Goal: Task Accomplishment & Management: Use online tool/utility

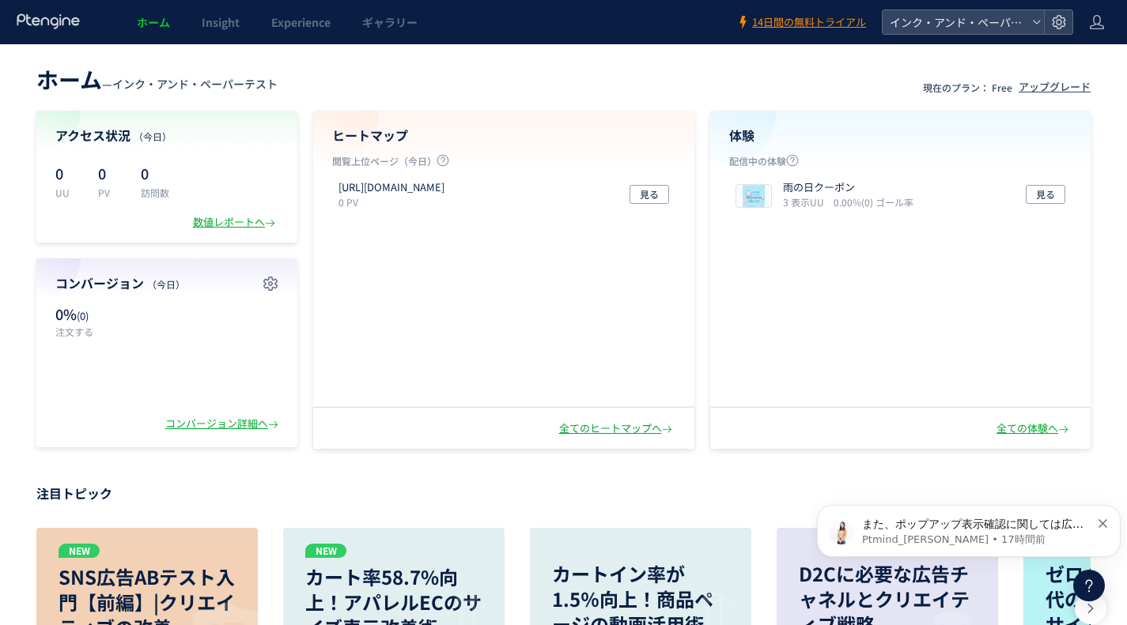
click at [668, 191] on div "http://share.fcoop-enjoy.jp/tooltest/b 0 PV 見る" at bounding box center [503, 194] width 343 height 41
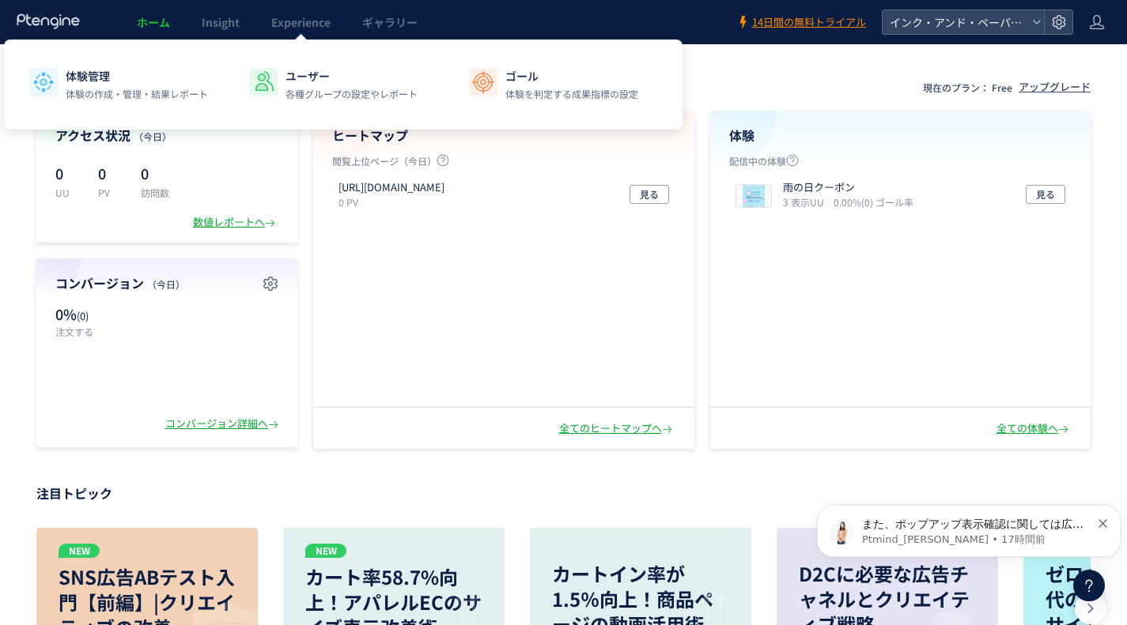
click at [286, 32] on link "Experience" at bounding box center [300, 22] width 91 height 44
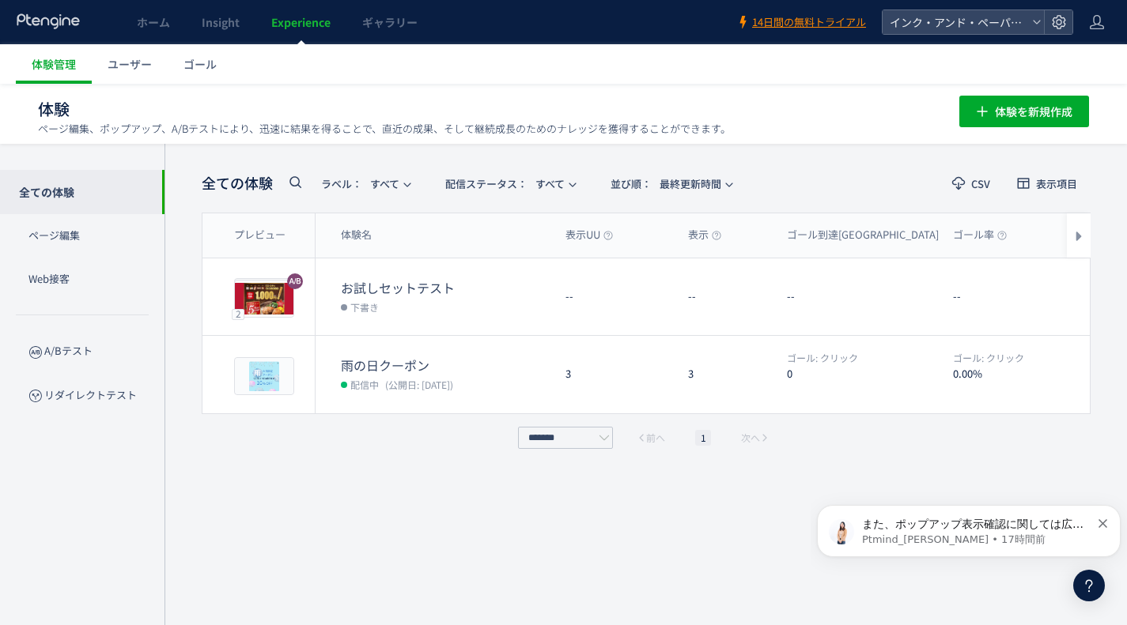
click at [938, 300] on span "編集" at bounding box center [946, 296] width 21 height 25
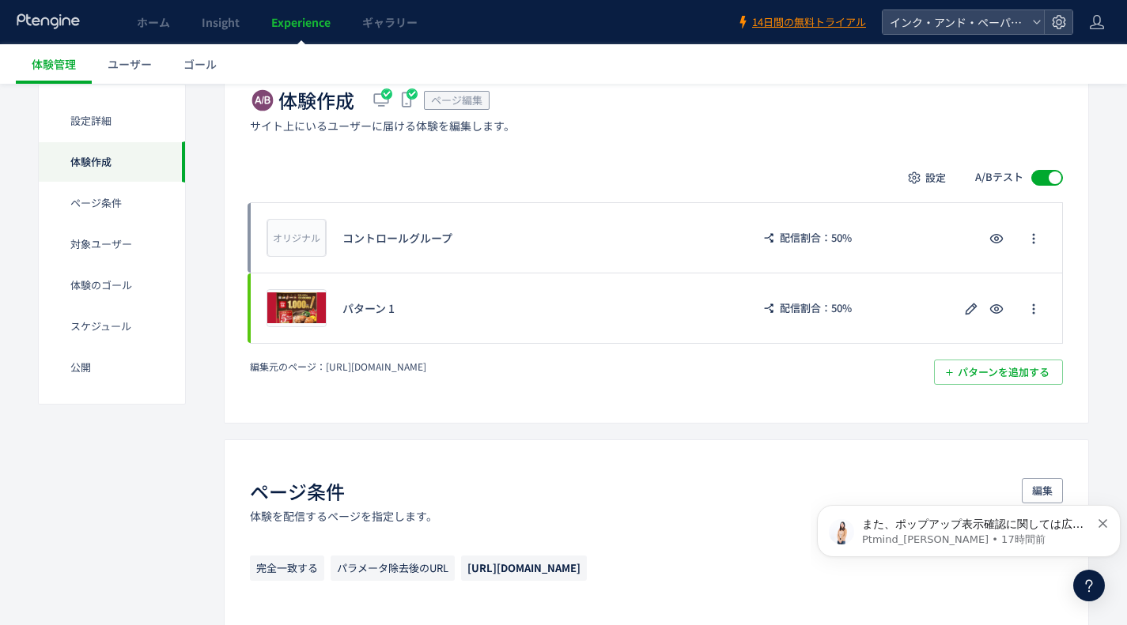
scroll to position [316, 0]
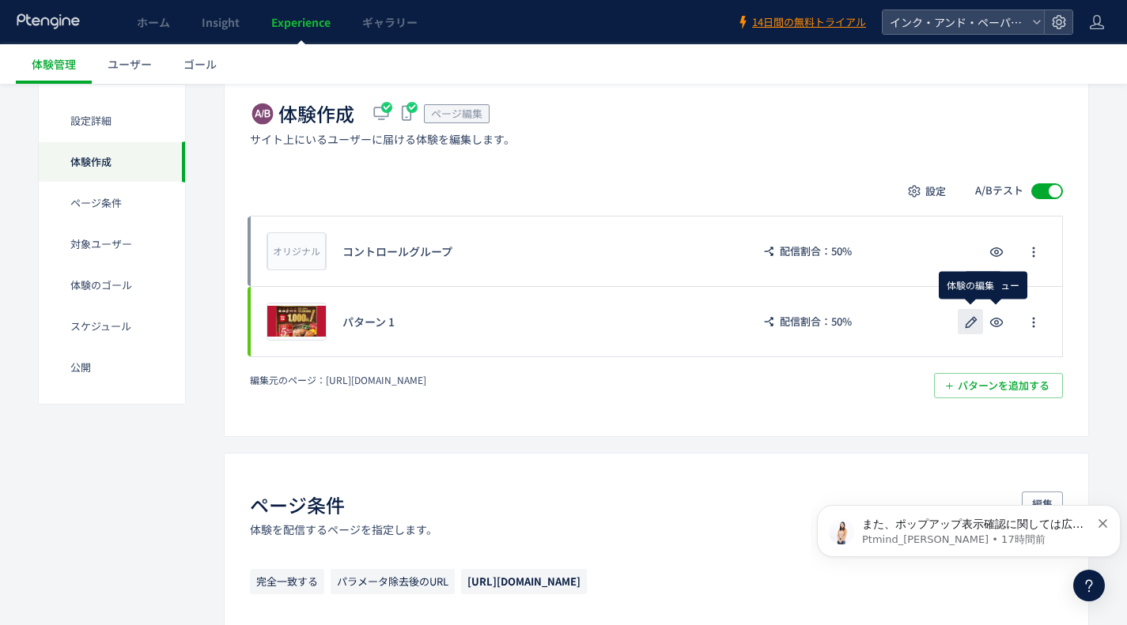
click at [969, 324] on icon "button" at bounding box center [970, 322] width 19 height 19
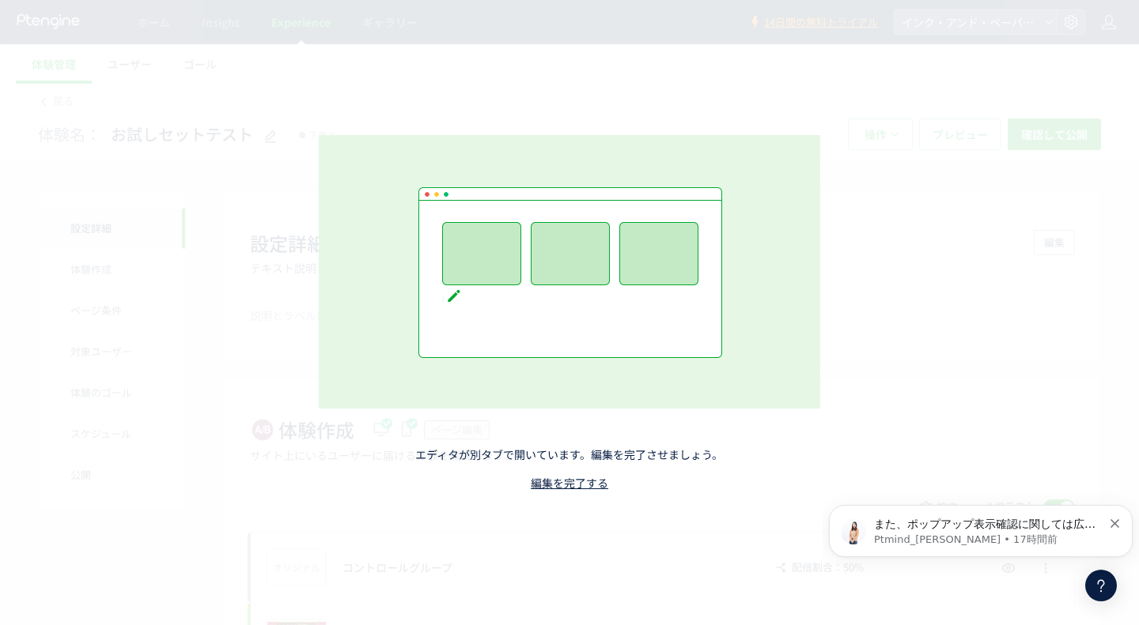
click at [584, 485] on link "編集を完了する" at bounding box center [569, 483] width 77 height 16
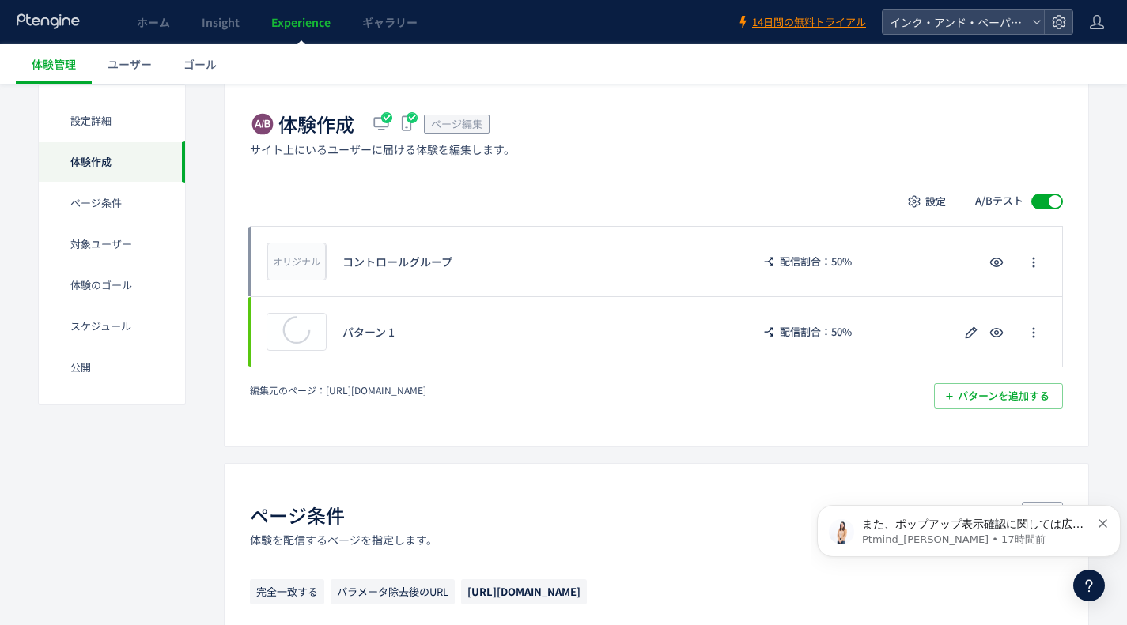
scroll to position [316, 0]
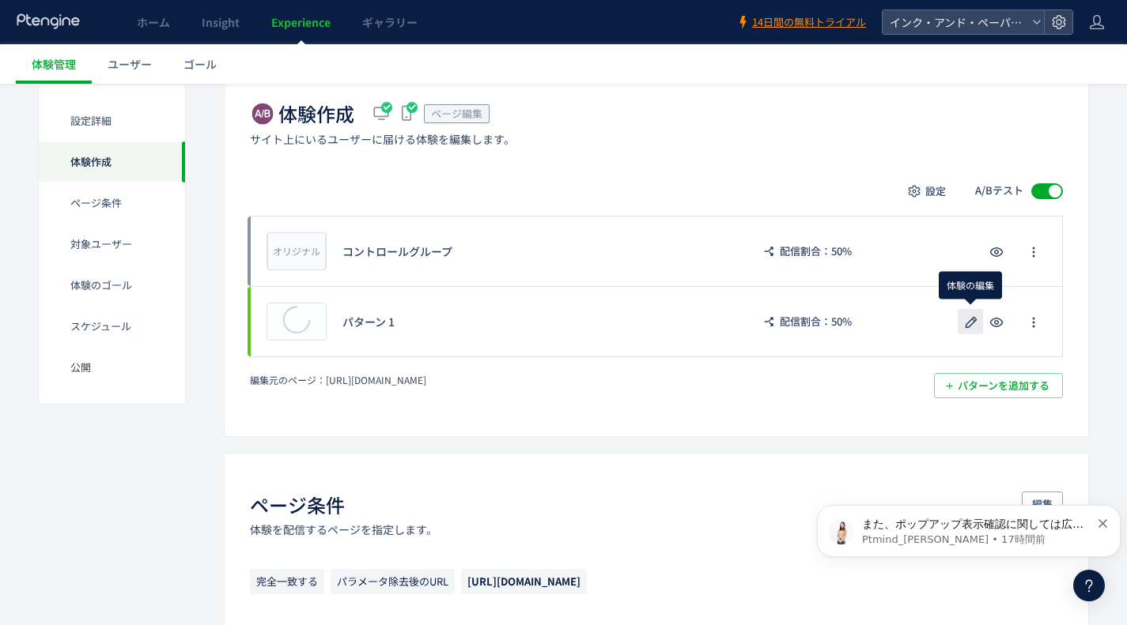
click at [973, 324] on icon "button" at bounding box center [970, 322] width 19 height 19
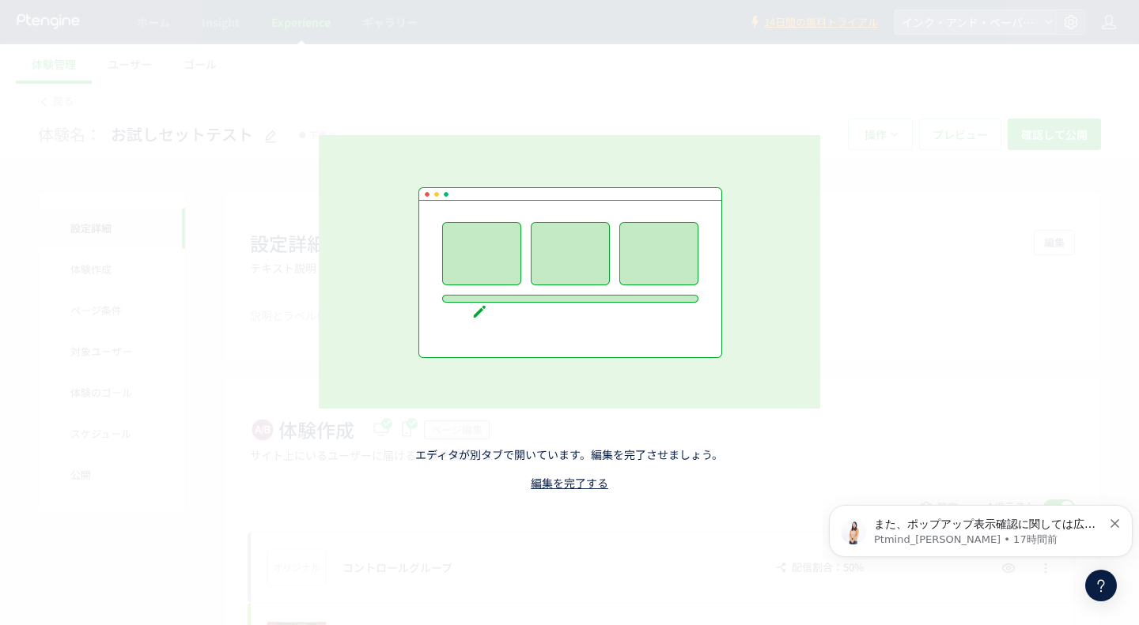
click at [963, 521] on p "また、ポップアップ表示確認に関しては広告ブロックが作動しますと 表示ができないため、できれば サードパーティーはブロック設定はOFFにしていただけると幸いです。" at bounding box center [988, 525] width 228 height 16
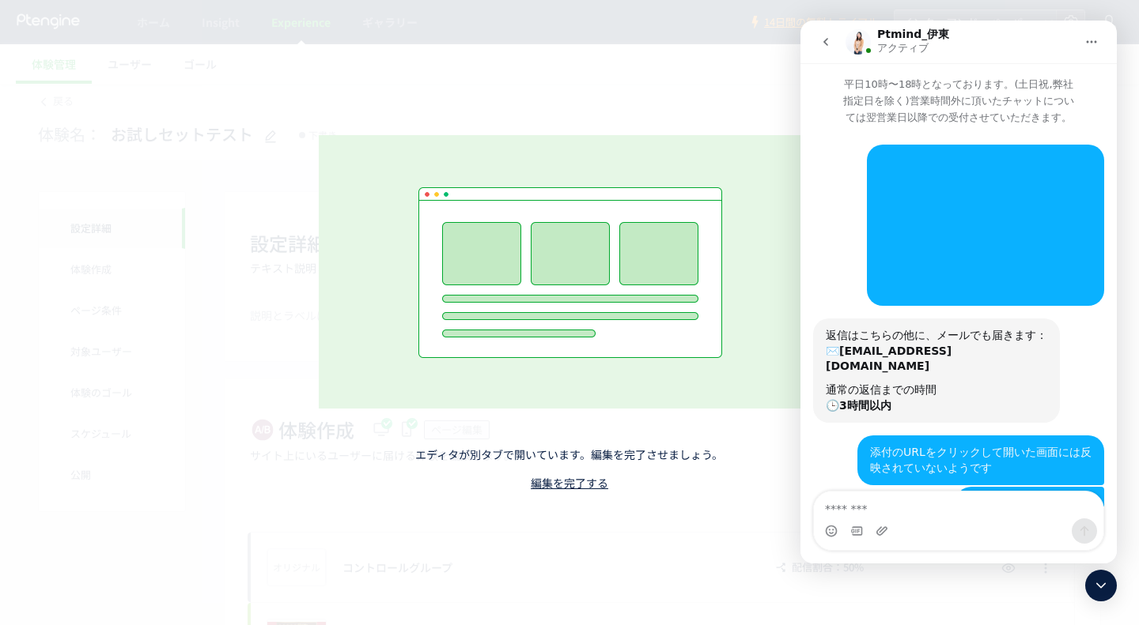
scroll to position [81, 0]
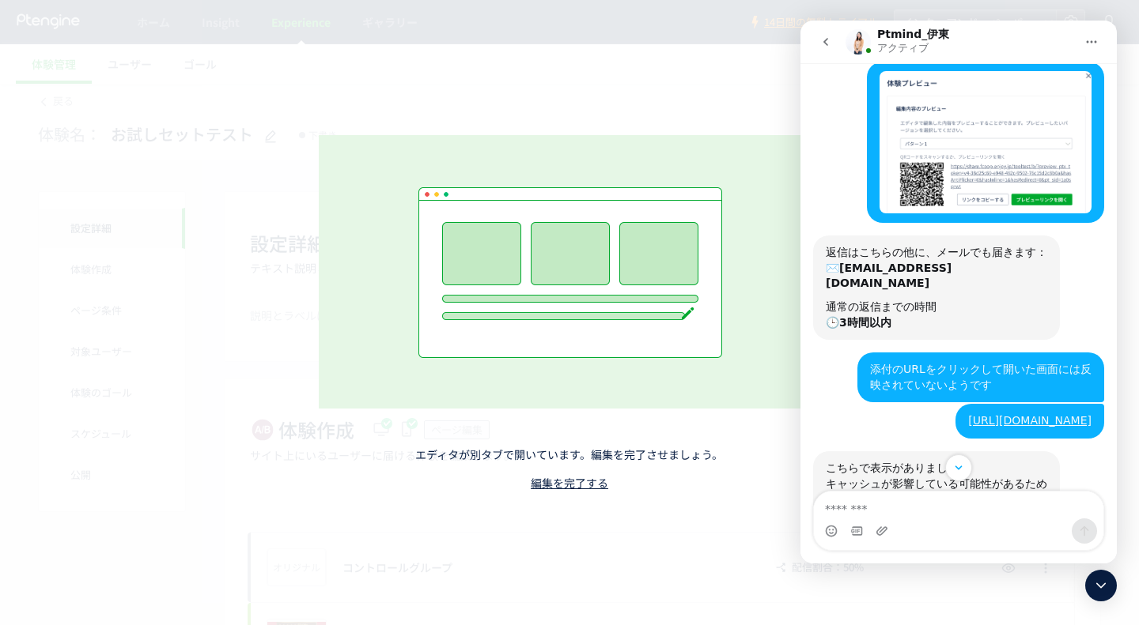
click at [818, 39] on button "go back" at bounding box center [825, 42] width 30 height 30
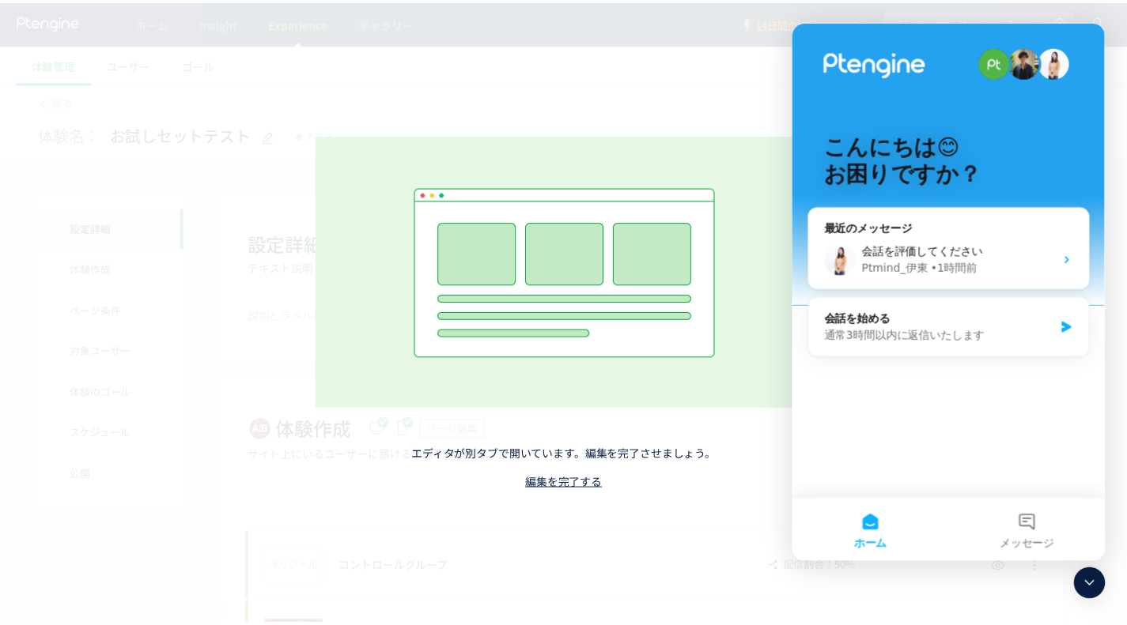
scroll to position [0, 0]
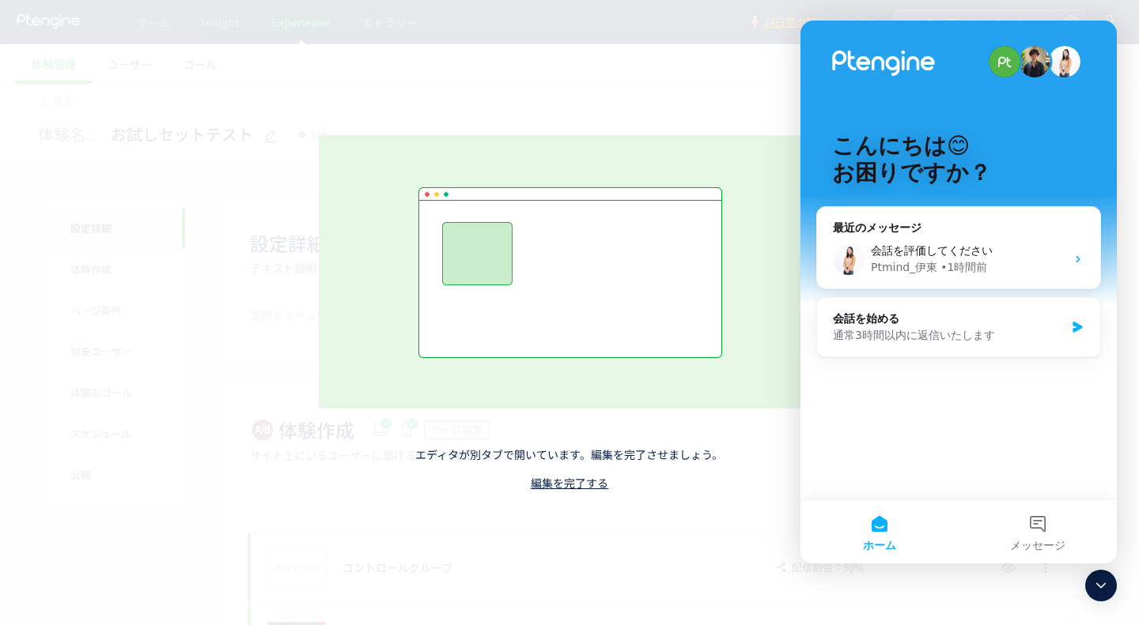
click at [595, 479] on link "編集を完了する" at bounding box center [569, 483] width 77 height 16
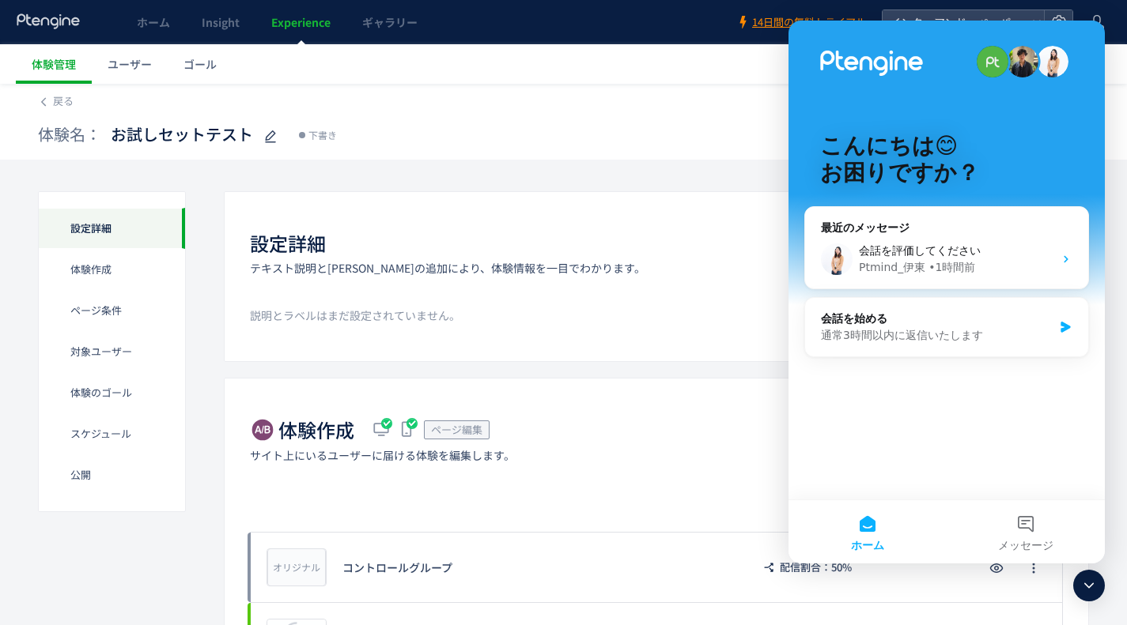
click at [167, 10] on link "ホーム" at bounding box center [153, 22] width 65 height 44
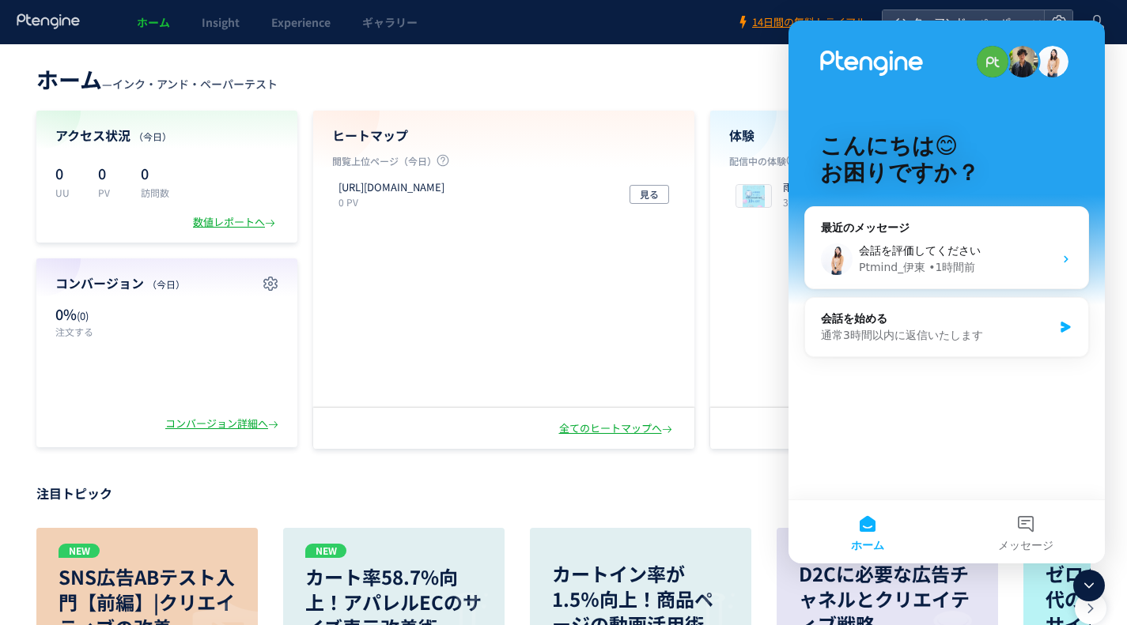
click at [209, 220] on div "数値レポートへ" at bounding box center [235, 222] width 85 height 15
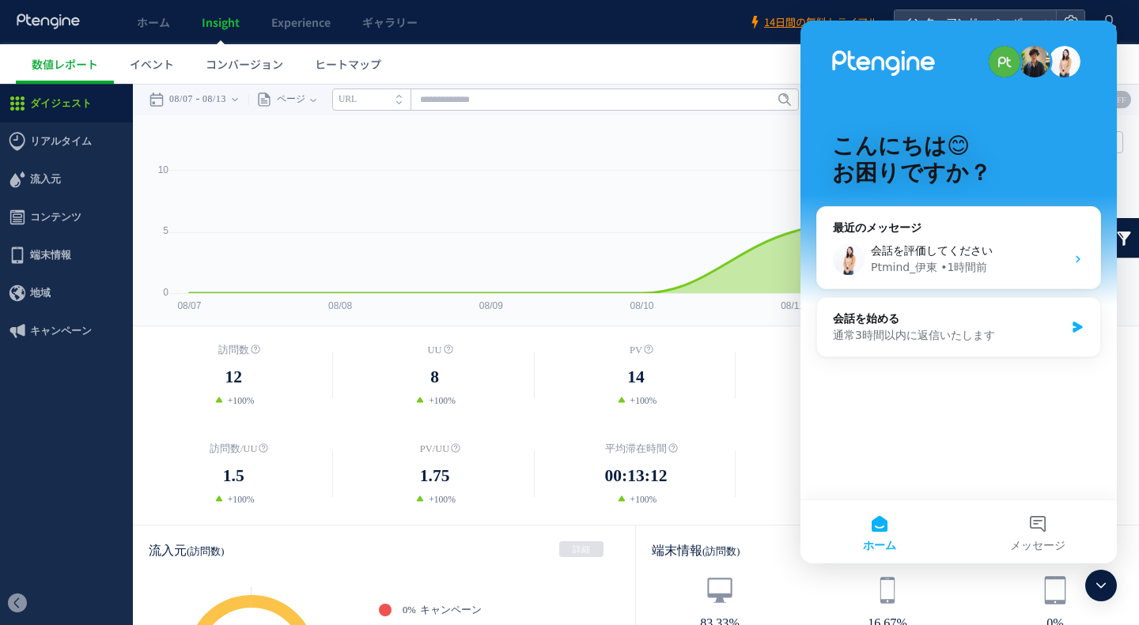
click at [1104, 585] on icon at bounding box center [1100, 585] width 19 height 19
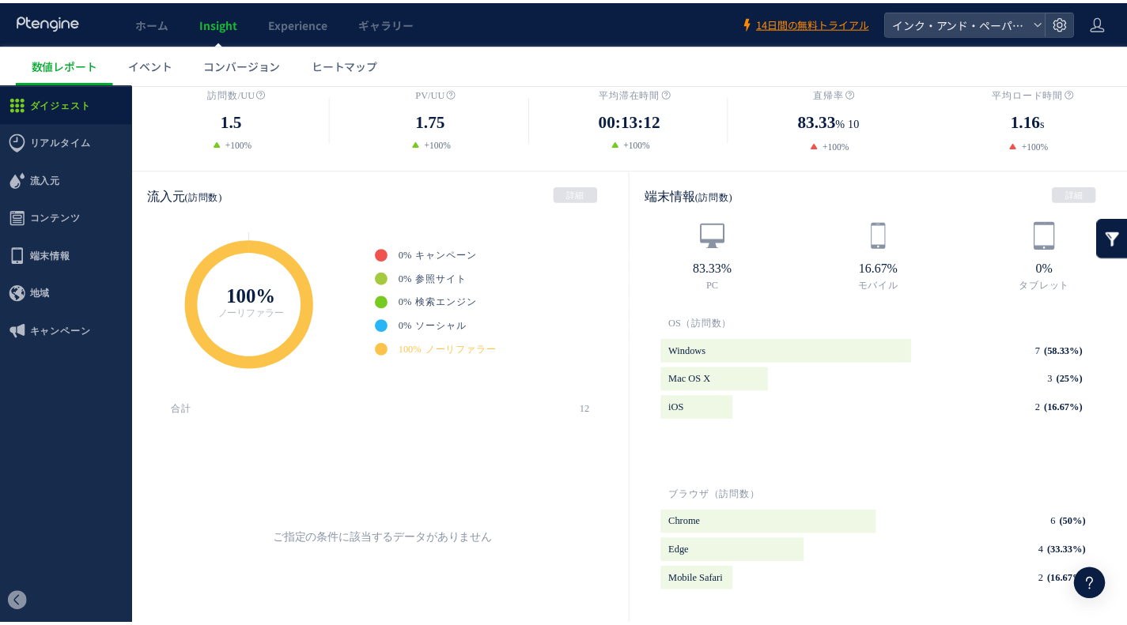
scroll to position [316, 0]
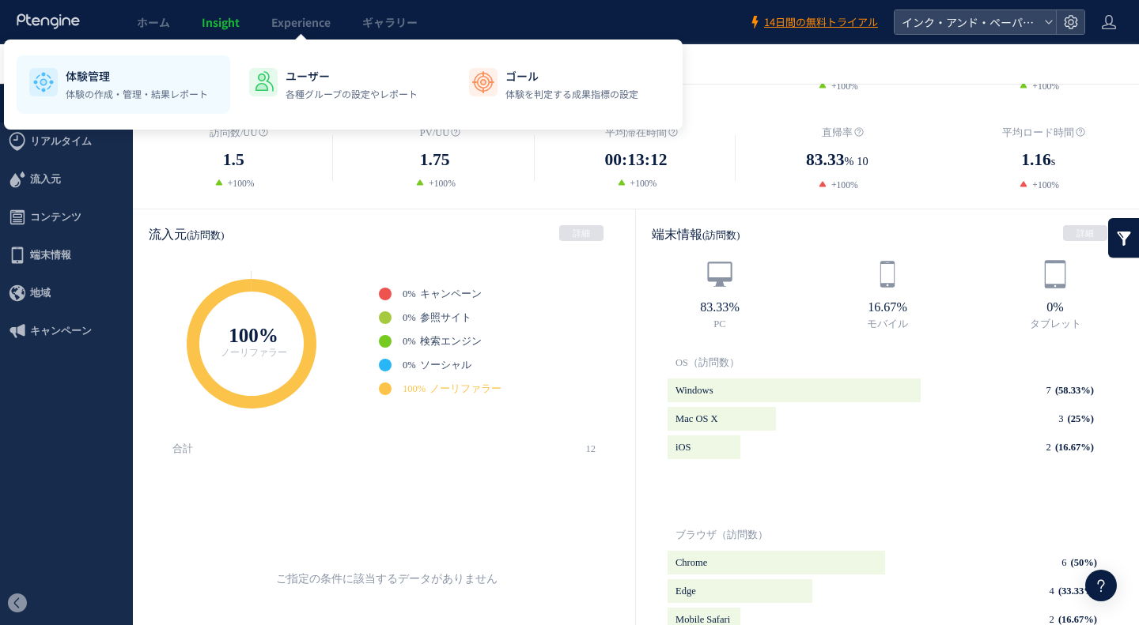
click at [146, 90] on p "体験の作成・管理・結果レポート" at bounding box center [137, 94] width 142 height 14
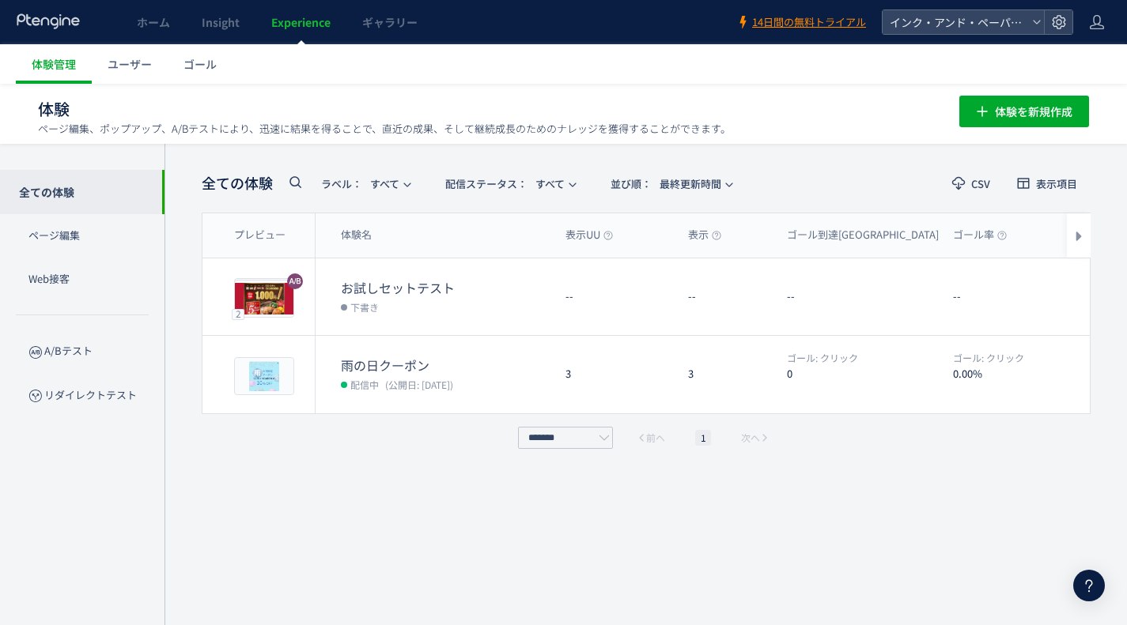
click at [954, 376] on span "編集" at bounding box center [946, 374] width 21 height 25
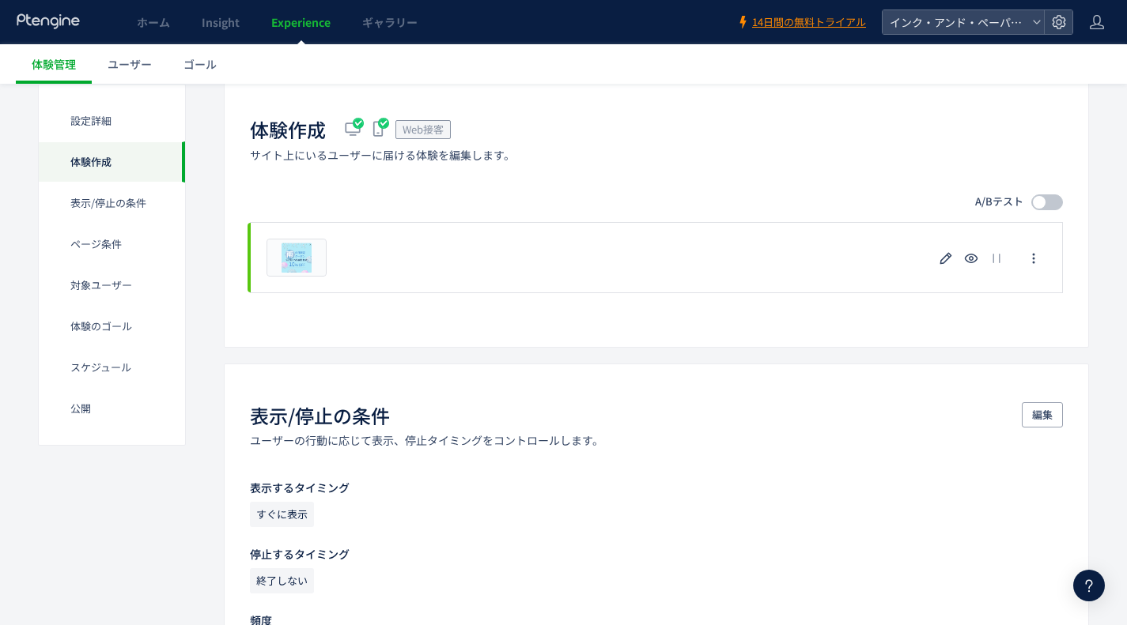
scroll to position [395, 0]
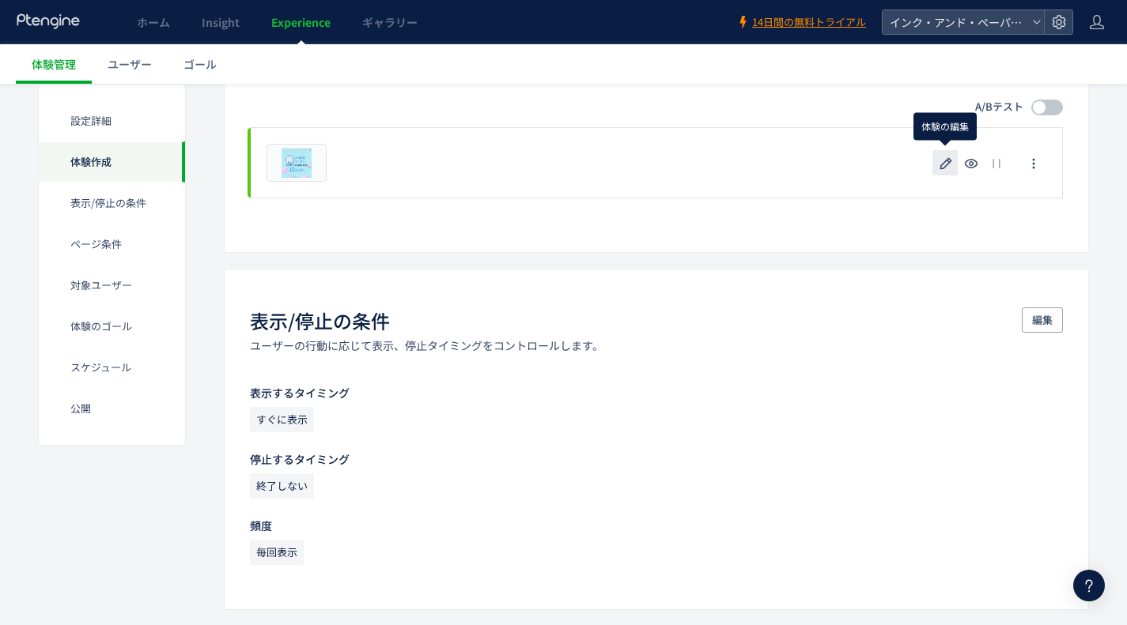
click at [941, 163] on icon "button" at bounding box center [945, 163] width 19 height 19
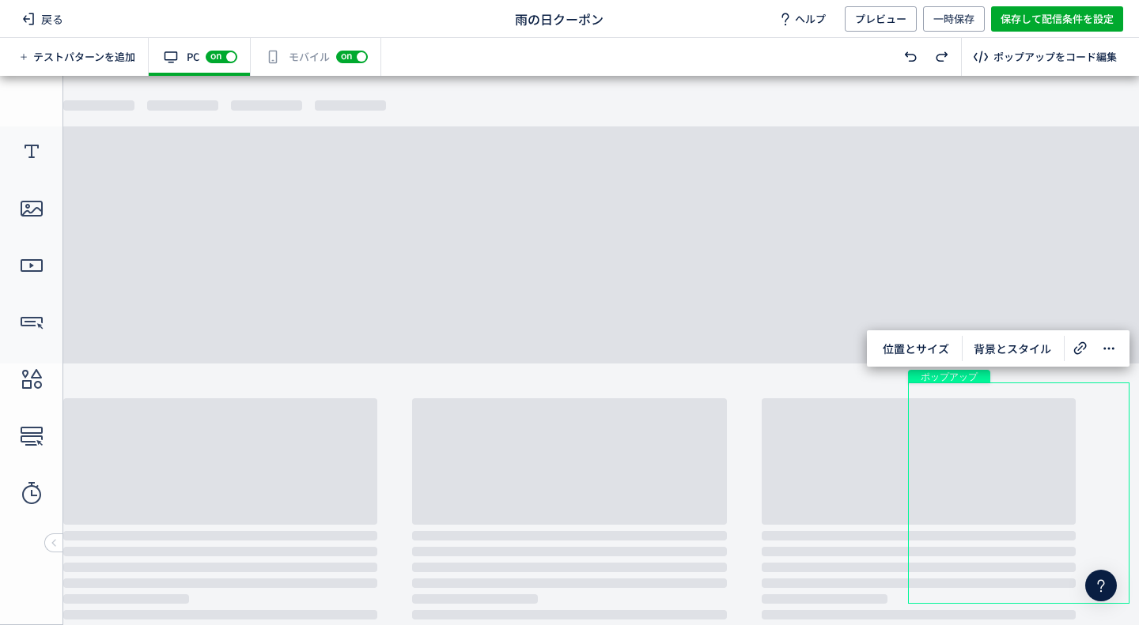
click at [308, 47] on div "有効な編集箇所が確認されません モバイル off on" at bounding box center [316, 57] width 130 height 38
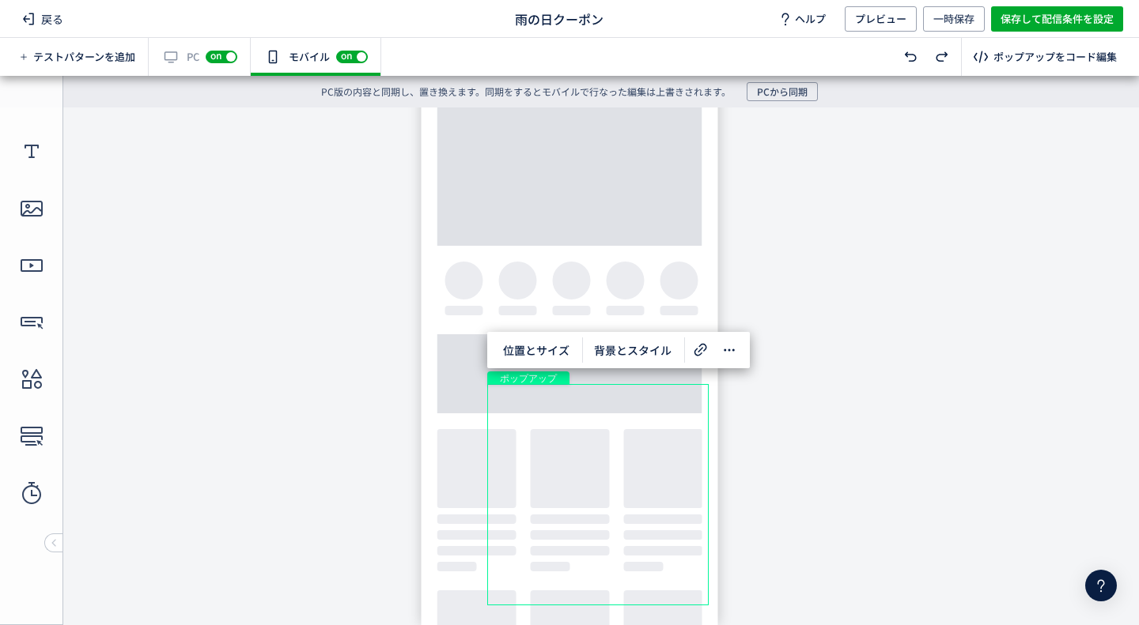
click at [210, 54] on span "on" at bounding box center [215, 55] width 11 height 9
click at [225, 52] on span "off" at bounding box center [227, 56] width 12 height 9
click at [172, 55] on div "有効な編集箇所が確認されません PC off on" at bounding box center [200, 57] width 102 height 38
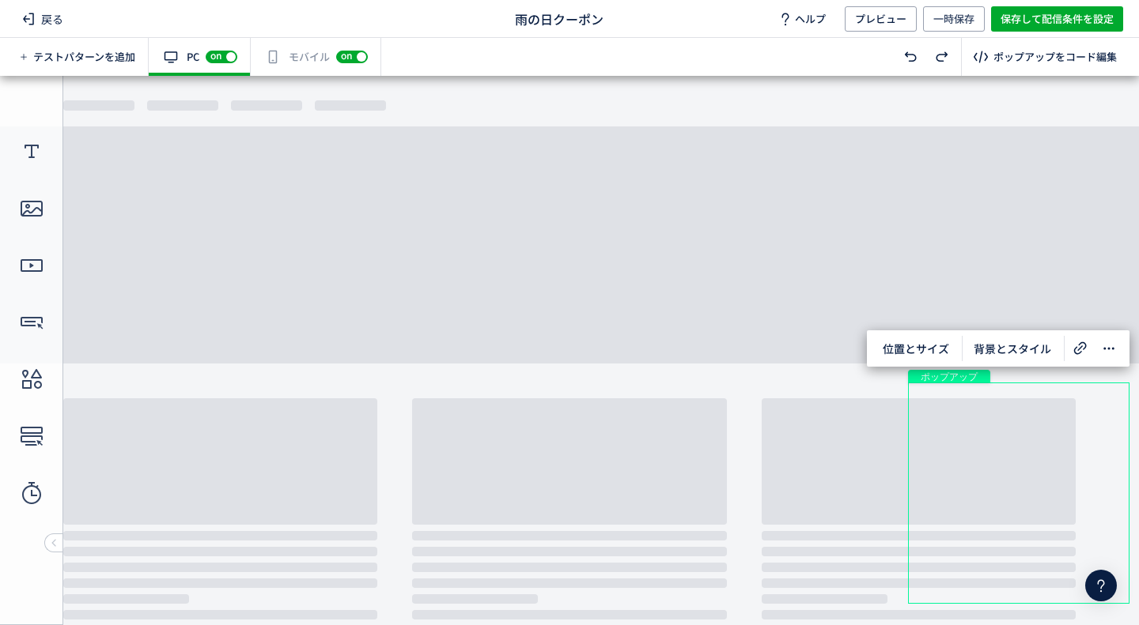
click at [303, 53] on div "有効な編集箇所が確認されません モバイル off on" at bounding box center [316, 57] width 130 height 38
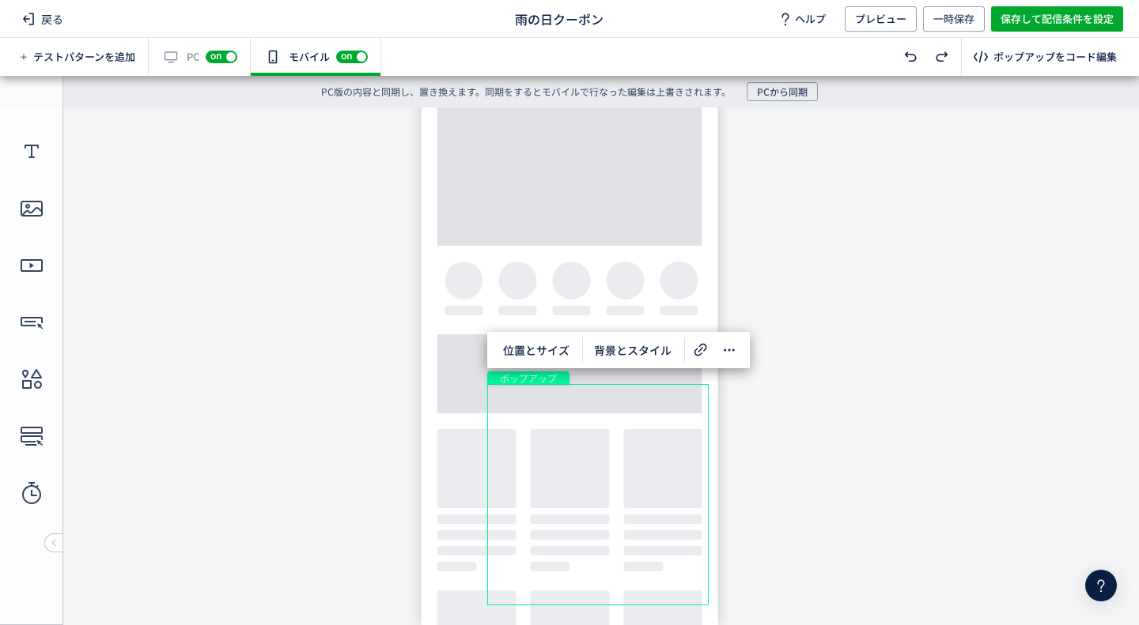
click at [199, 66] on div "有効な編集箇所が確認されません PC off on" at bounding box center [200, 57] width 102 height 38
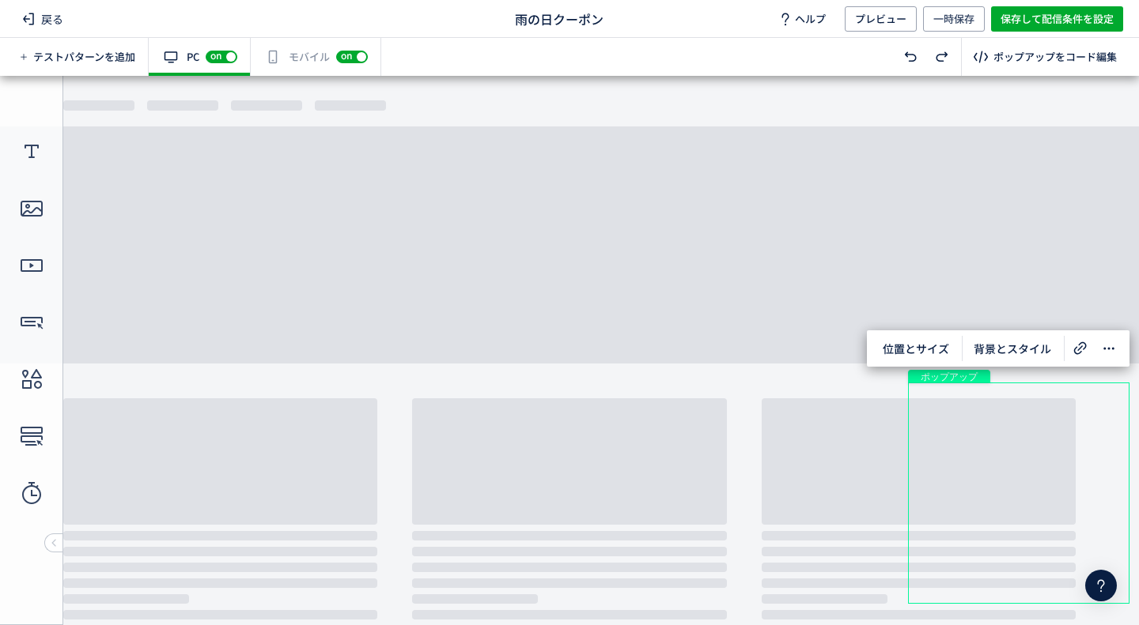
click at [32, 22] on icon at bounding box center [28, 18] width 19 height 19
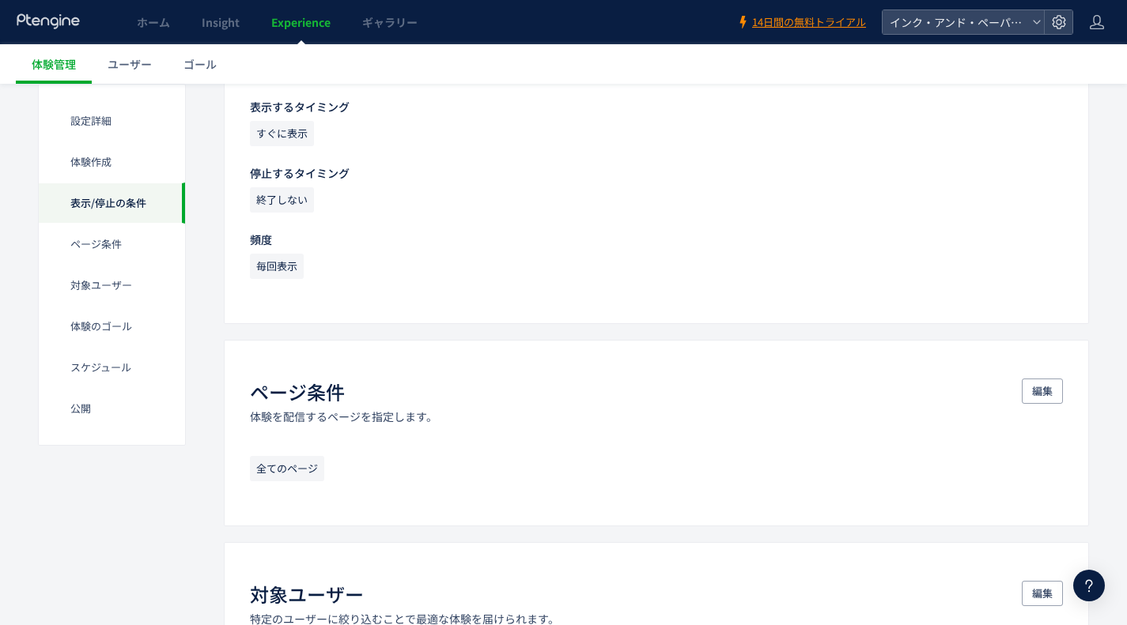
scroll to position [712, 0]
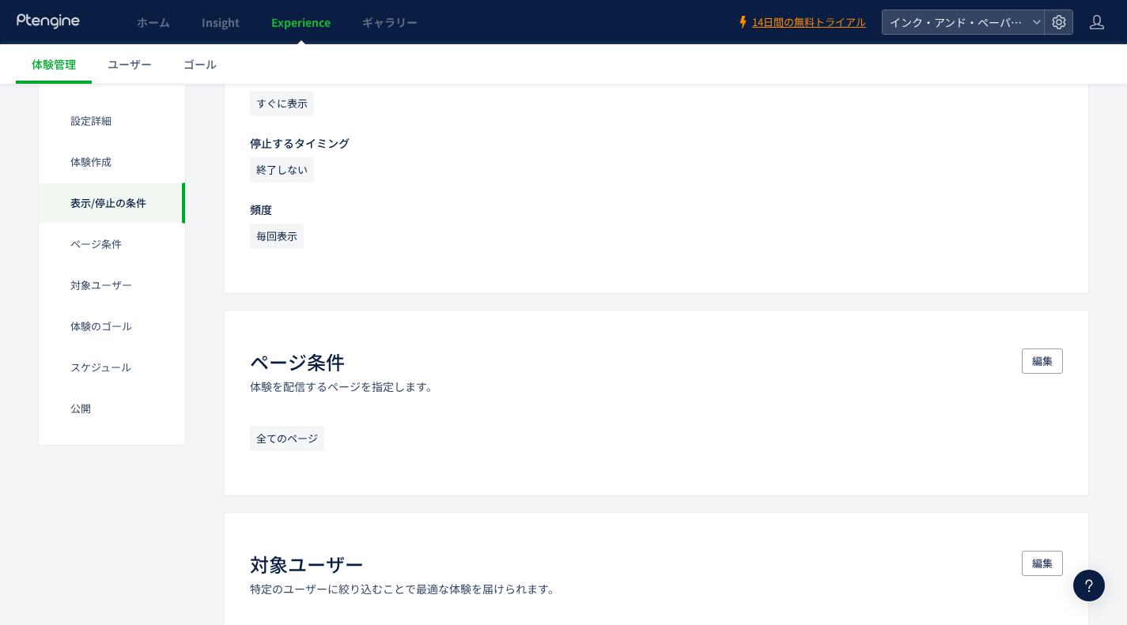
click at [228, 36] on link "Insight" at bounding box center [221, 22] width 70 height 44
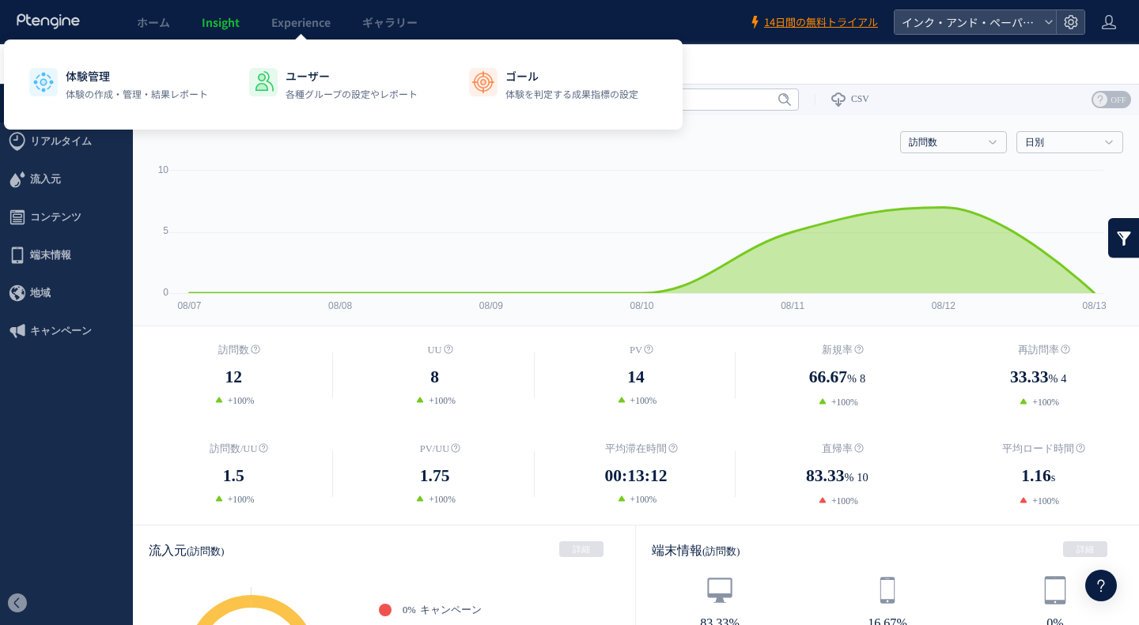
click at [270, 22] on link "Experience" at bounding box center [300, 22] width 91 height 44
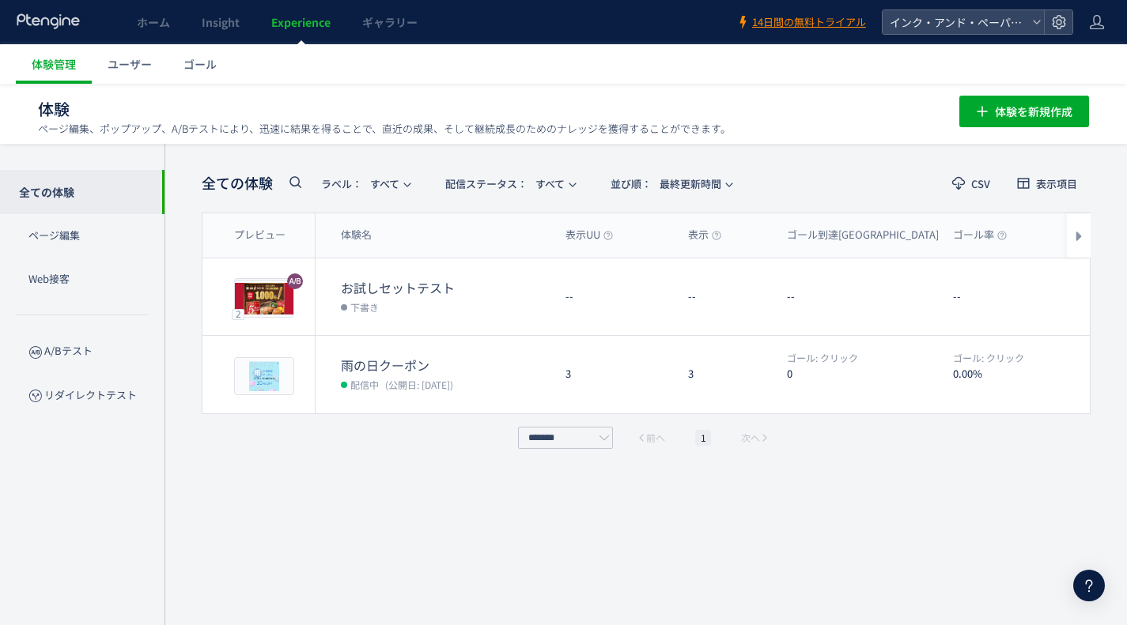
click at [947, 296] on span "編集" at bounding box center [946, 296] width 21 height 25
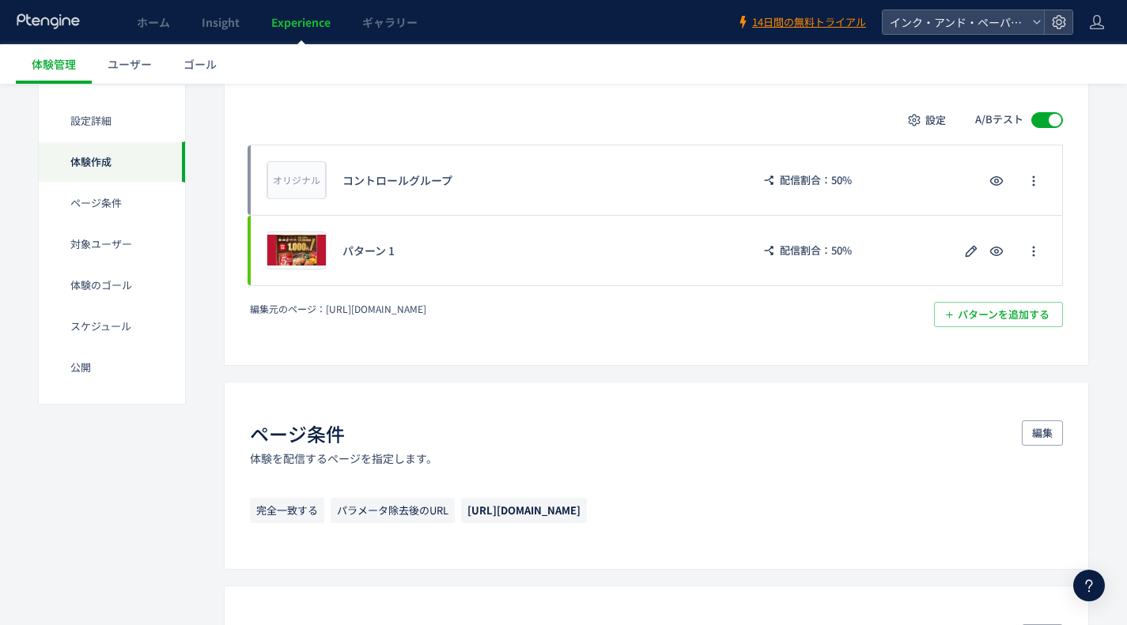
scroll to position [395, 0]
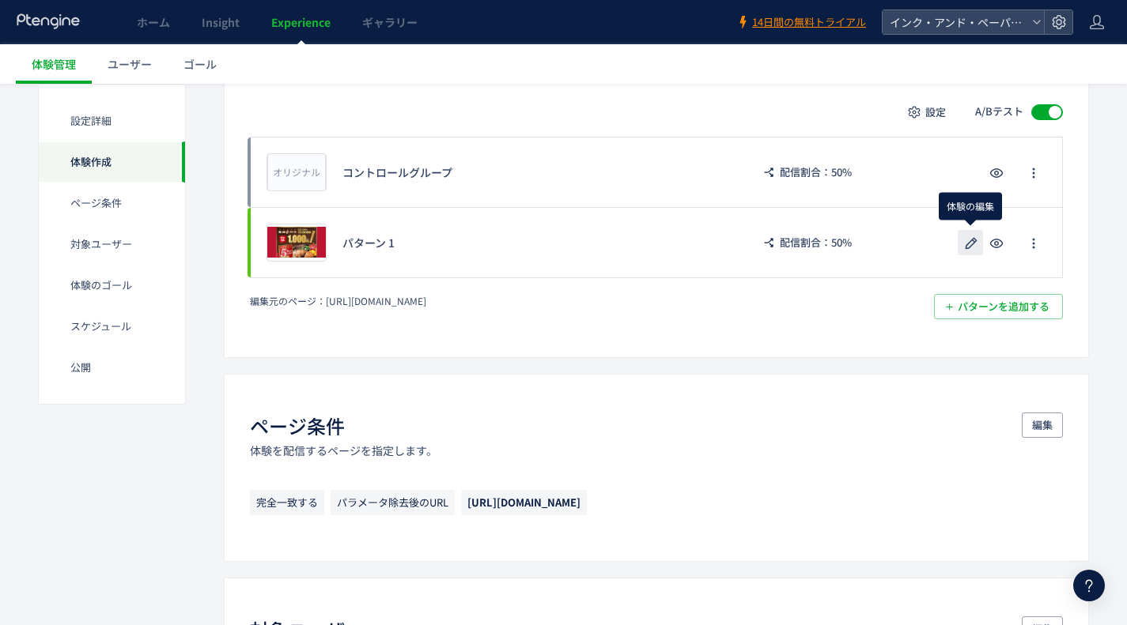
click at [975, 236] on icon "button" at bounding box center [970, 243] width 19 height 19
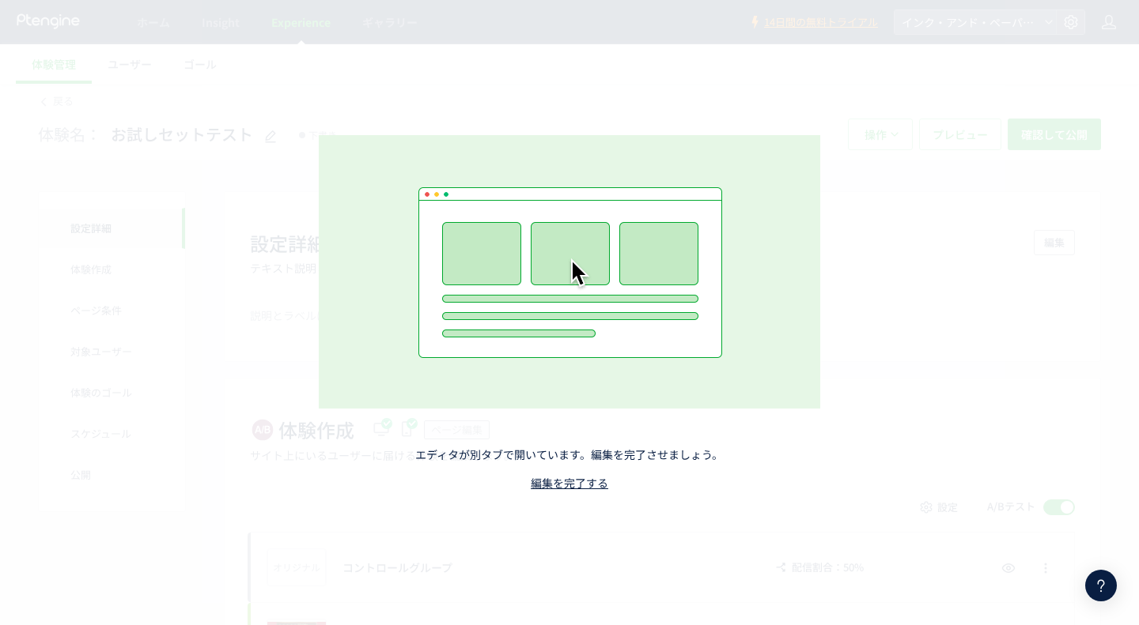
click at [588, 482] on link "編集を完了する" at bounding box center [569, 483] width 77 height 16
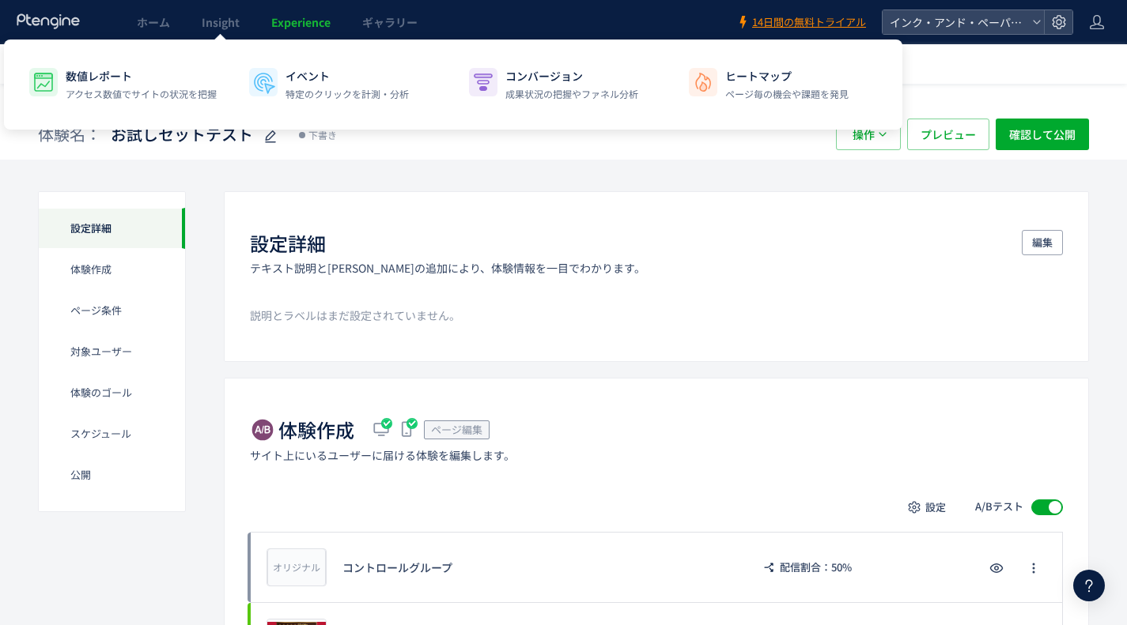
click at [227, 18] on span "Insight" at bounding box center [221, 22] width 38 height 16
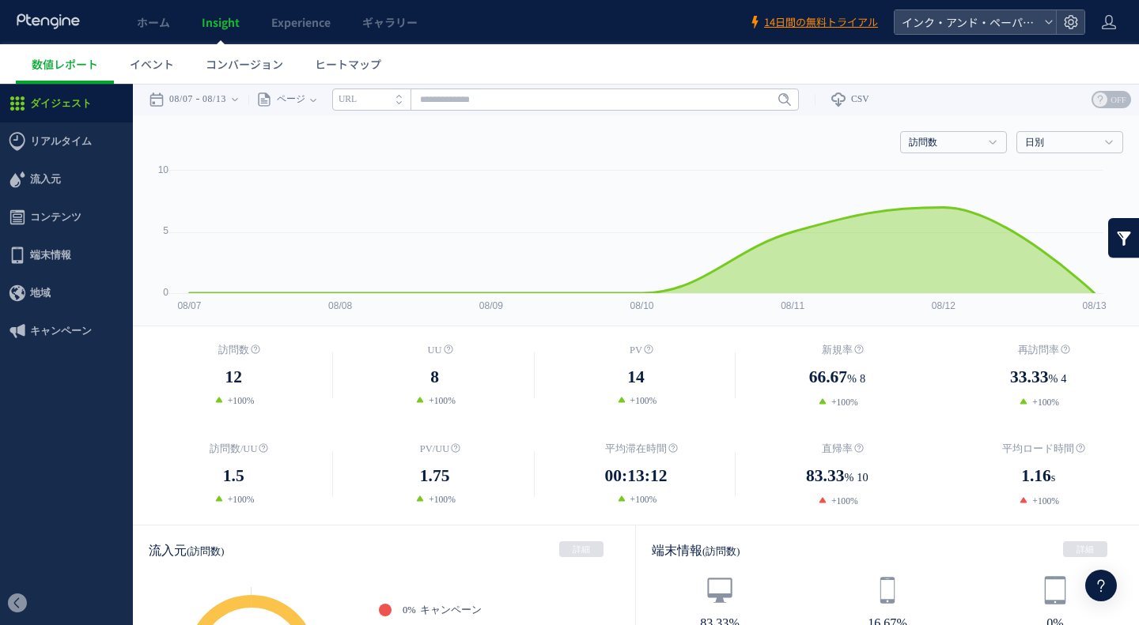
click at [73, 134] on span "リアルタイム" at bounding box center [61, 142] width 62 height 38
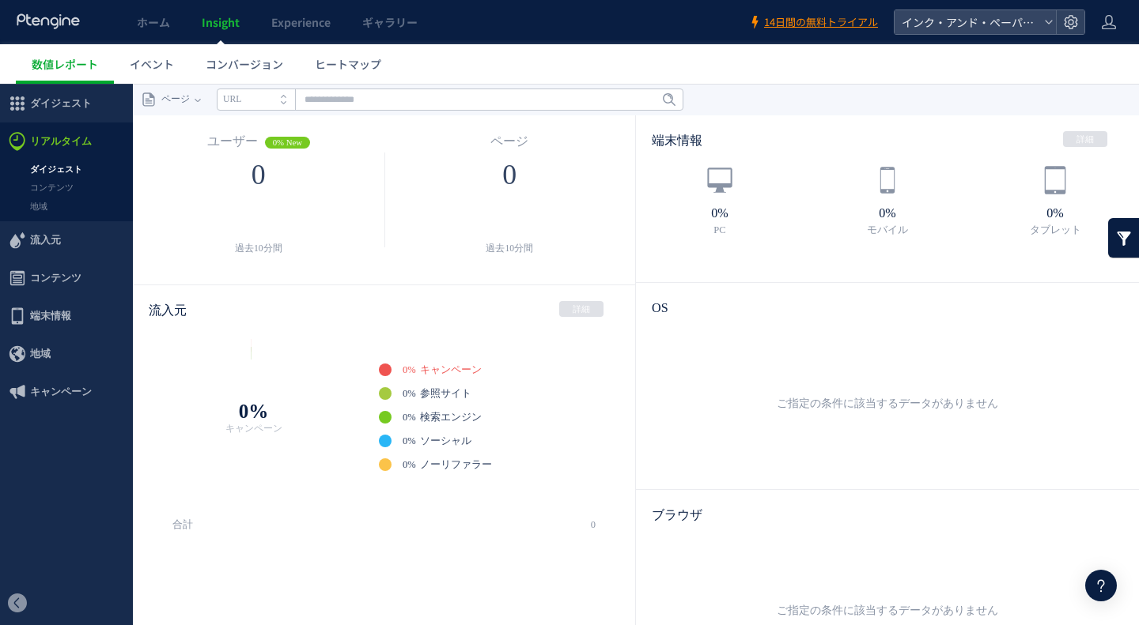
click at [84, 108] on span "ダイジェスト" at bounding box center [61, 104] width 62 height 38
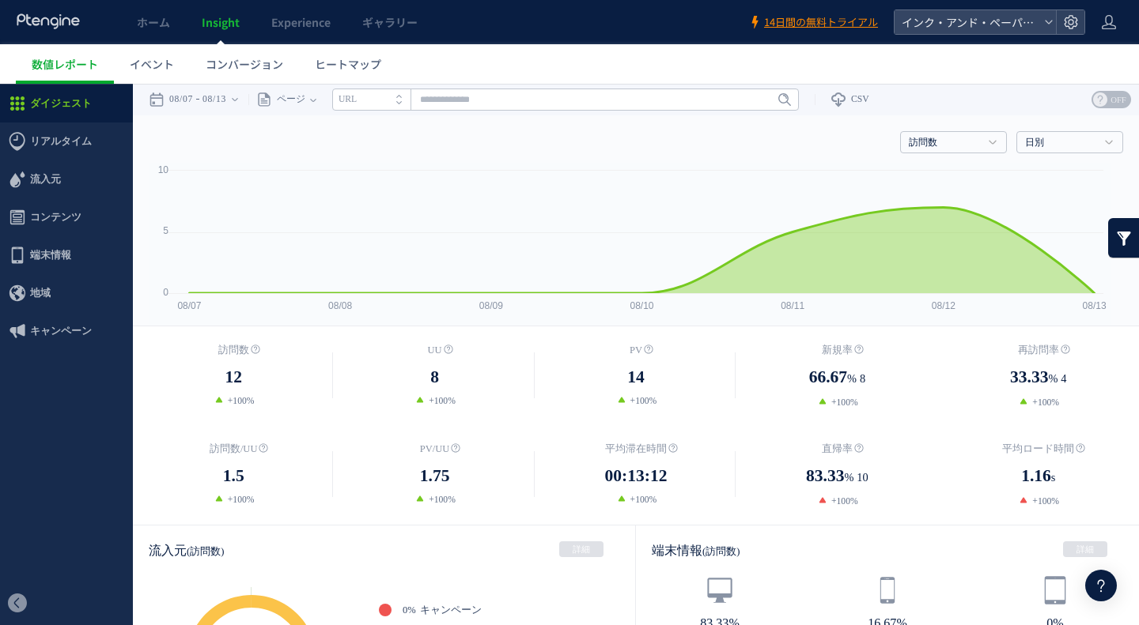
click at [354, 58] on span "ヒートマップ" at bounding box center [348, 64] width 66 height 16
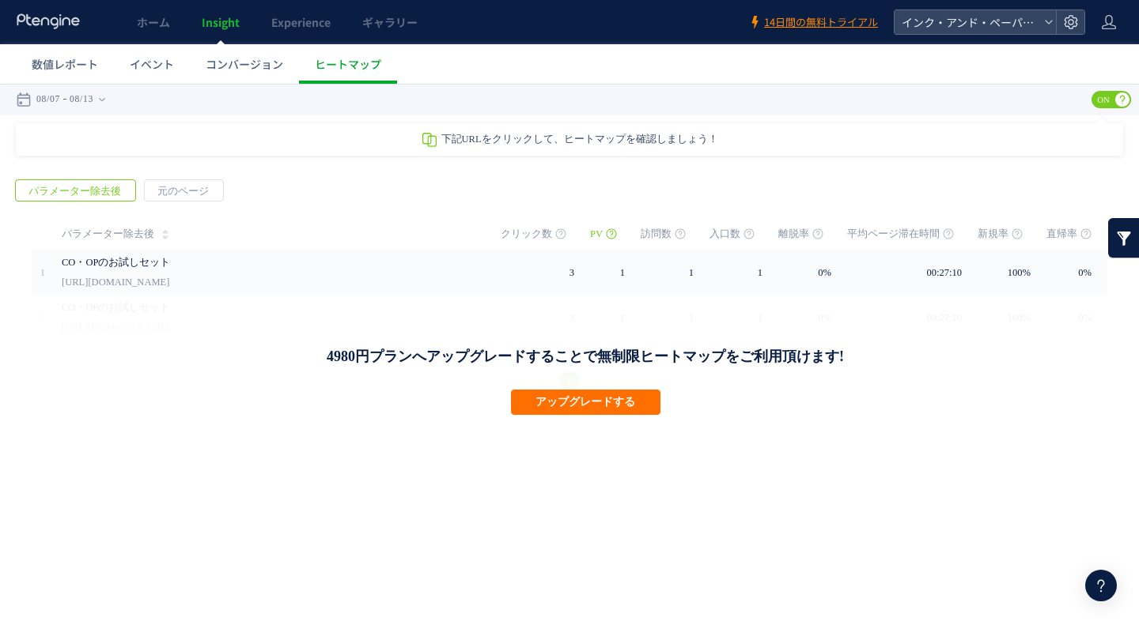
click at [198, 260] on link "CO・OPのお試しセット" at bounding box center [267, 262] width 411 height 19
click at [1109, 581] on icon at bounding box center [1100, 585] width 19 height 19
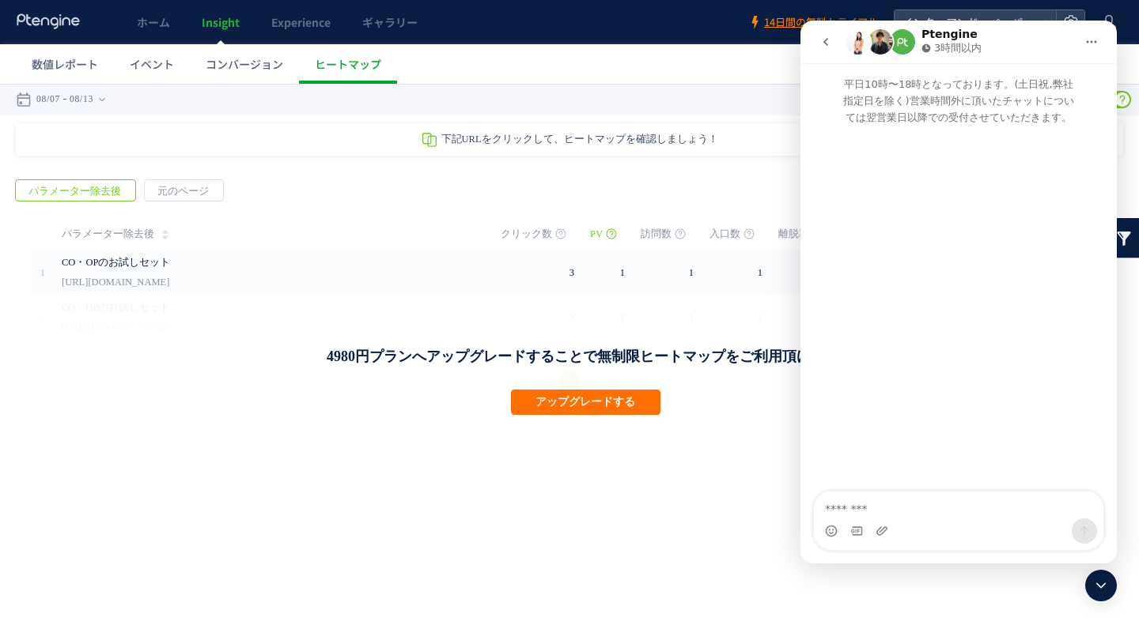
click at [829, 34] on button "go back" at bounding box center [825, 42] width 30 height 30
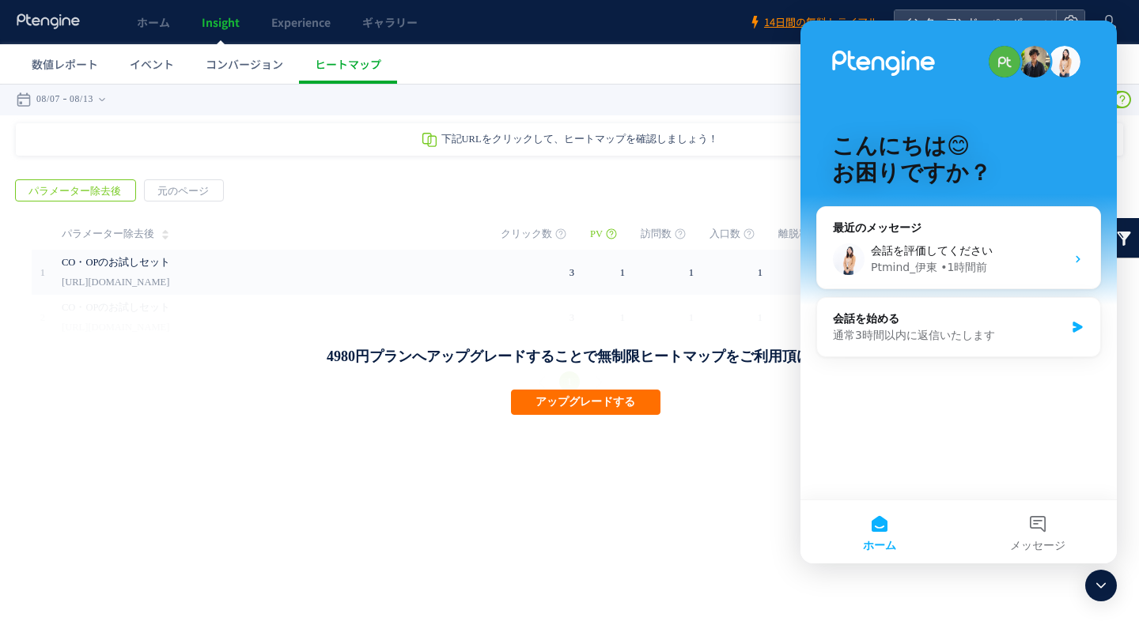
click at [1002, 243] on div "会話を評価してください" at bounding box center [968, 251] width 195 height 17
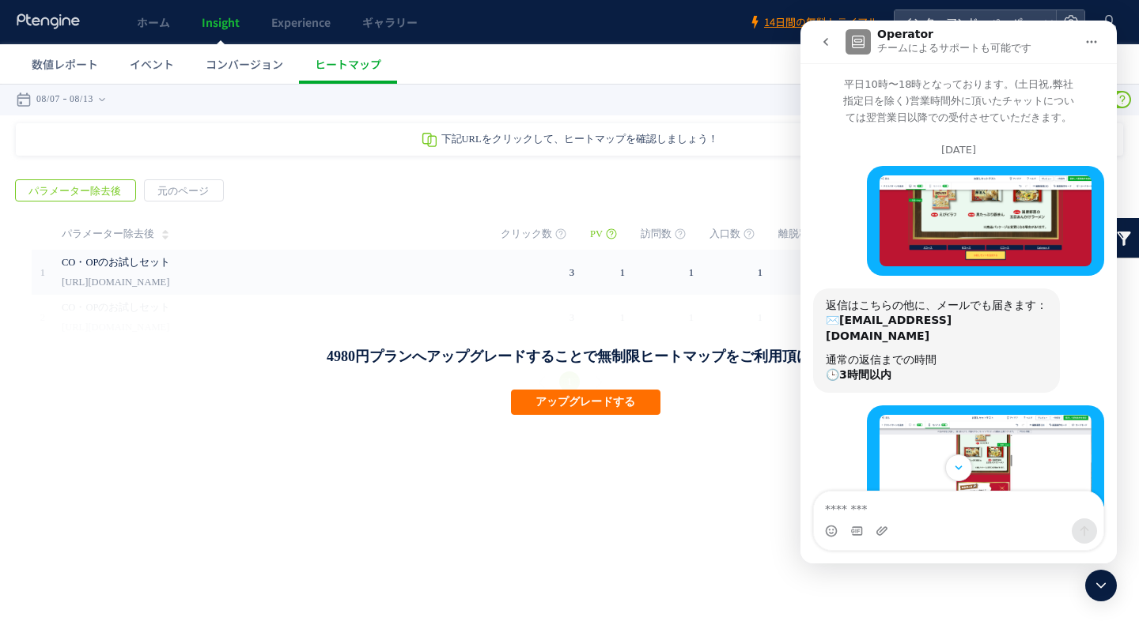
scroll to position [158, 0]
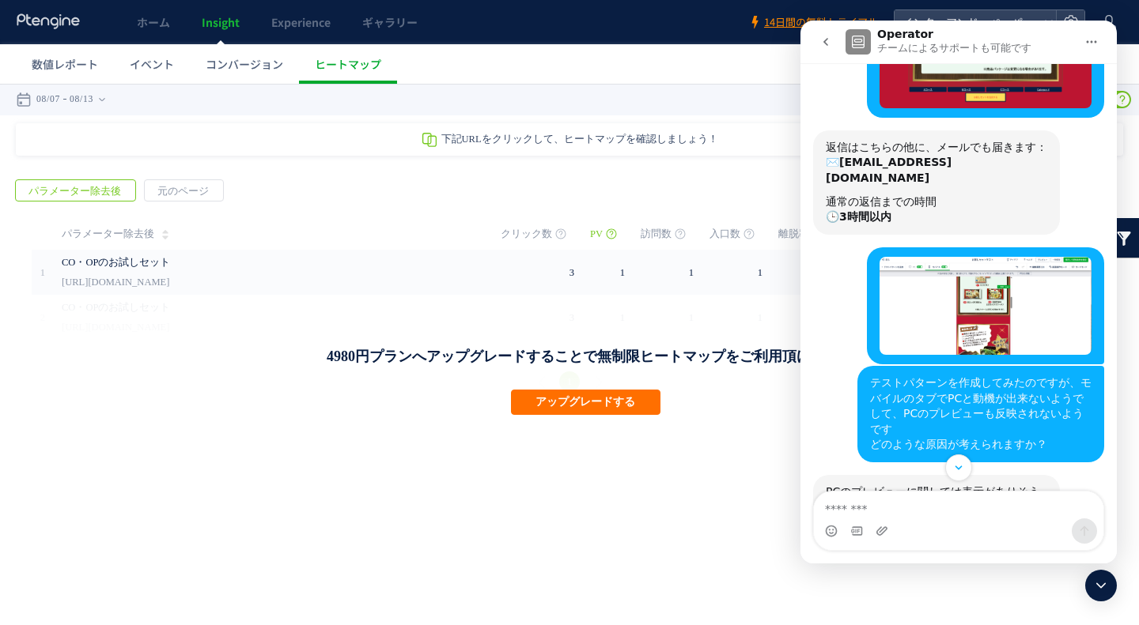
click at [832, 40] on button "go back" at bounding box center [825, 42] width 30 height 30
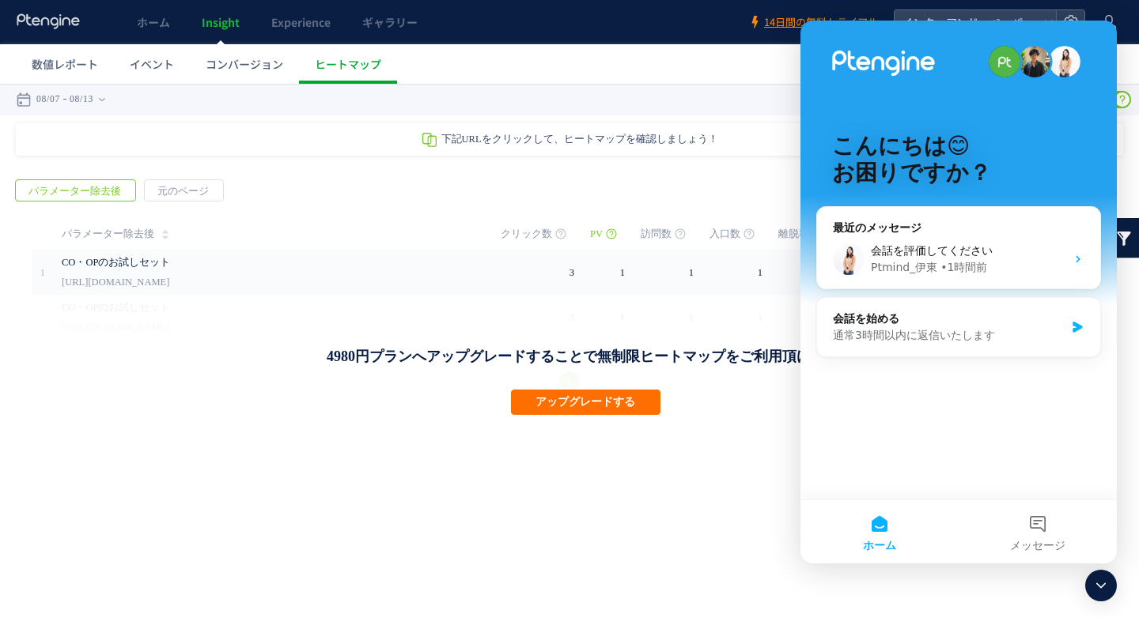
click at [945, 260] on div "• 1時間前" at bounding box center [963, 267] width 47 height 17
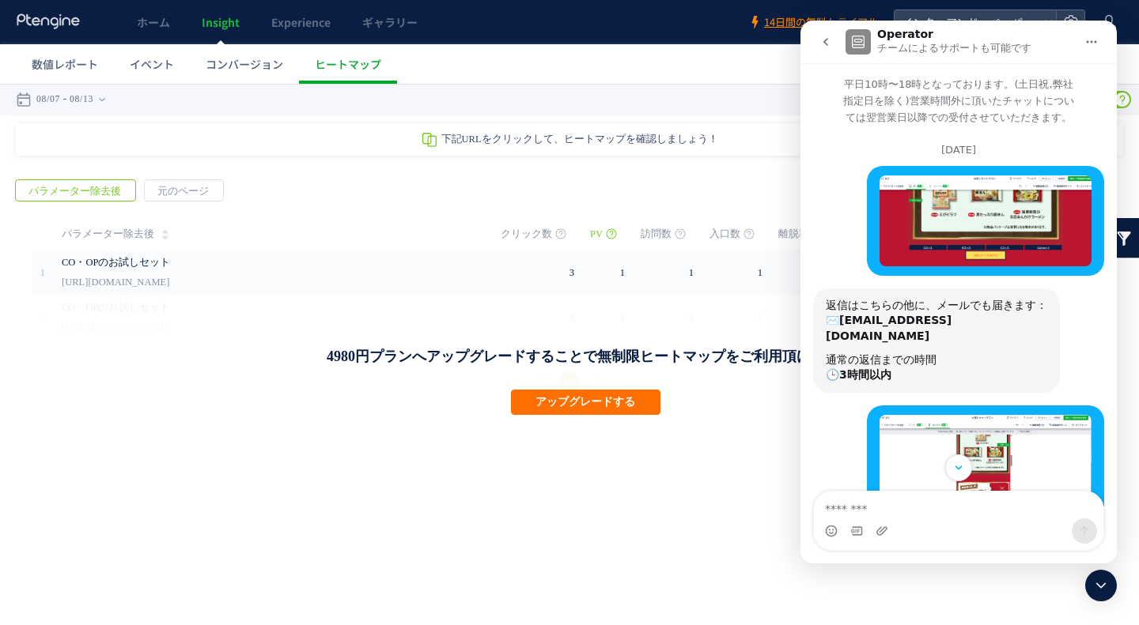
click at [149, 28] on span "ホーム" at bounding box center [153, 22] width 33 height 16
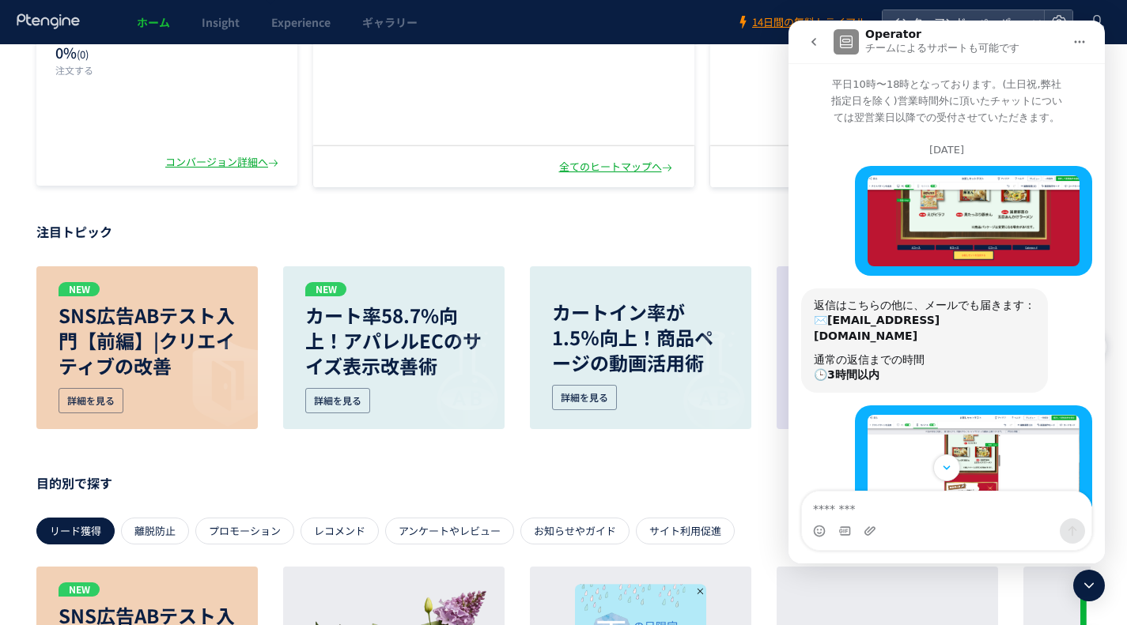
scroll to position [316, 0]
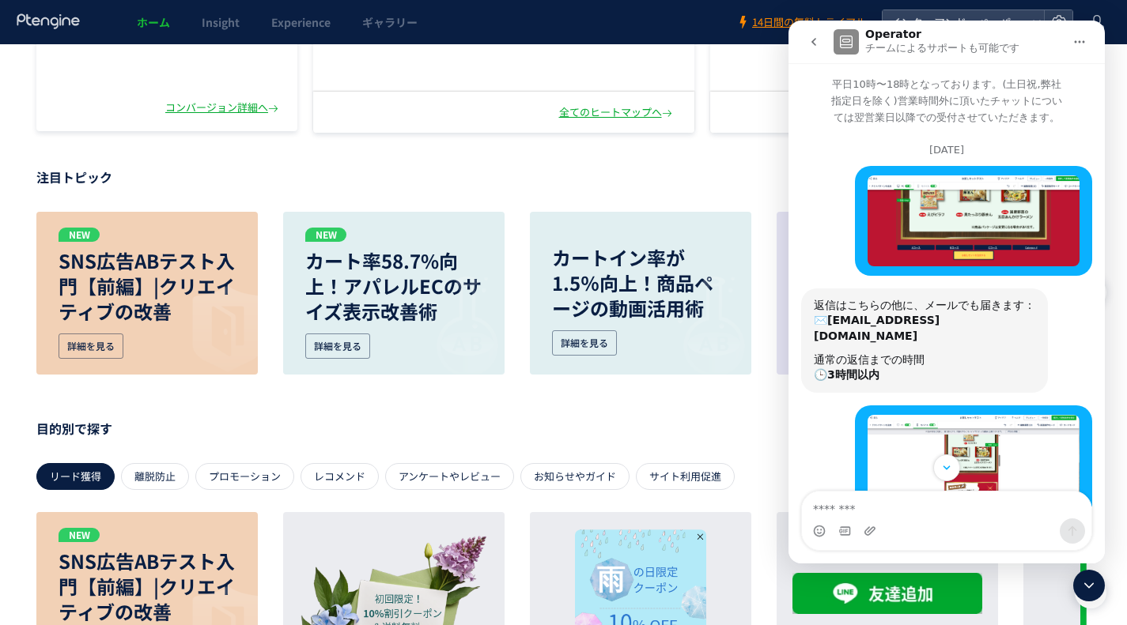
click at [195, 297] on img at bounding box center [208, 325] width 99 height 99
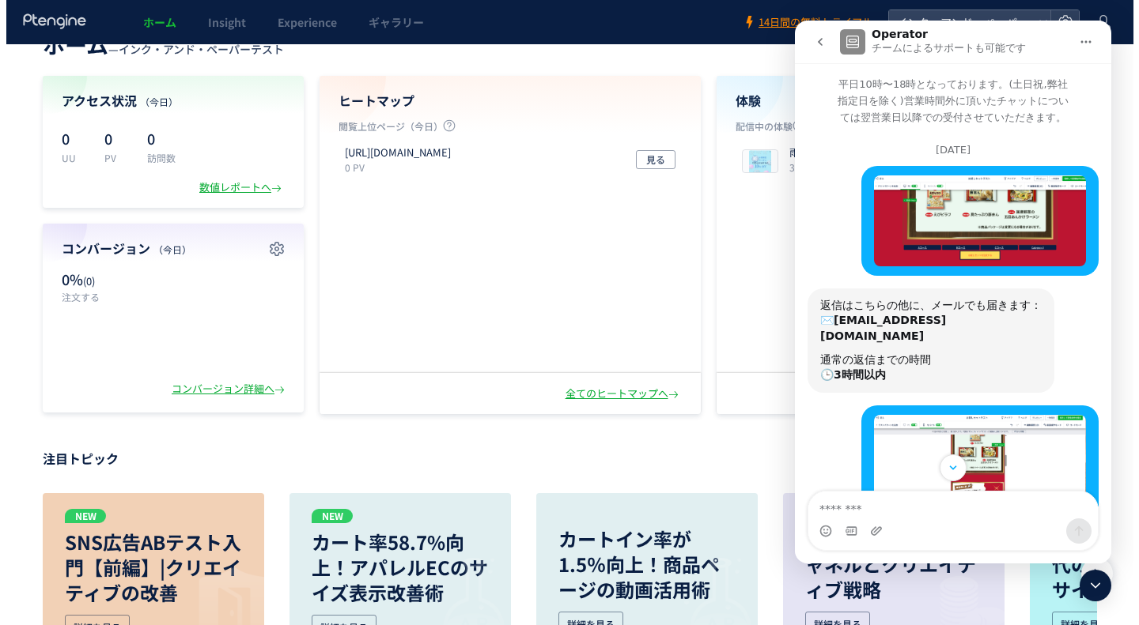
scroll to position [0, 0]
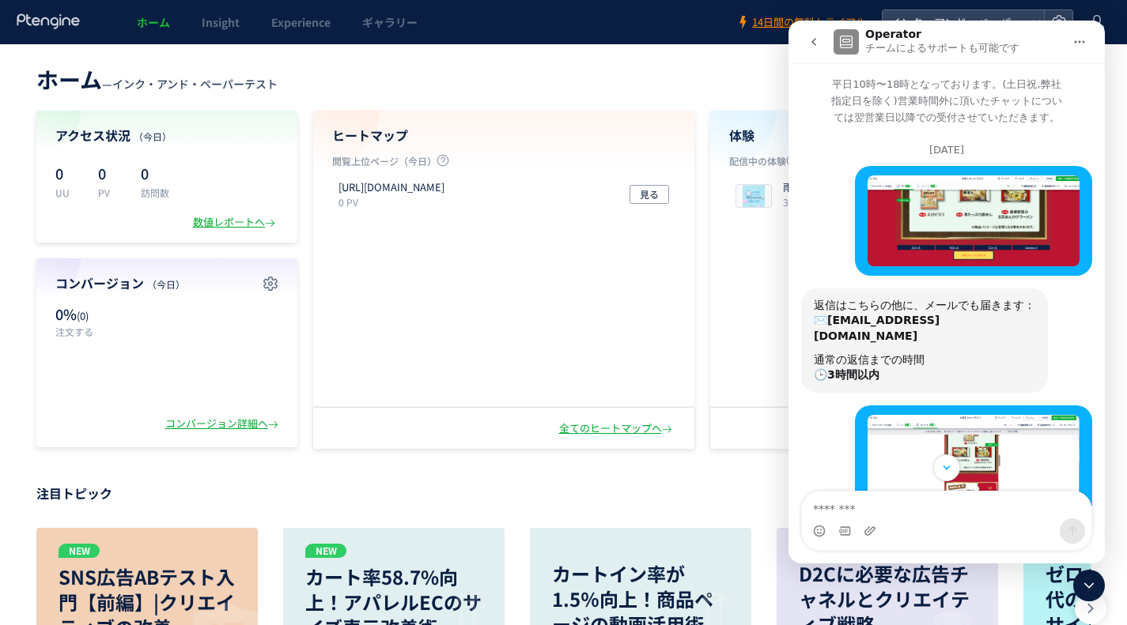
click at [225, 210] on div "アクセス状況 （今日） 0 UU 0 PV 0 訪問数 数値レポートへ" at bounding box center [166, 177] width 261 height 132
click at [225, 226] on div "数値レポートへ" at bounding box center [235, 222] width 85 height 15
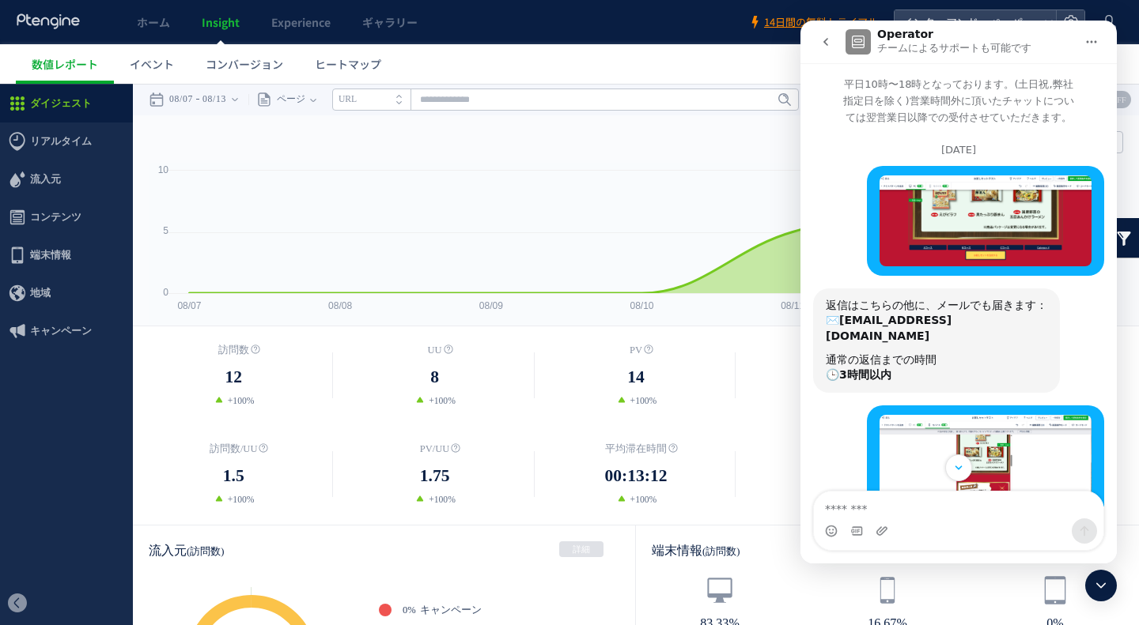
click at [1104, 573] on div at bounding box center [1101, 586] width 32 height 32
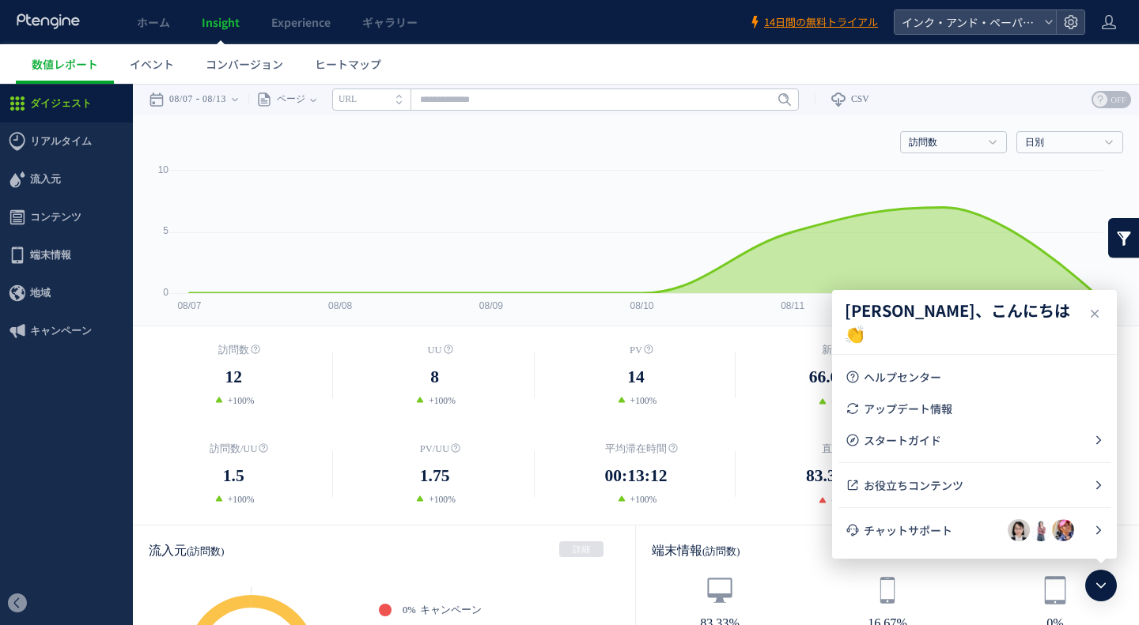
click at [1103, 584] on icon at bounding box center [1100, 585] width 19 height 19
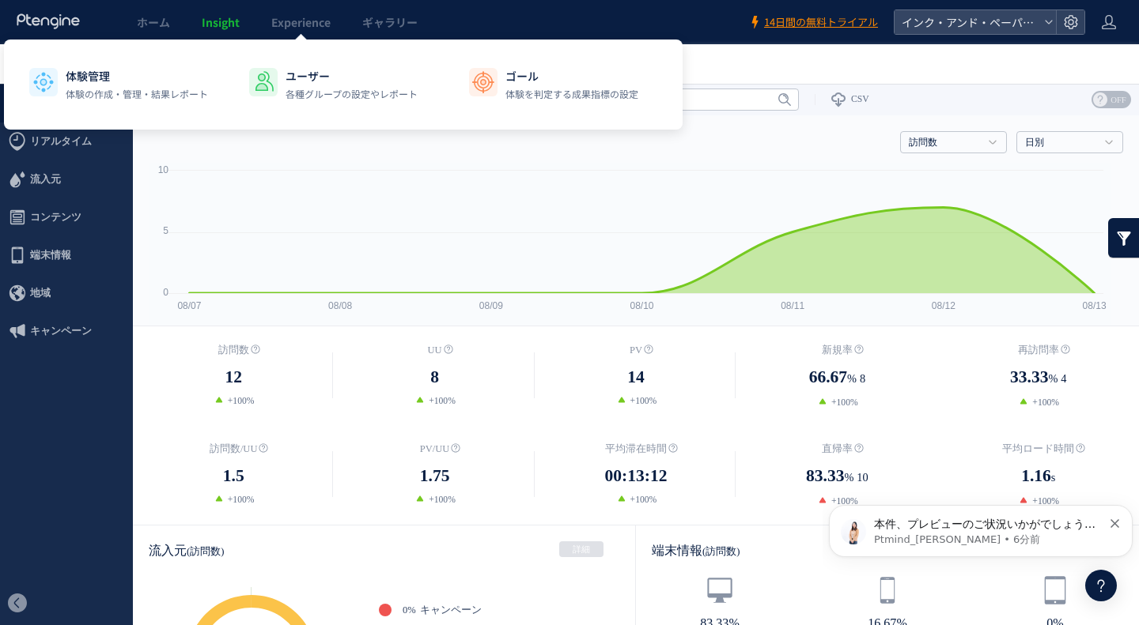
click at [307, 20] on span "Experience" at bounding box center [300, 22] width 59 height 16
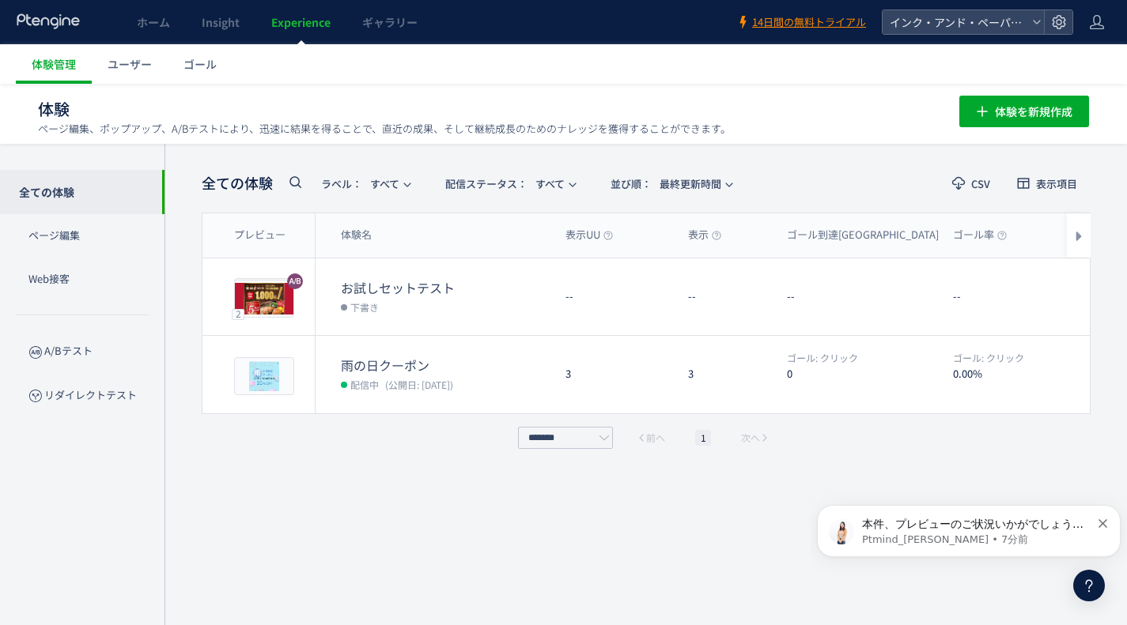
click at [955, 299] on span "編集" at bounding box center [946, 296] width 21 height 25
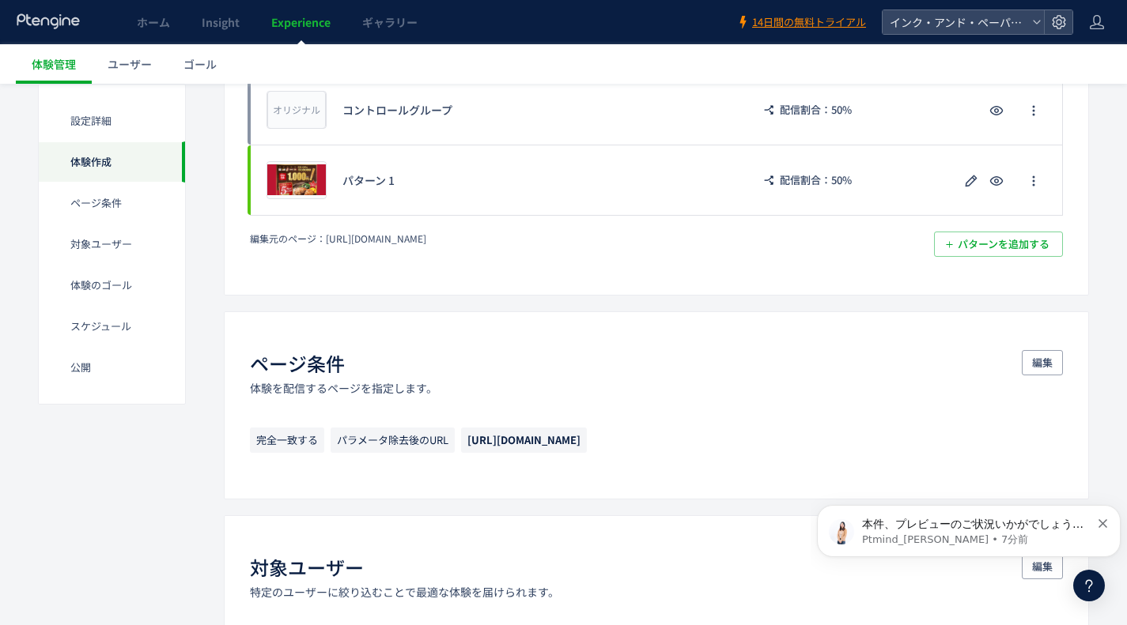
scroll to position [474, 0]
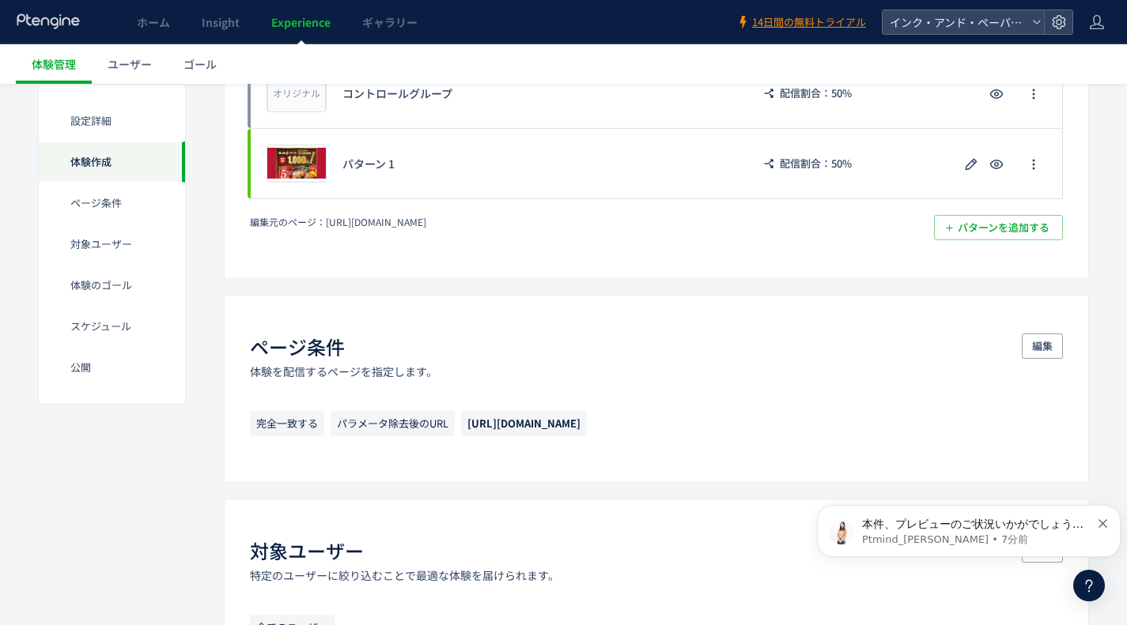
click at [327, 24] on span "Experience" at bounding box center [300, 22] width 59 height 16
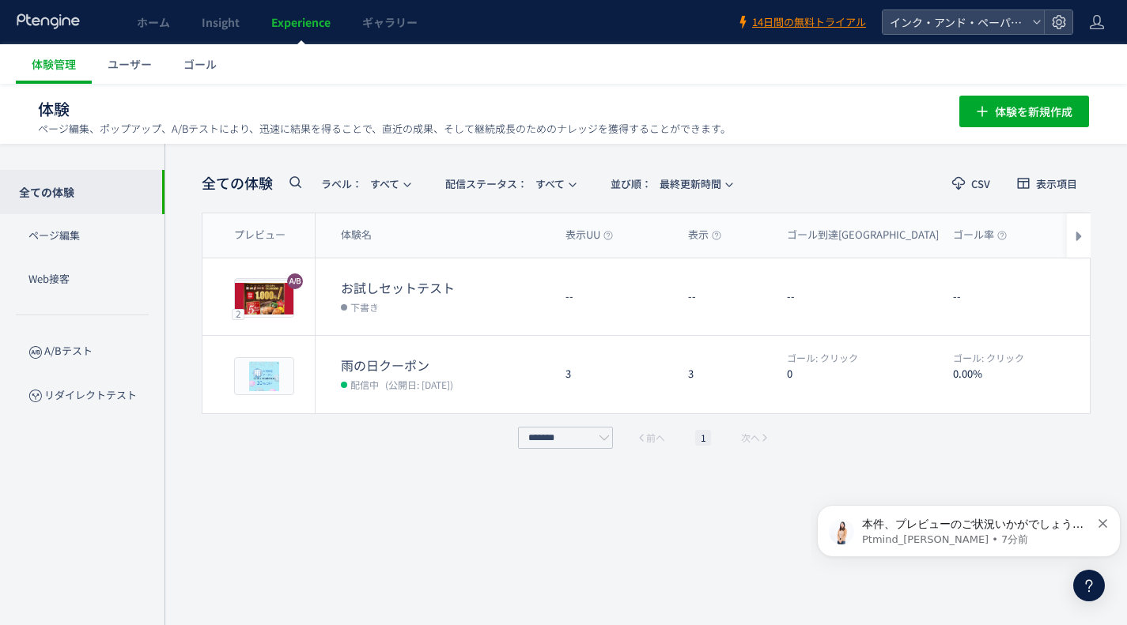
click at [946, 365] on span "編集" at bounding box center [946, 374] width 21 height 25
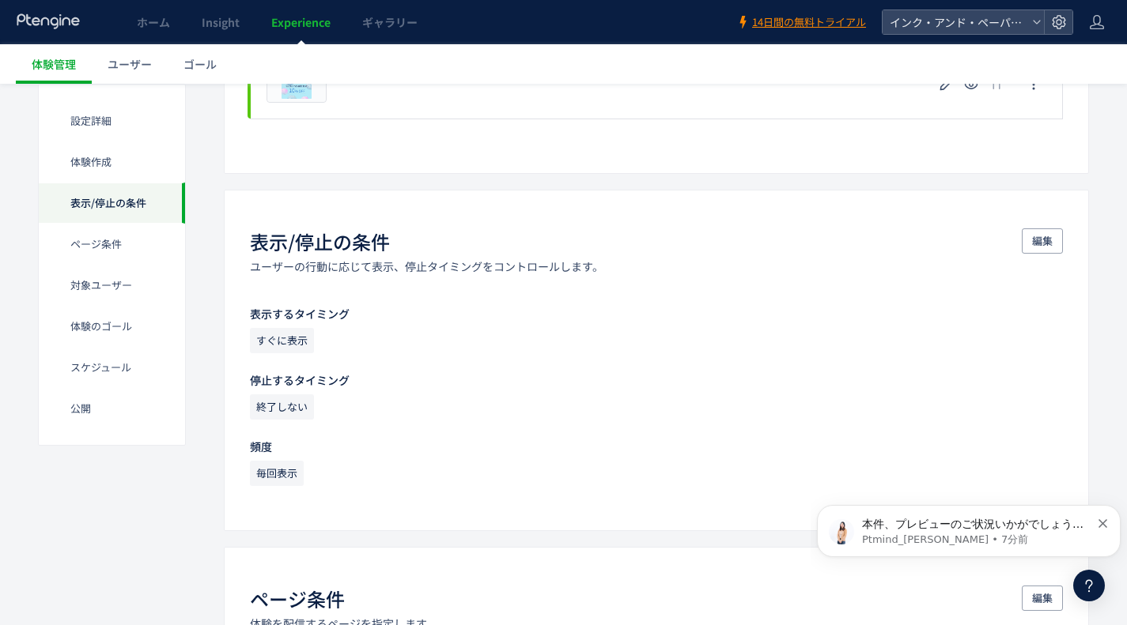
scroll to position [316, 0]
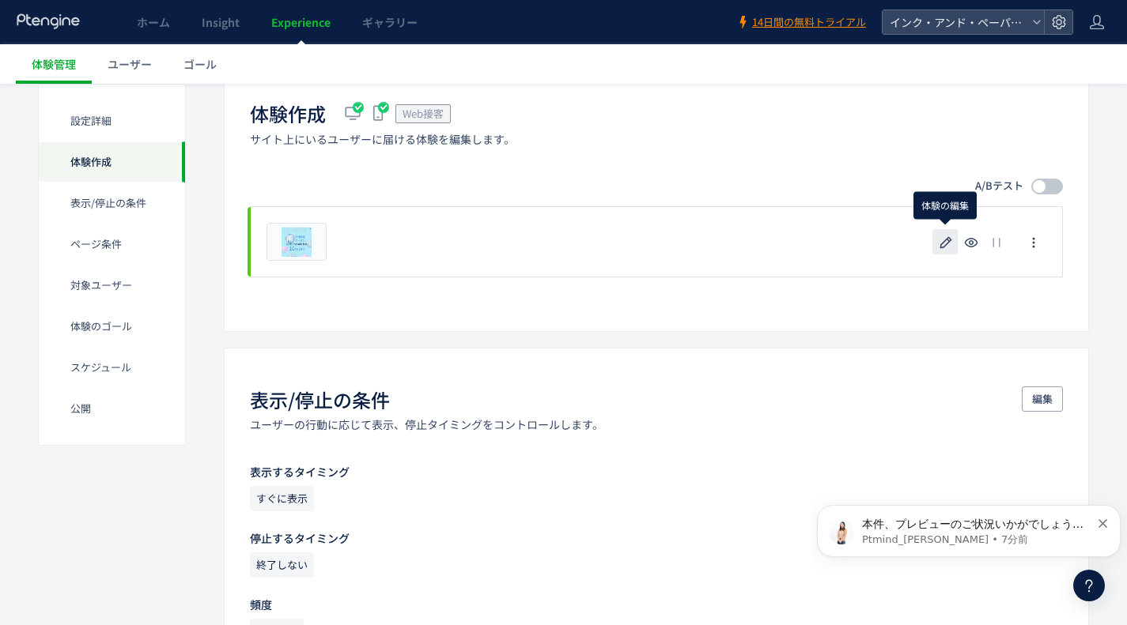
click at [944, 250] on icon "button" at bounding box center [945, 242] width 19 height 19
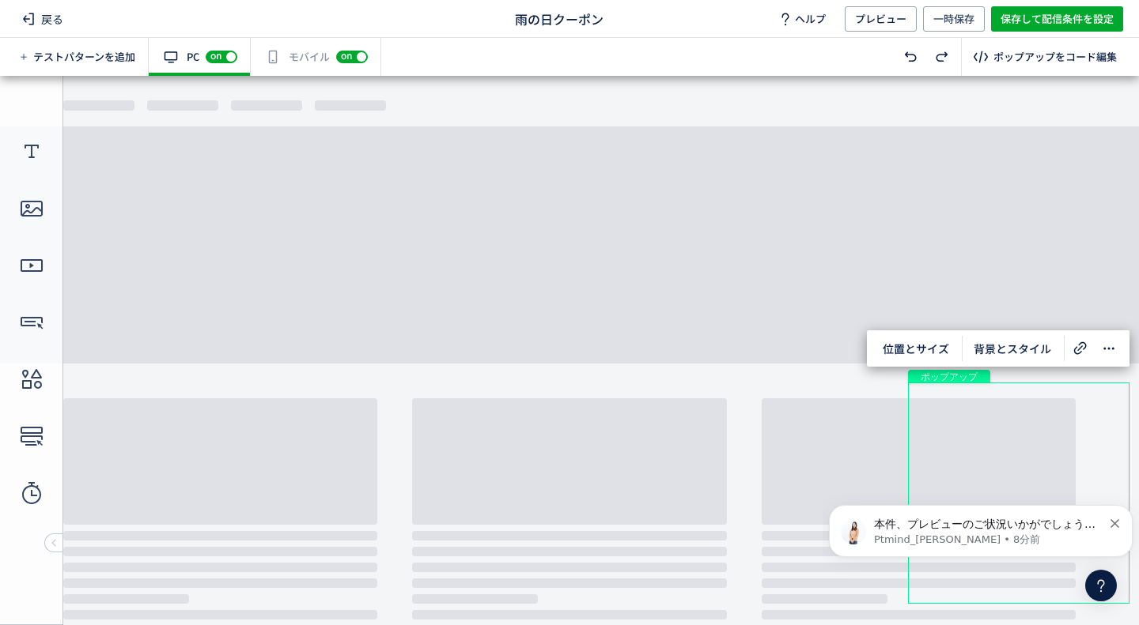
click at [1008, 345] on span "背景とスタイル" at bounding box center [1012, 348] width 96 height 25
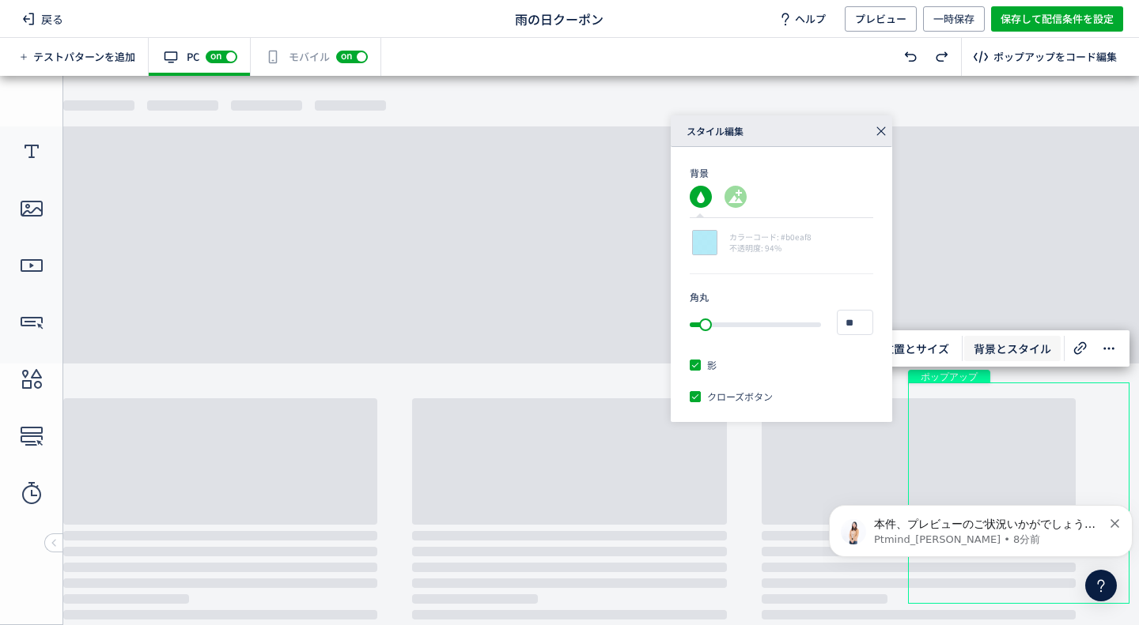
click at [878, 132] on icon at bounding box center [881, 131] width 22 height 22
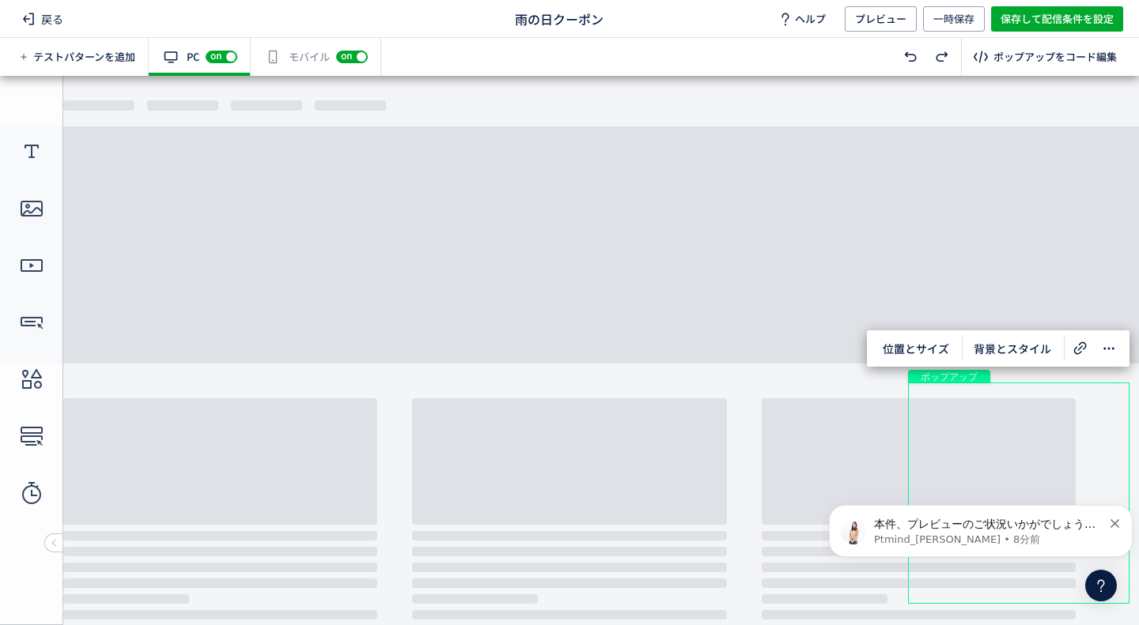
click at [1108, 345] on icon at bounding box center [1108, 348] width 19 height 19
click at [58, 15] on span "戻る" at bounding box center [43, 18] width 54 height 25
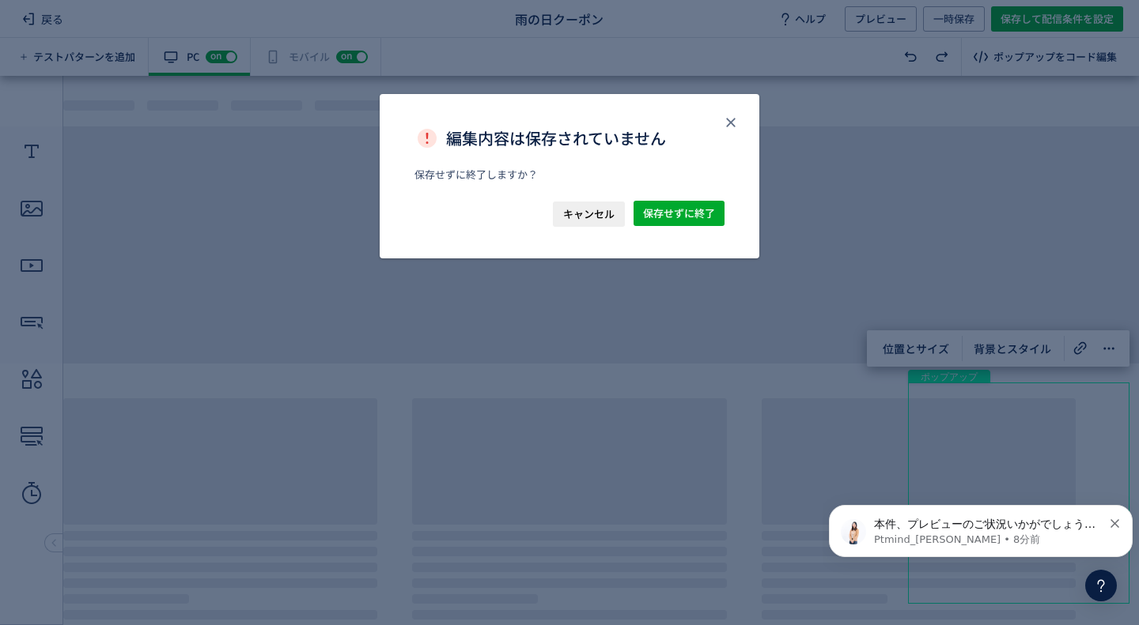
click at [588, 216] on span "キャンセル" at bounding box center [588, 214] width 51 height 25
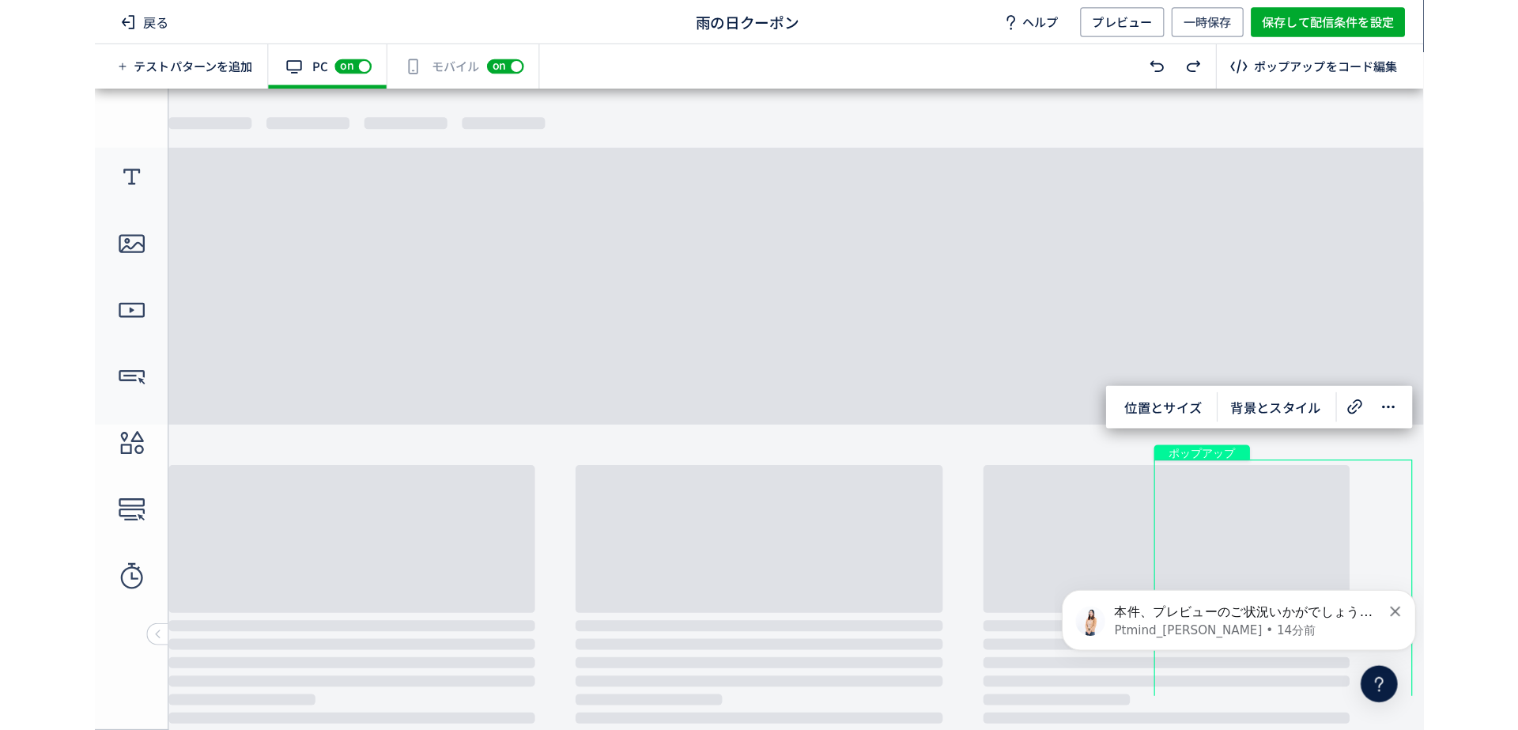
click at [1033, 542] on div "形" at bounding box center [1112, 538] width 158 height 14
click at [1116, 554] on body "undefined ポップアップ undefined ポップアップ クローズボタン 画像 画像 画像 画像 画像 形" at bounding box center [853, 391] width 1518 height 605
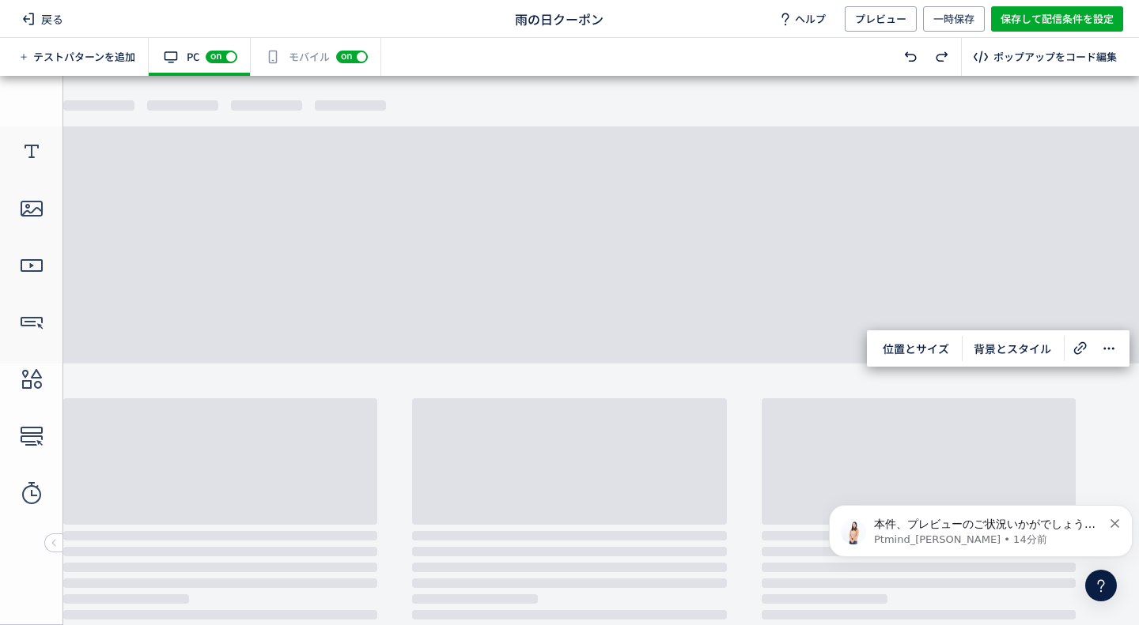
click at [976, 502] on body "本件、プレビューのご状況いかがでしょうか？🙇‍♀️ Ptmind_伊東 • 14分前" at bounding box center [981, 527] width 304 height 98
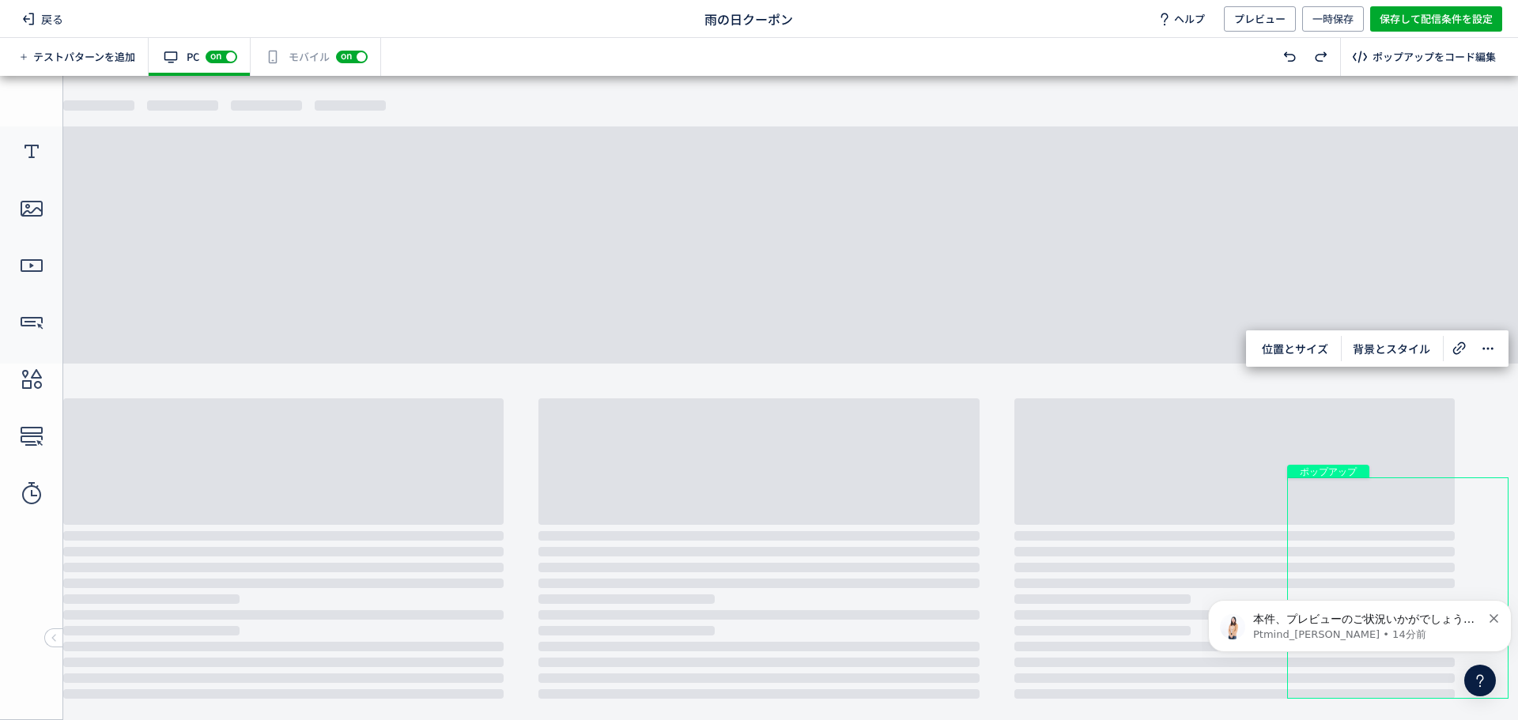
click html "本件、プレビューのご状況いかがでしょうか？🙇‍♀️ Ptmind_伊東 • 14分前"
click at [1126, 625] on p "Ptmind_伊東 • 14分前" at bounding box center [1367, 635] width 228 height 14
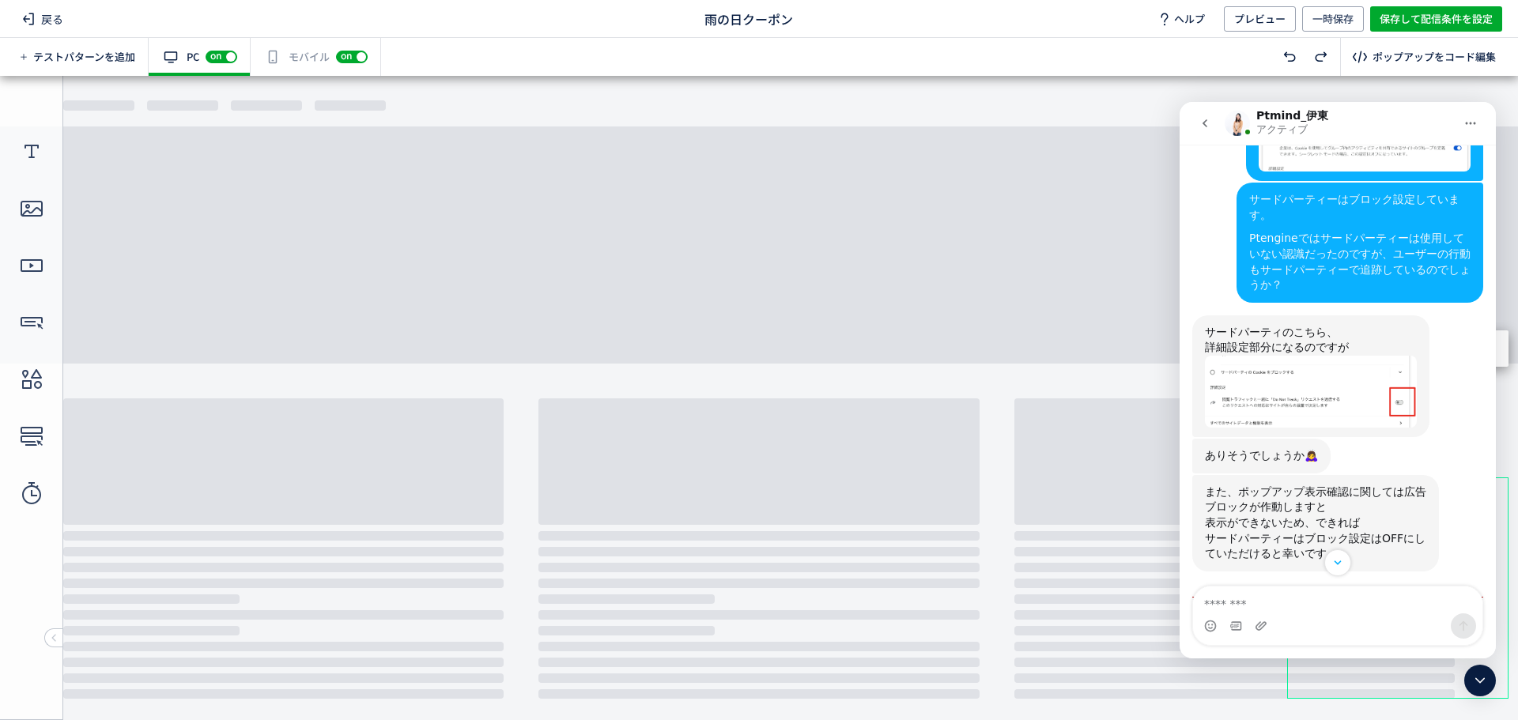
scroll to position [1852, 0]
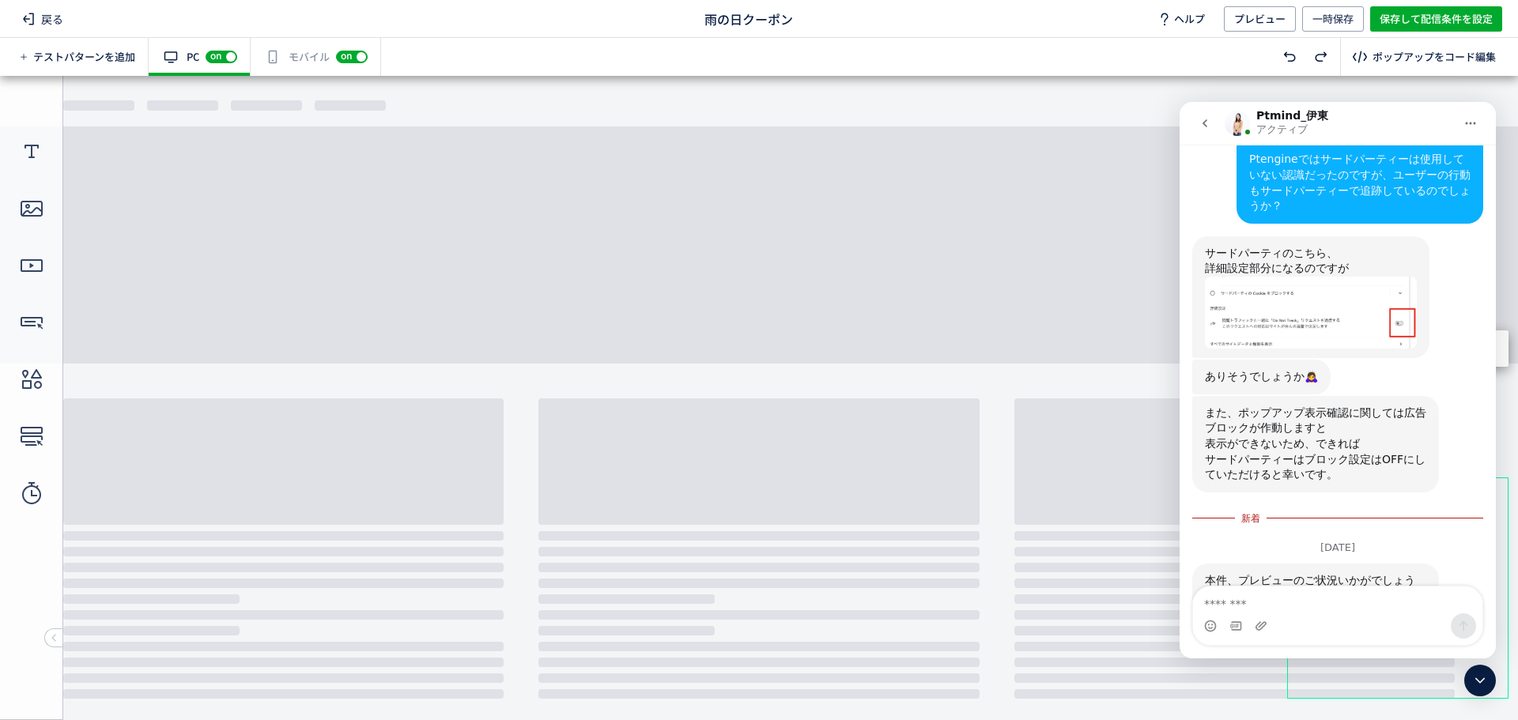
click at [1126, 277] on img "Ptmind_伊東さんから新しいメッセージが届きました…" at bounding box center [1311, 313] width 212 height 72
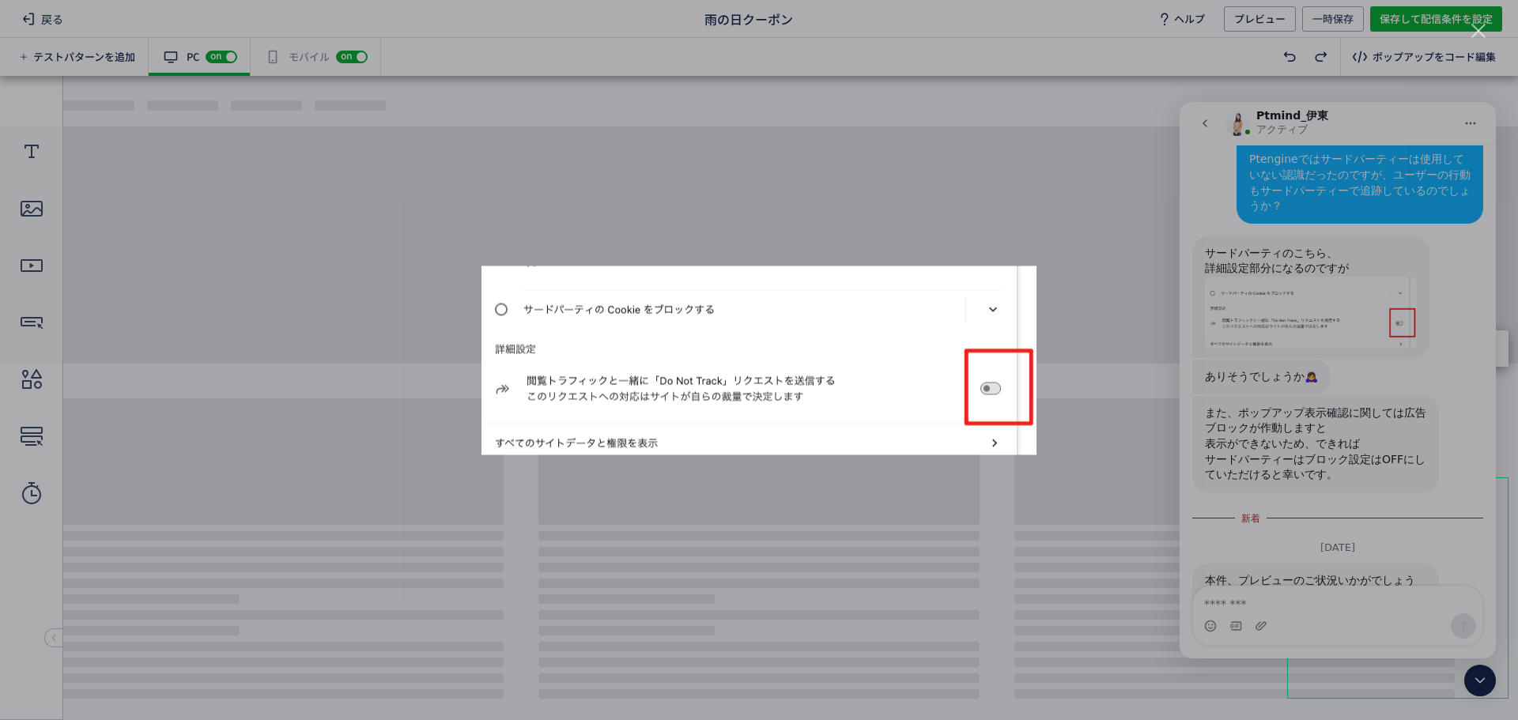
scroll to position [0, 0]
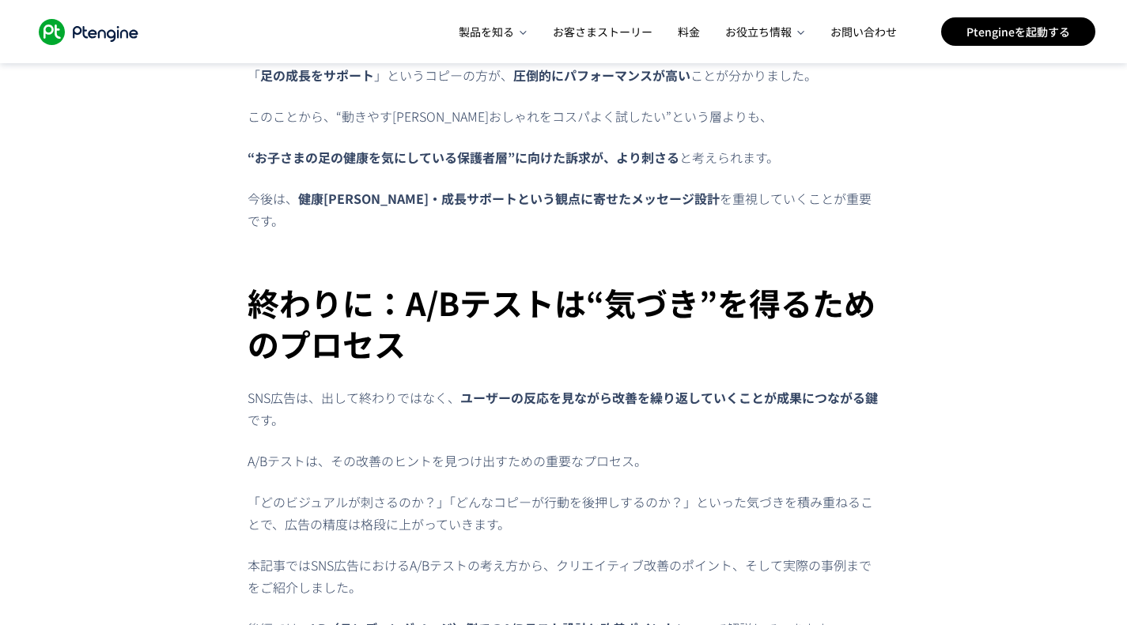
scroll to position [5300, 0]
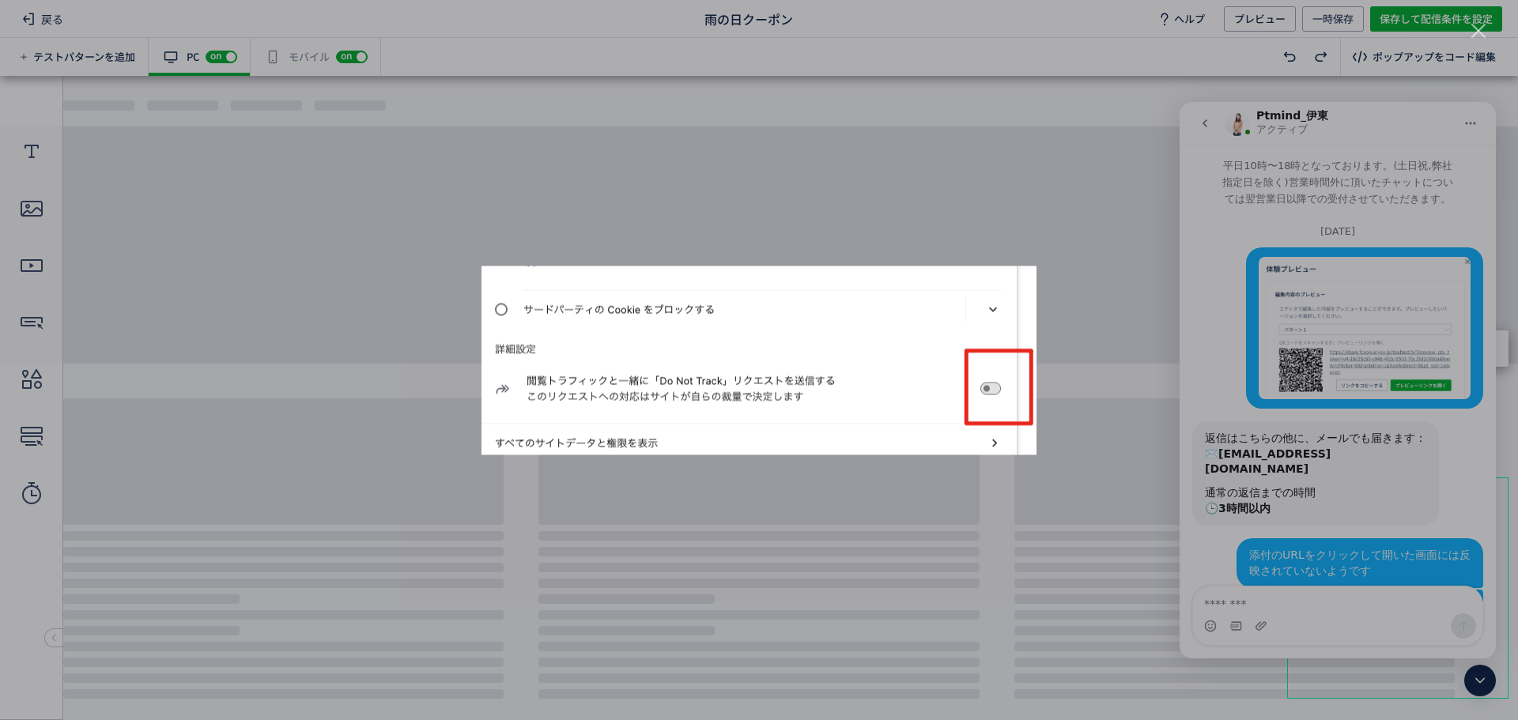
scroll to position [2, 0]
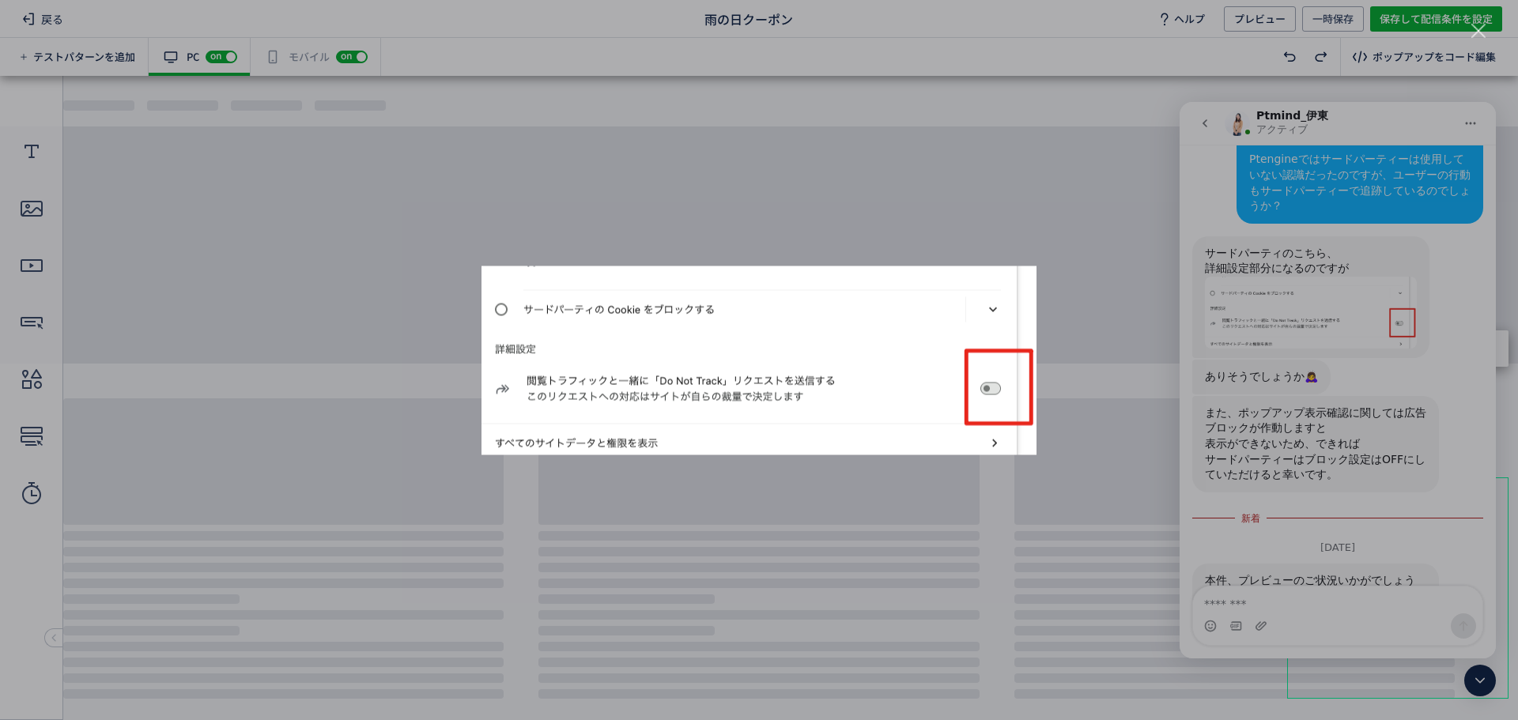
click at [1045, 242] on div "Intercom Messenger" at bounding box center [759, 360] width 1518 height 720
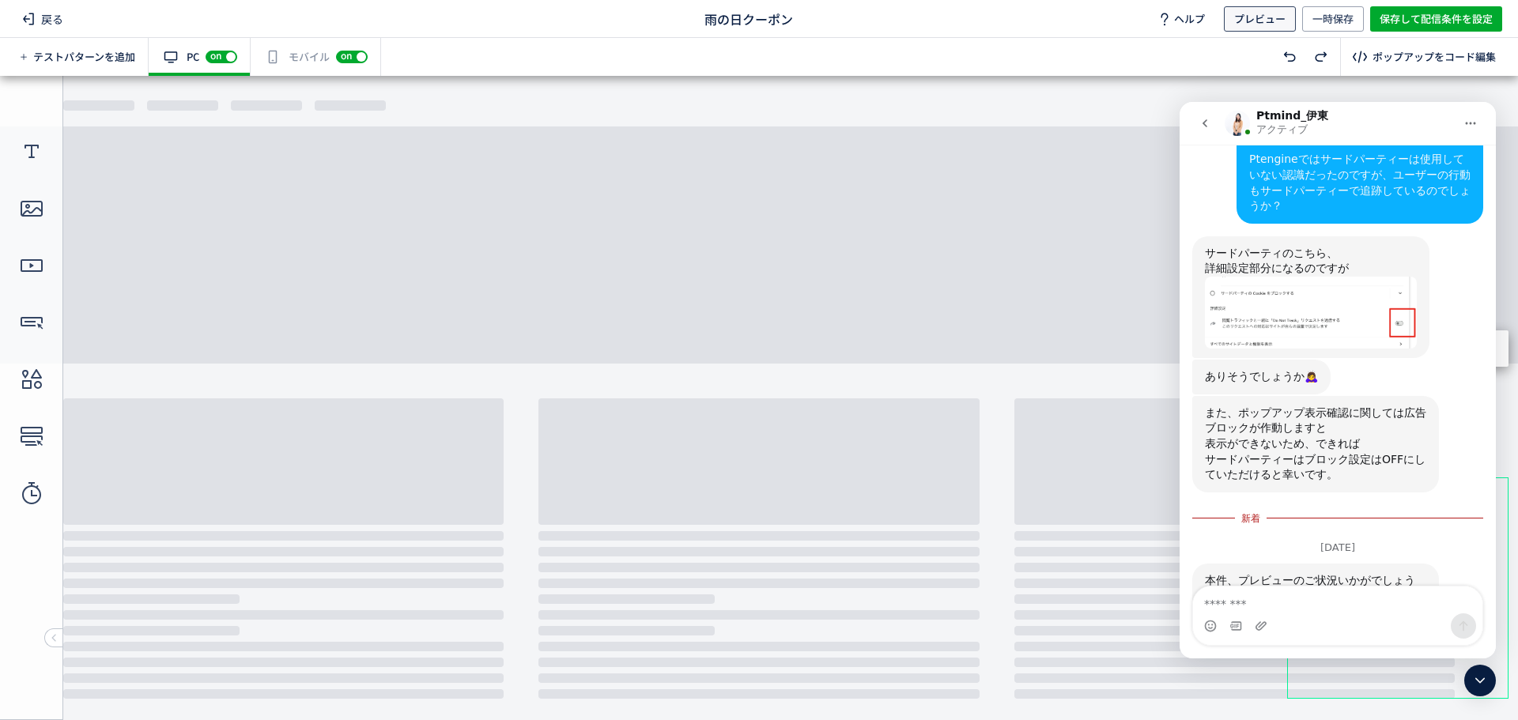
click at [1281, 21] on span "プレビュー" at bounding box center [1259, 18] width 51 height 25
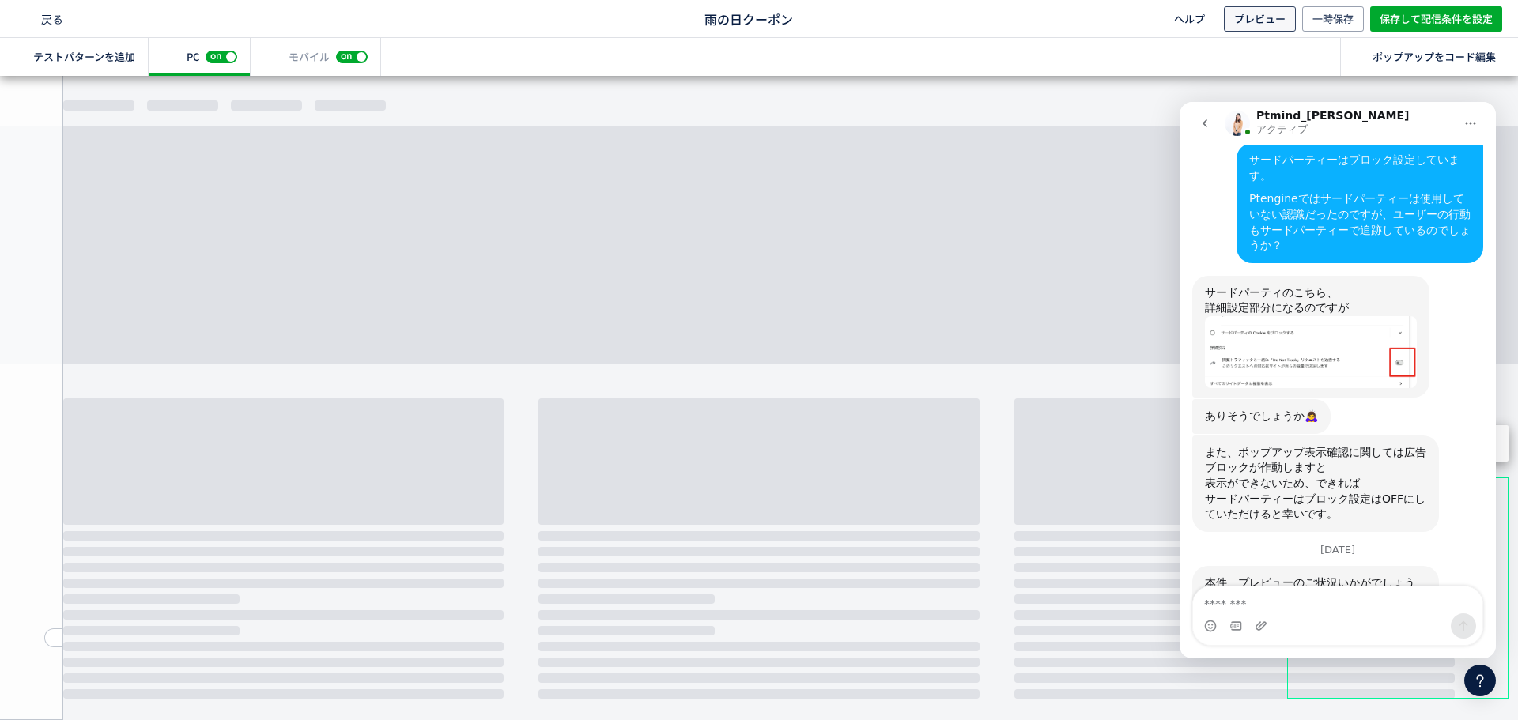
click at [1246, 20] on span "プレビュー" at bounding box center [1259, 18] width 51 height 25
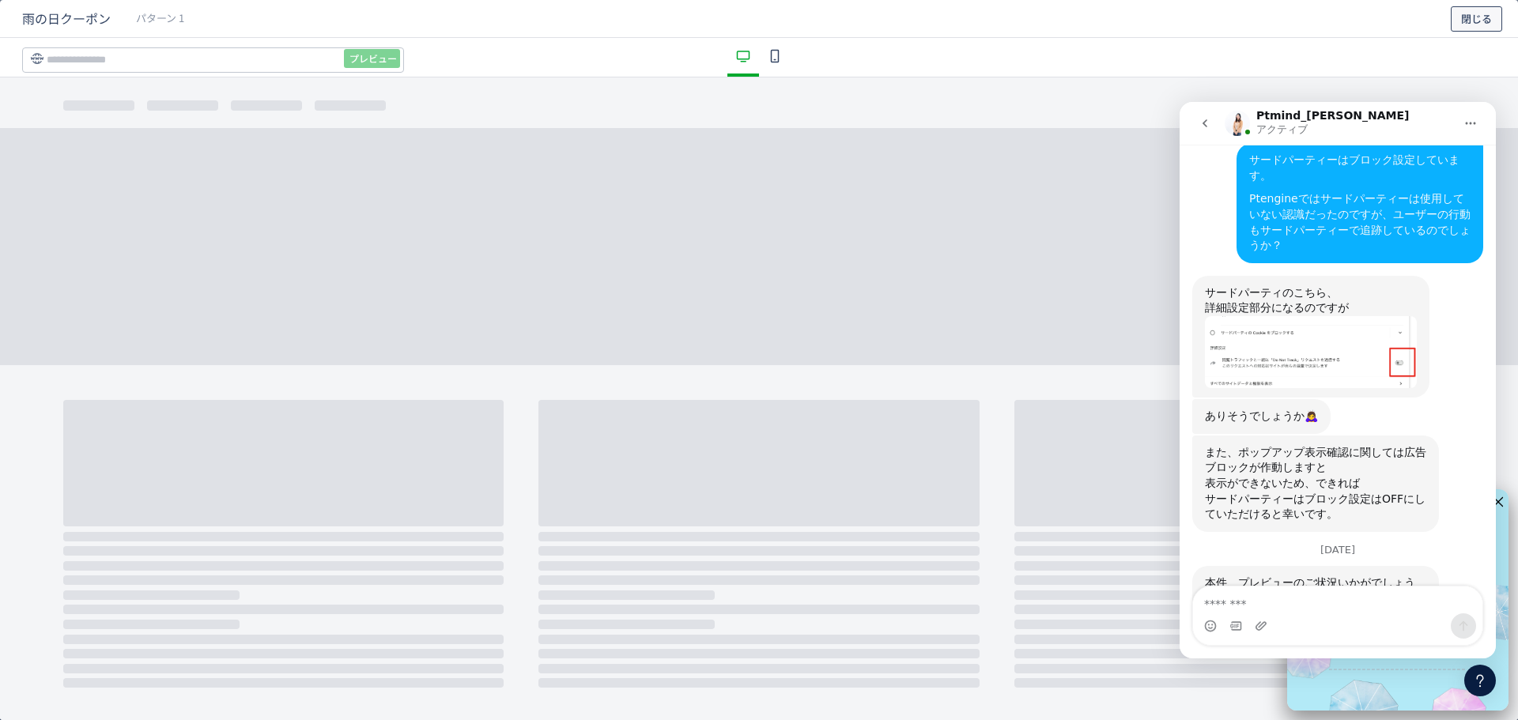
click at [1491, 17] on span "閉じる" at bounding box center [1476, 18] width 31 height 25
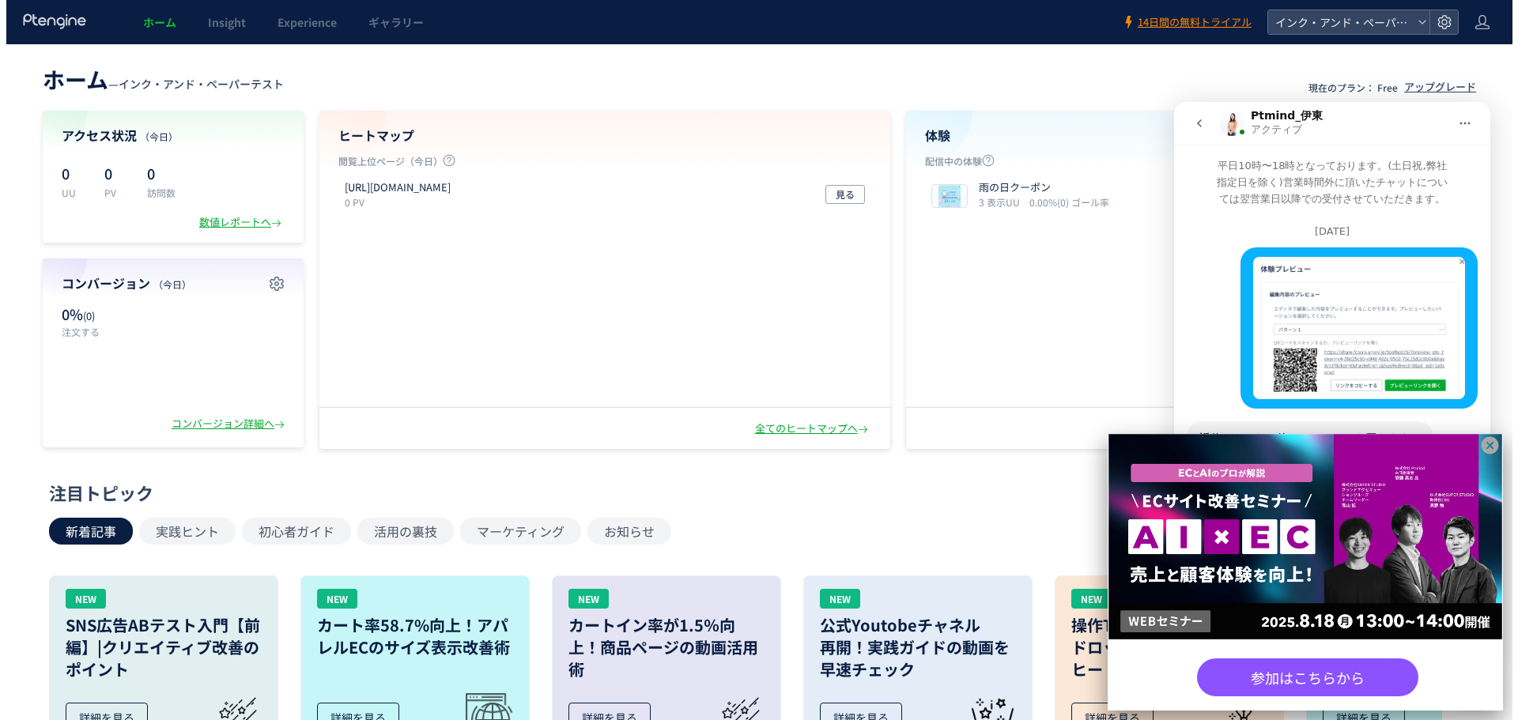
scroll to position [1815, 0]
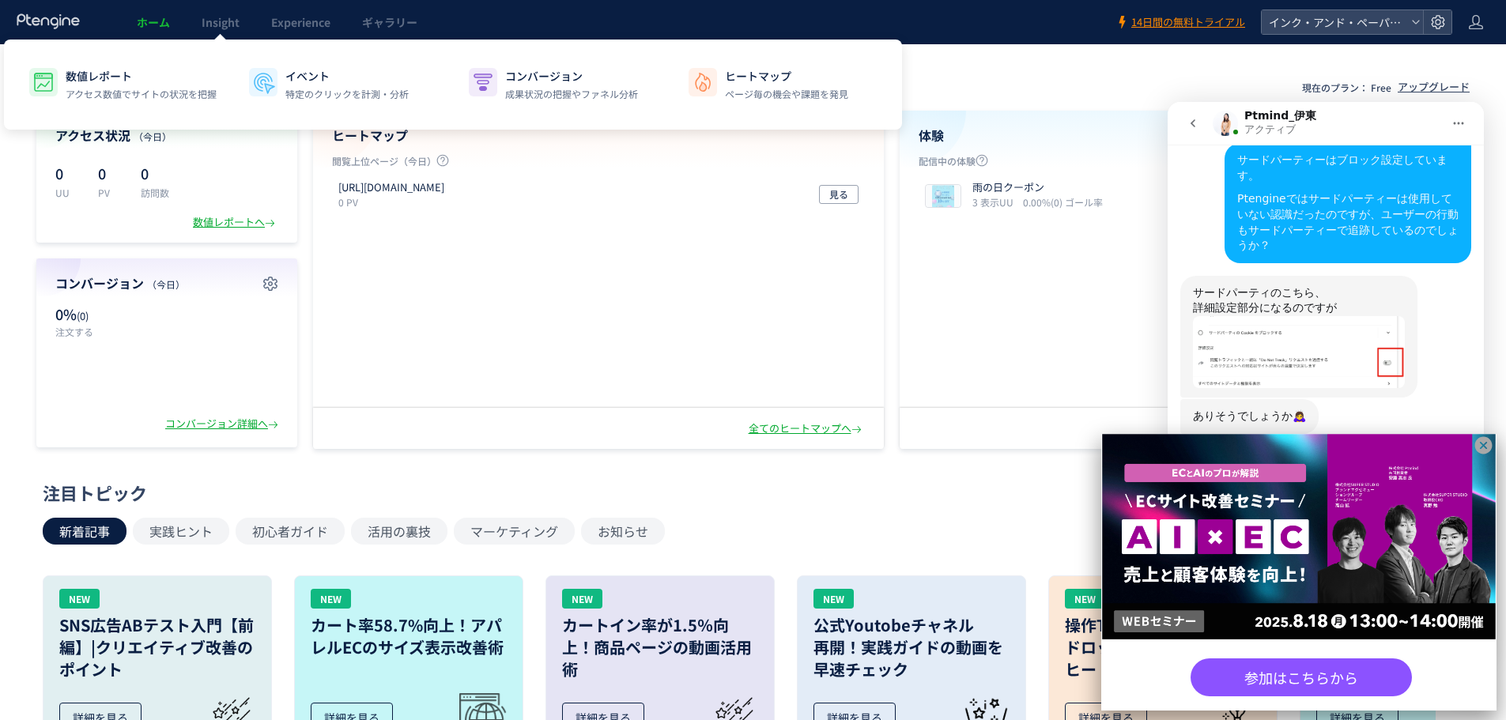
click at [219, 16] on span "Insight" at bounding box center [221, 22] width 38 height 16
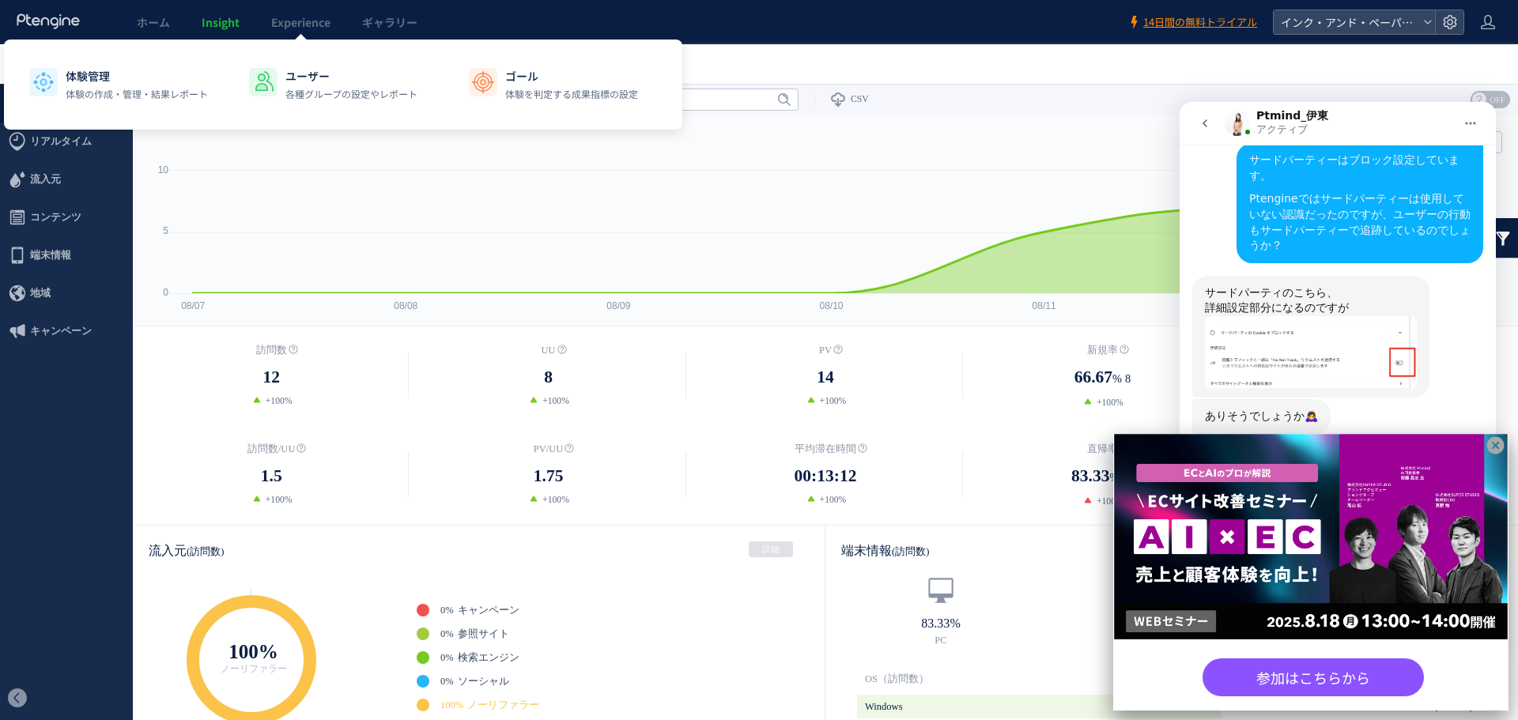
click at [302, 28] on span "Experience" at bounding box center [300, 22] width 59 height 16
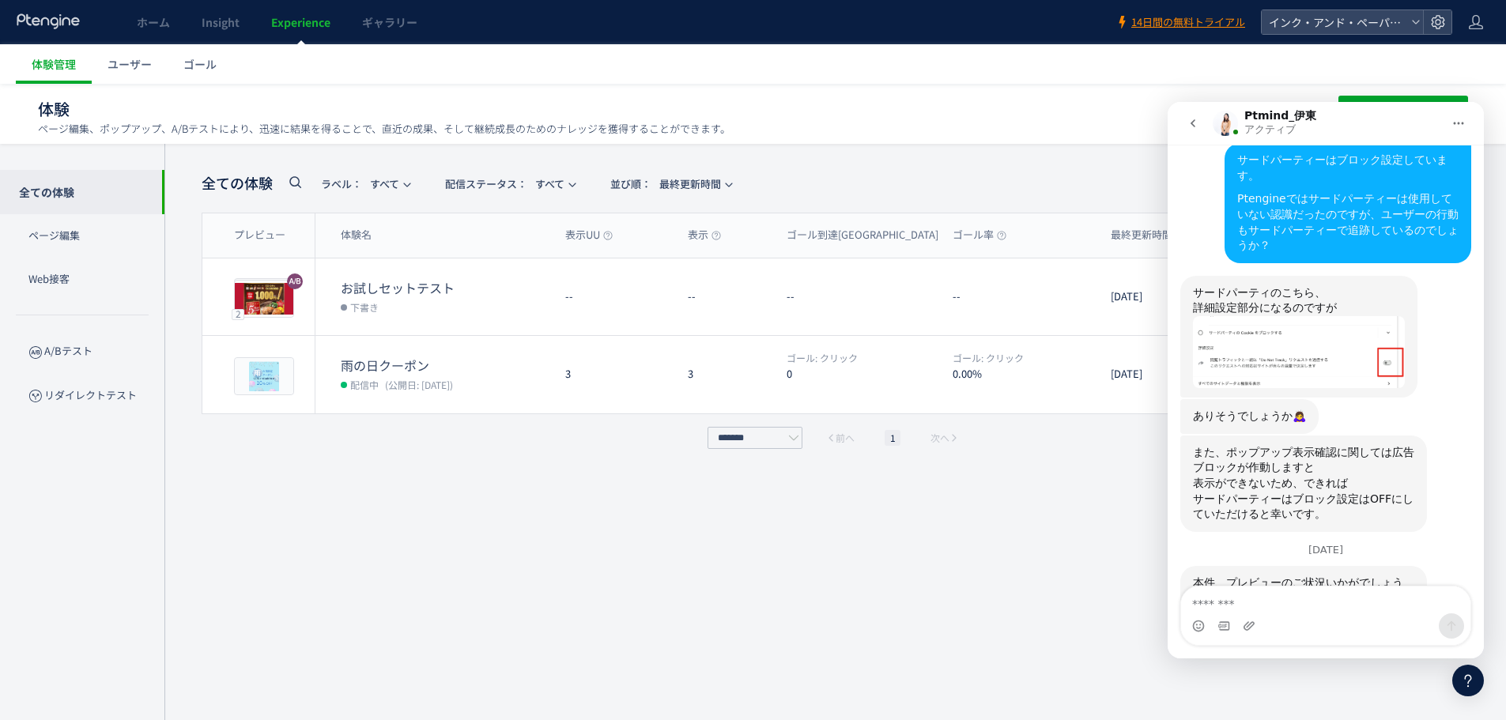
click at [1470, 682] on icon at bounding box center [1468, 680] width 19 height 19
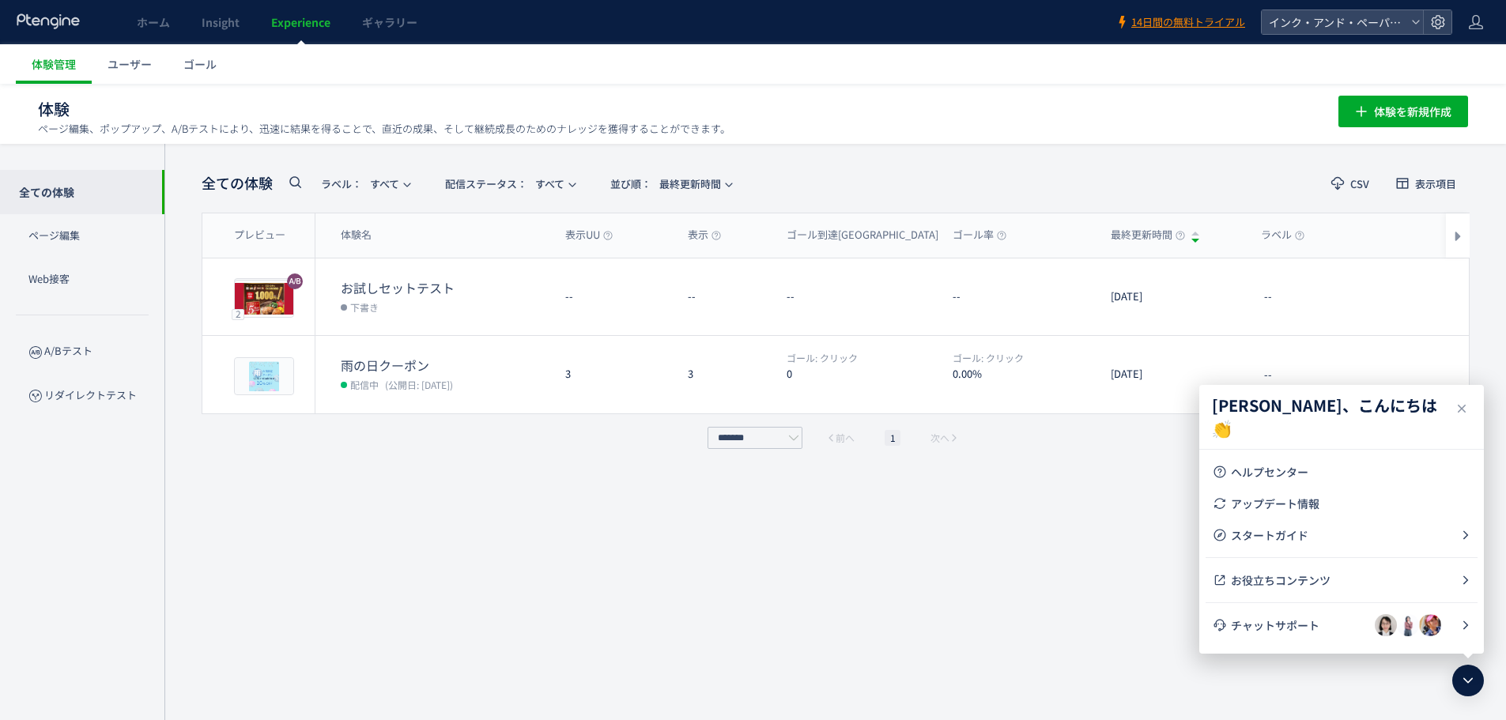
scroll to position [1815, 0]
click at [1331, 377] on span "編集" at bounding box center [1326, 374] width 21 height 25
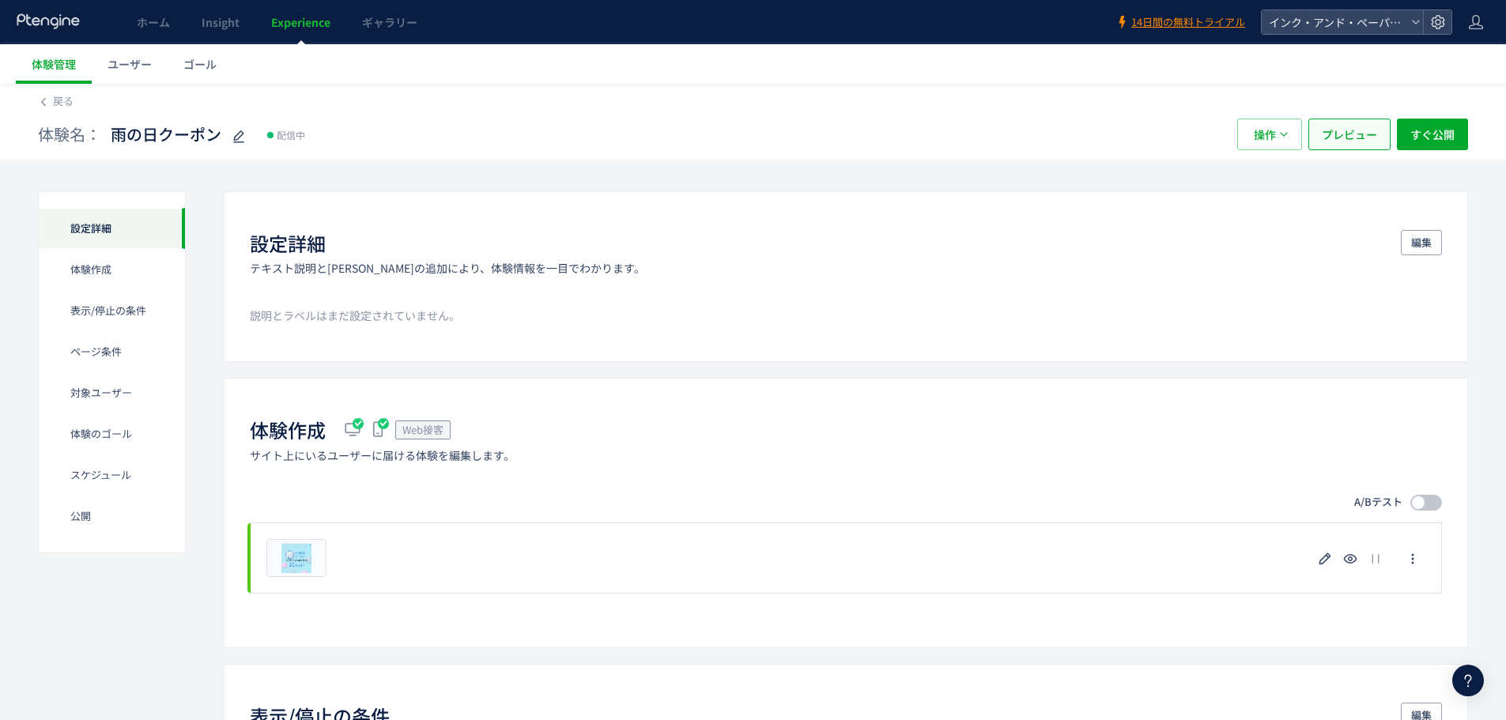
click at [1329, 136] on span "プレビュー" at bounding box center [1349, 135] width 55 height 32
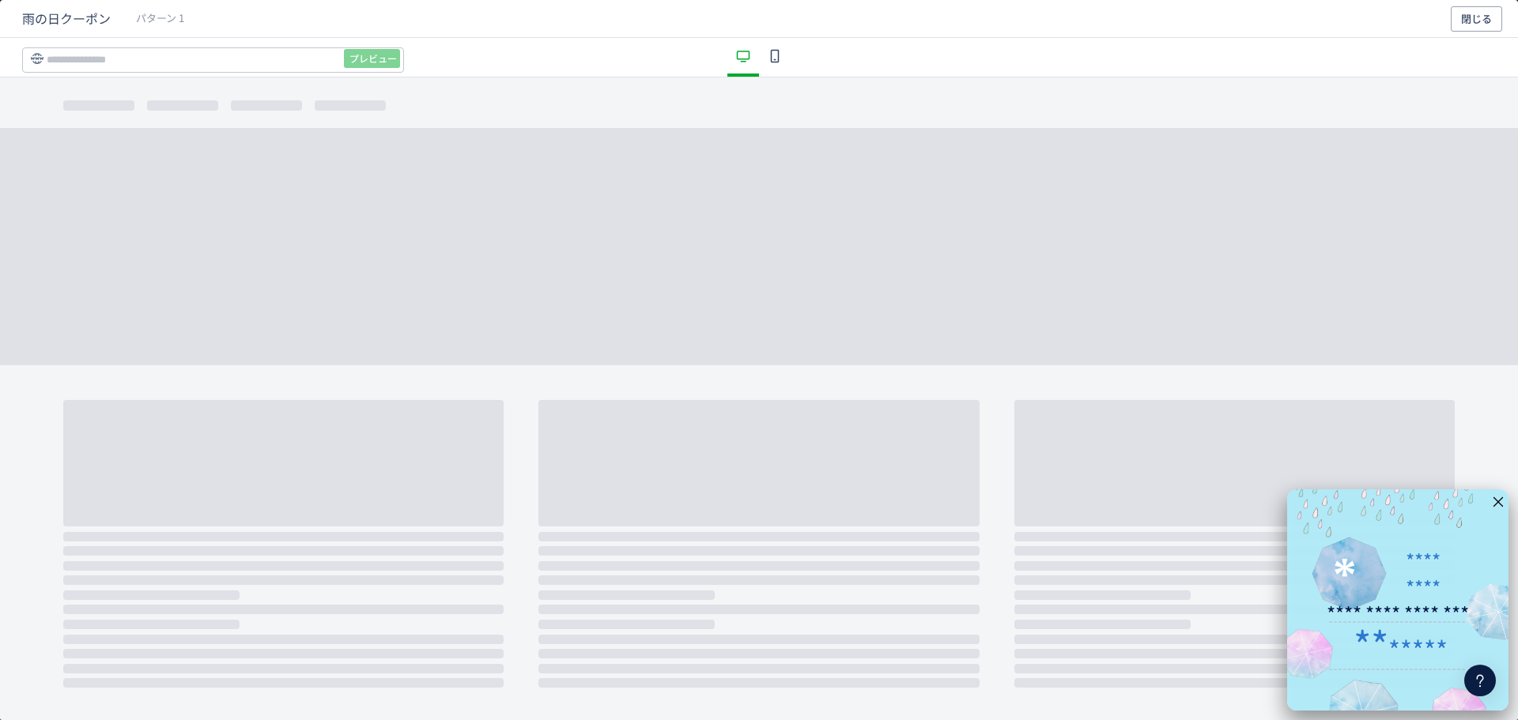
click at [773, 59] on use "dialog" at bounding box center [775, 55] width 9 height 13
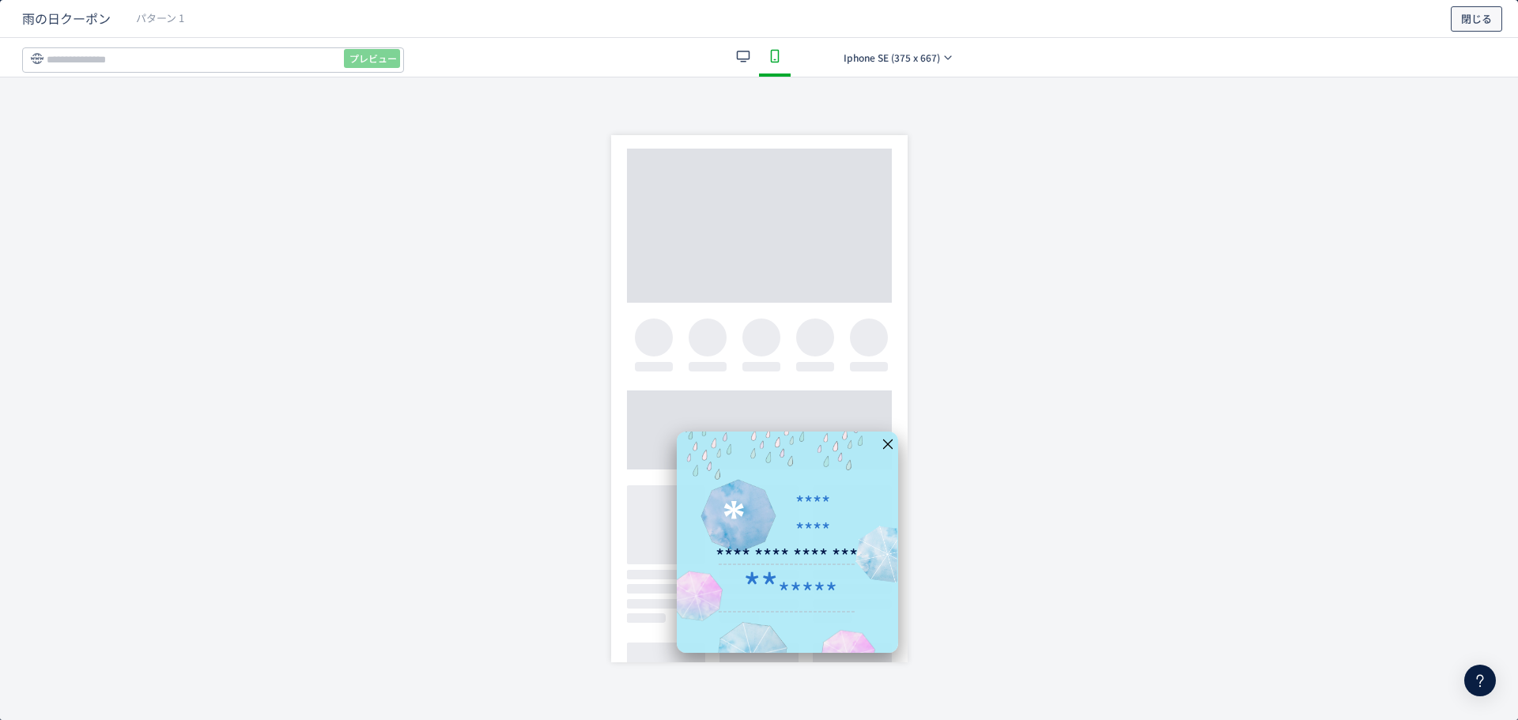
click at [1463, 25] on span "閉じる" at bounding box center [1476, 18] width 31 height 25
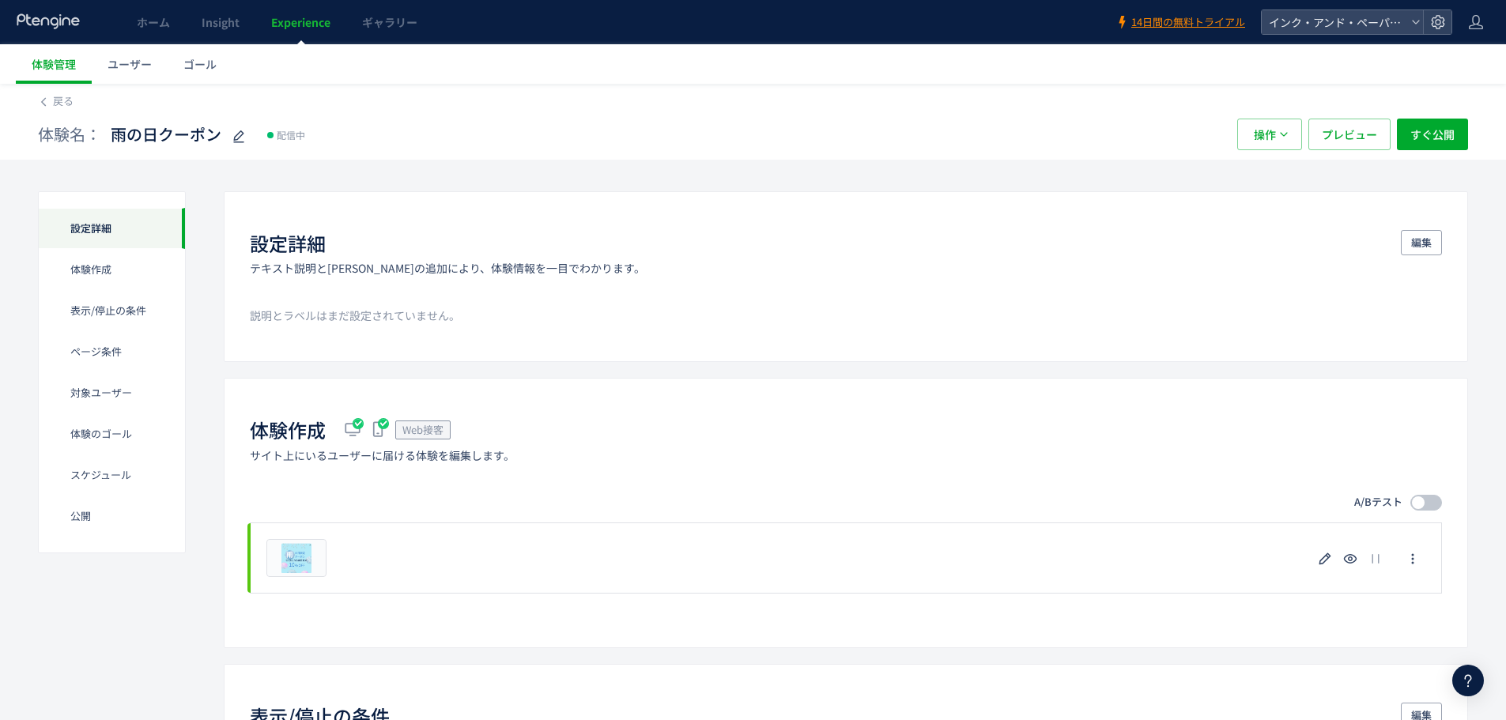
click at [47, 93] on div "戻る" at bounding box center [753, 96] width 1430 height 25
click at [47, 105] on icon at bounding box center [43, 101] width 11 height 11
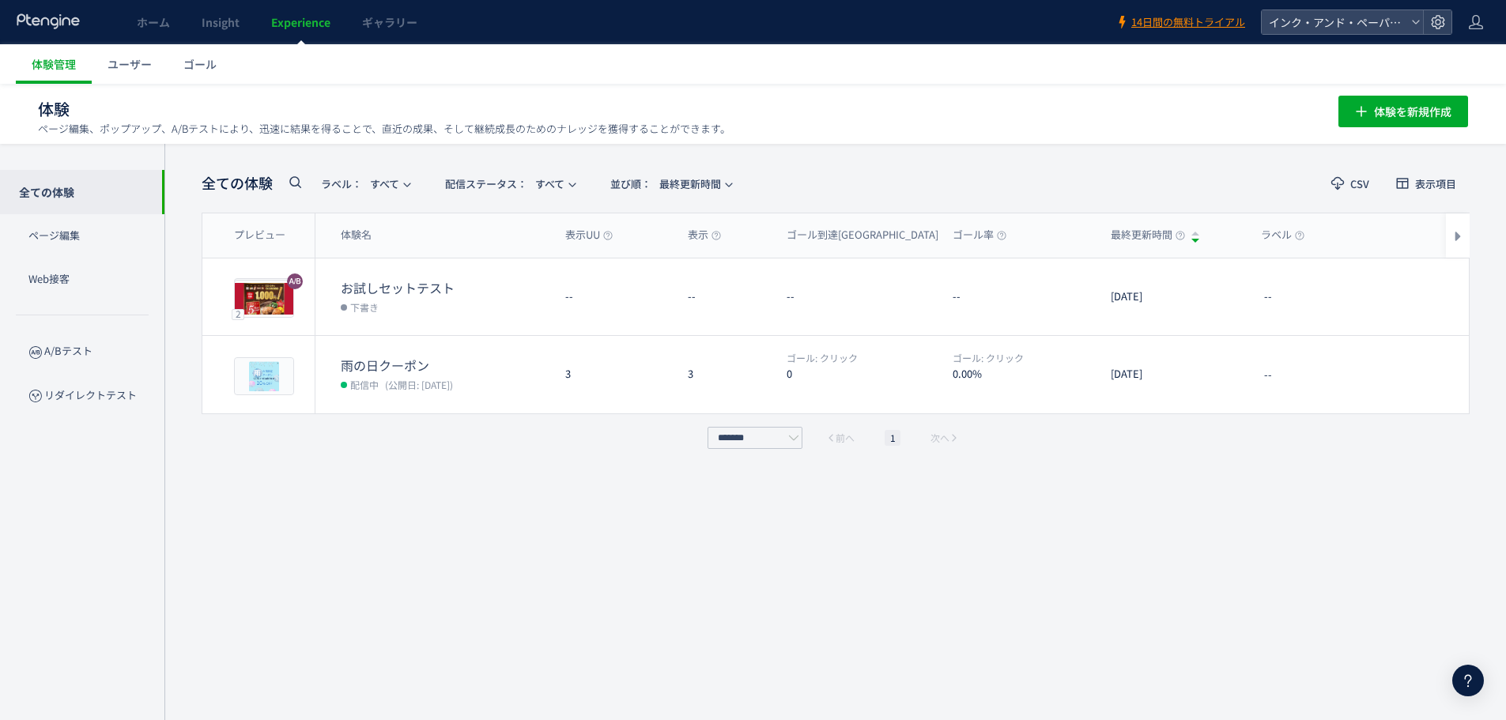
click at [1330, 293] on span "編集" at bounding box center [1326, 296] width 21 height 25
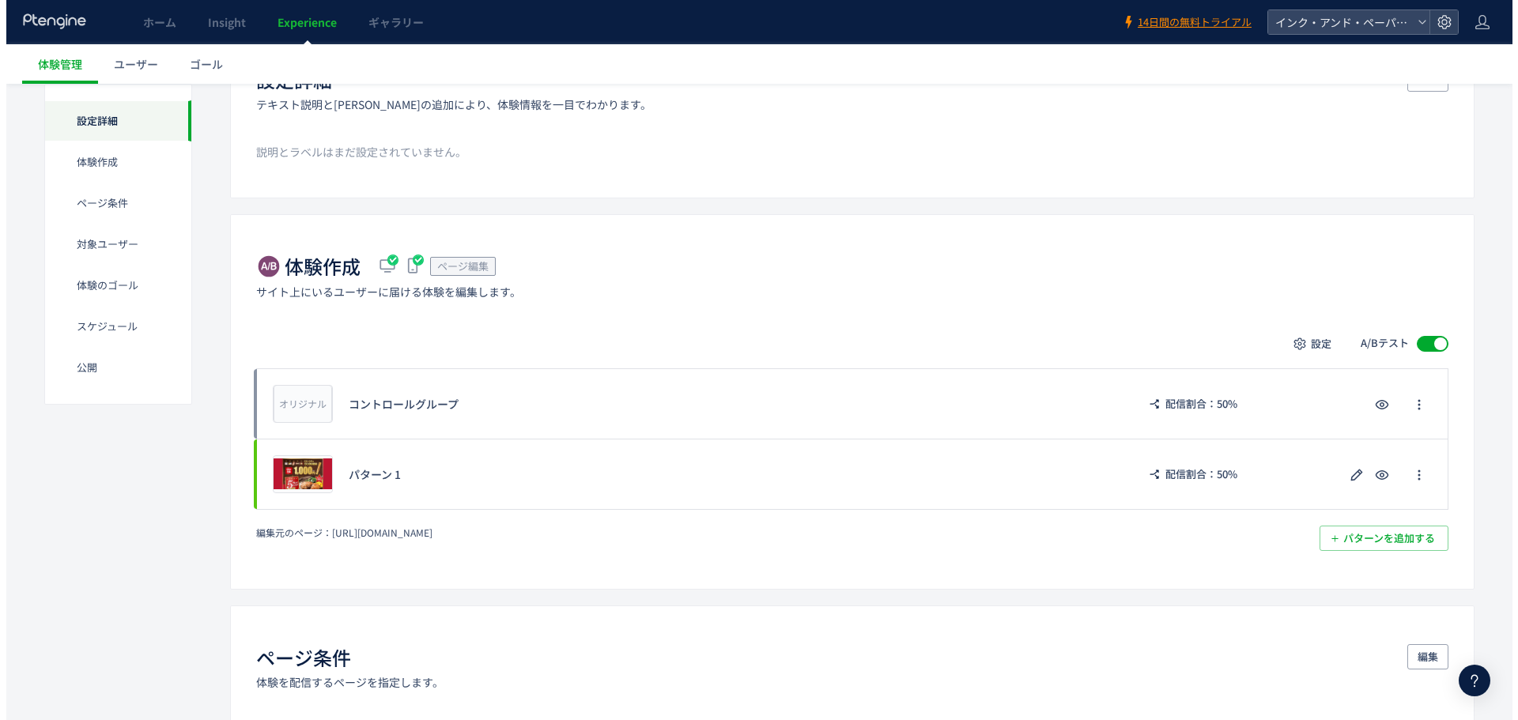
scroll to position [316, 0]
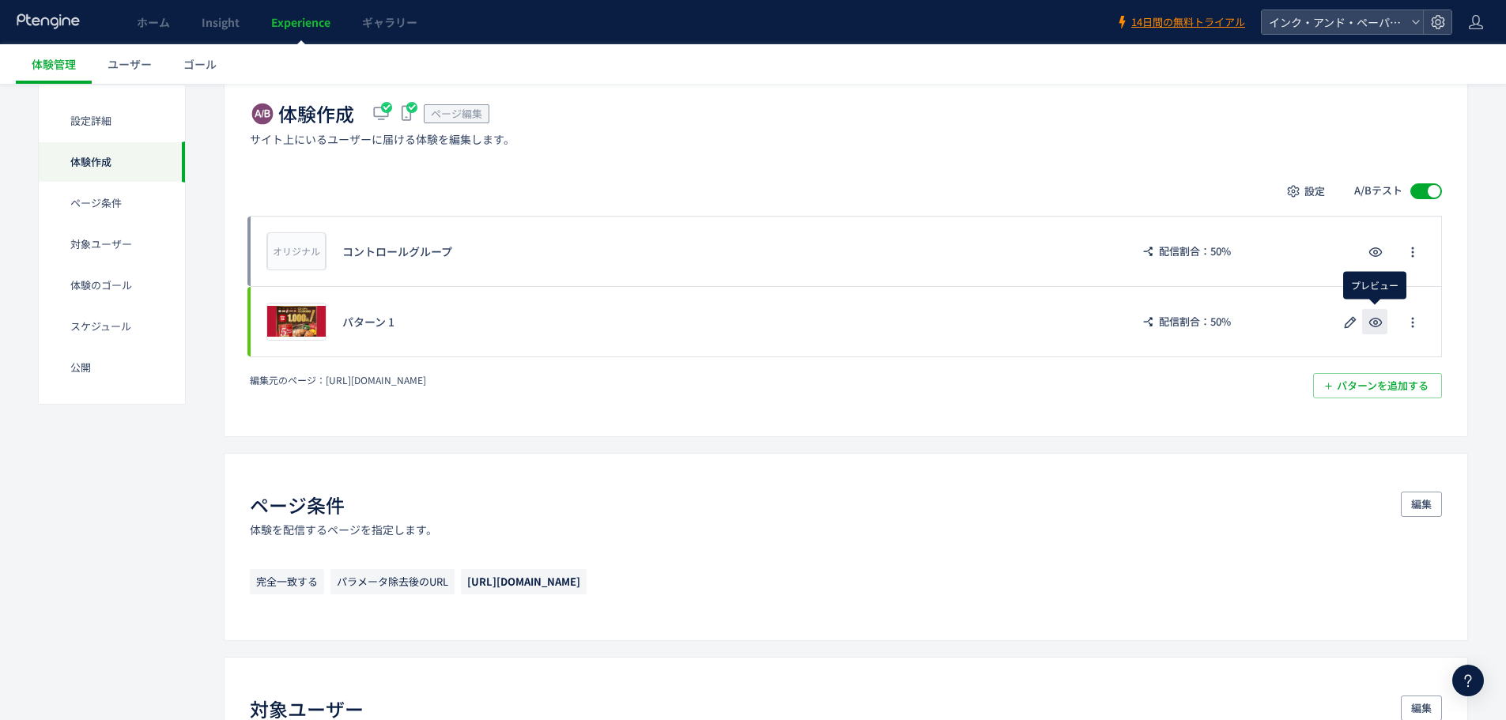
click at [1380, 327] on icon "button" at bounding box center [1375, 322] width 19 height 19
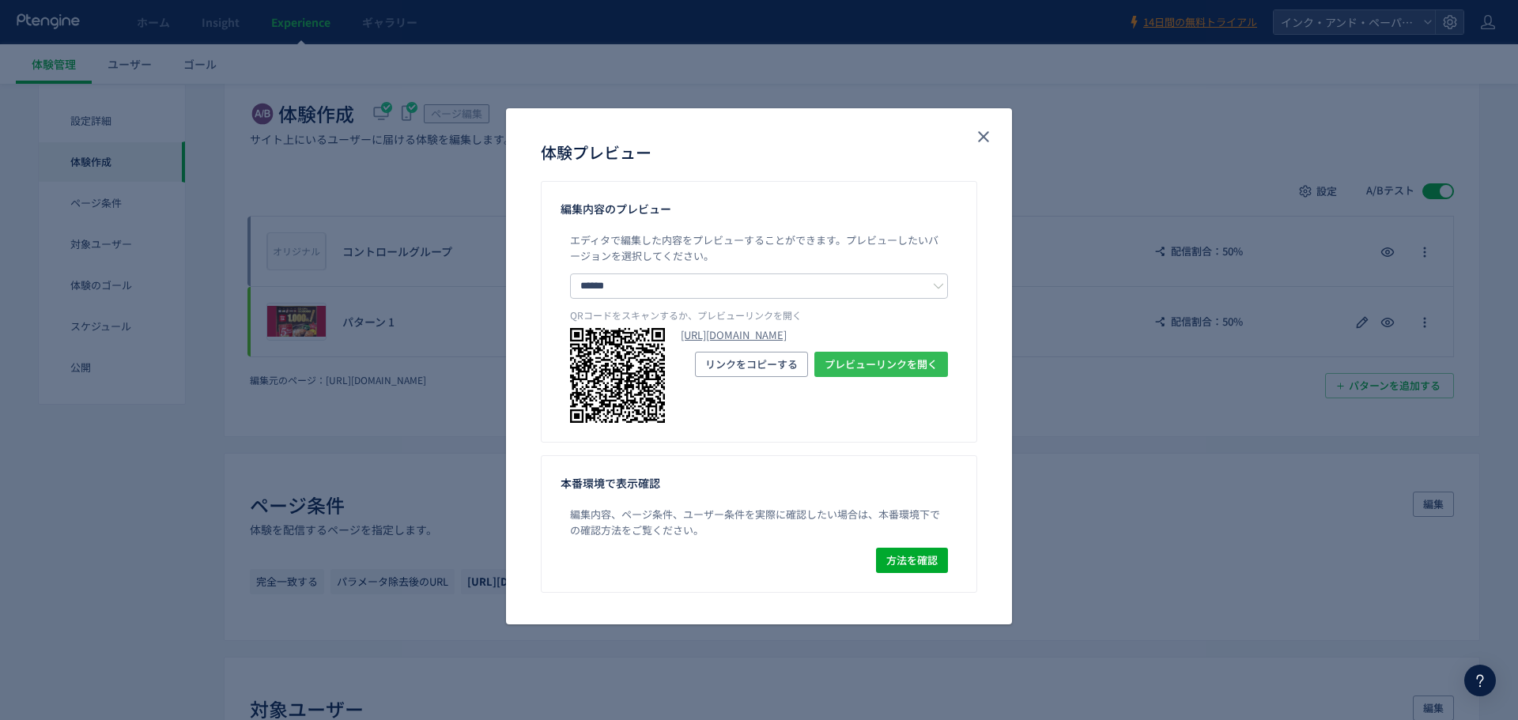
click at [851, 377] on span "プレビューリンクを開く" at bounding box center [881, 364] width 113 height 25
click at [1482, 679] on use at bounding box center [1480, 681] width 7 height 13
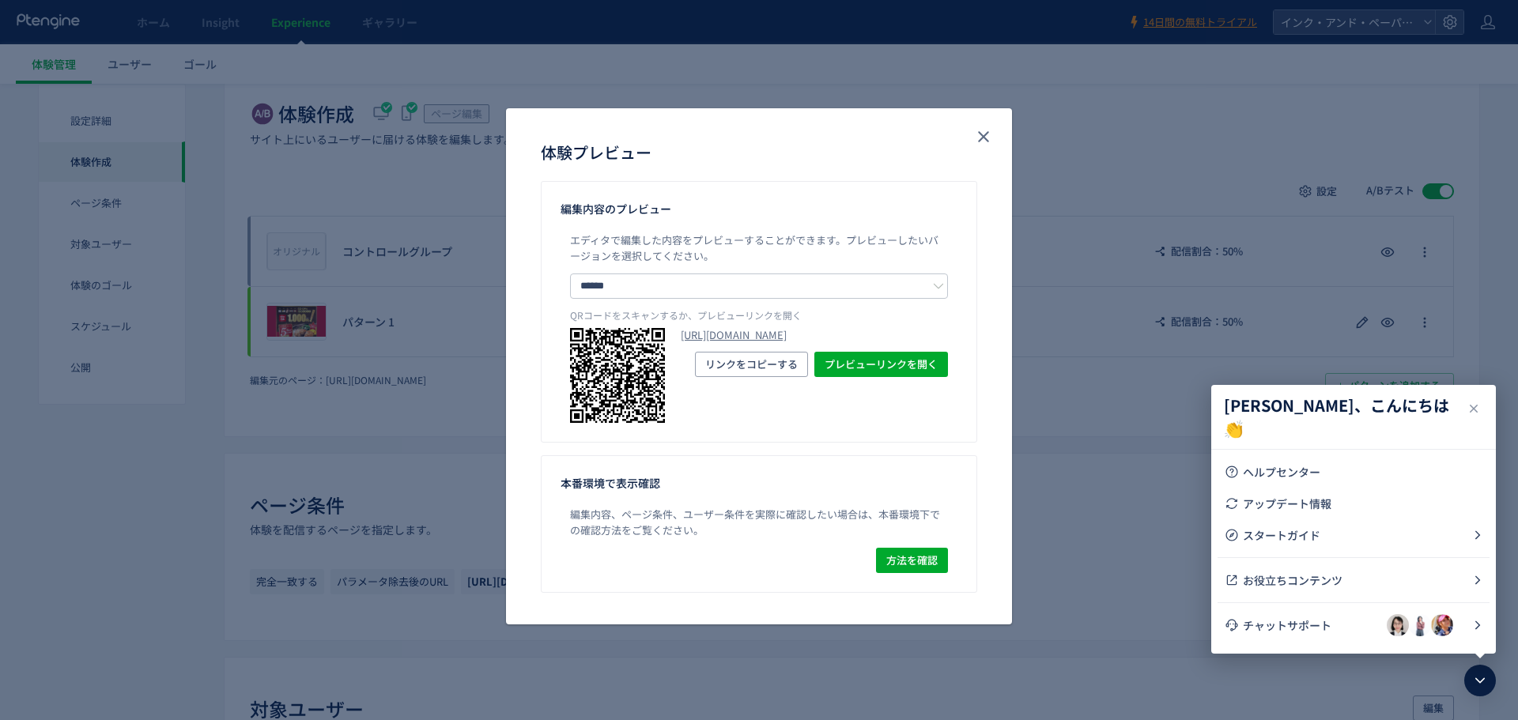
click at [1347, 620] on span "チャットサポート" at bounding box center [1315, 625] width 144 height 16
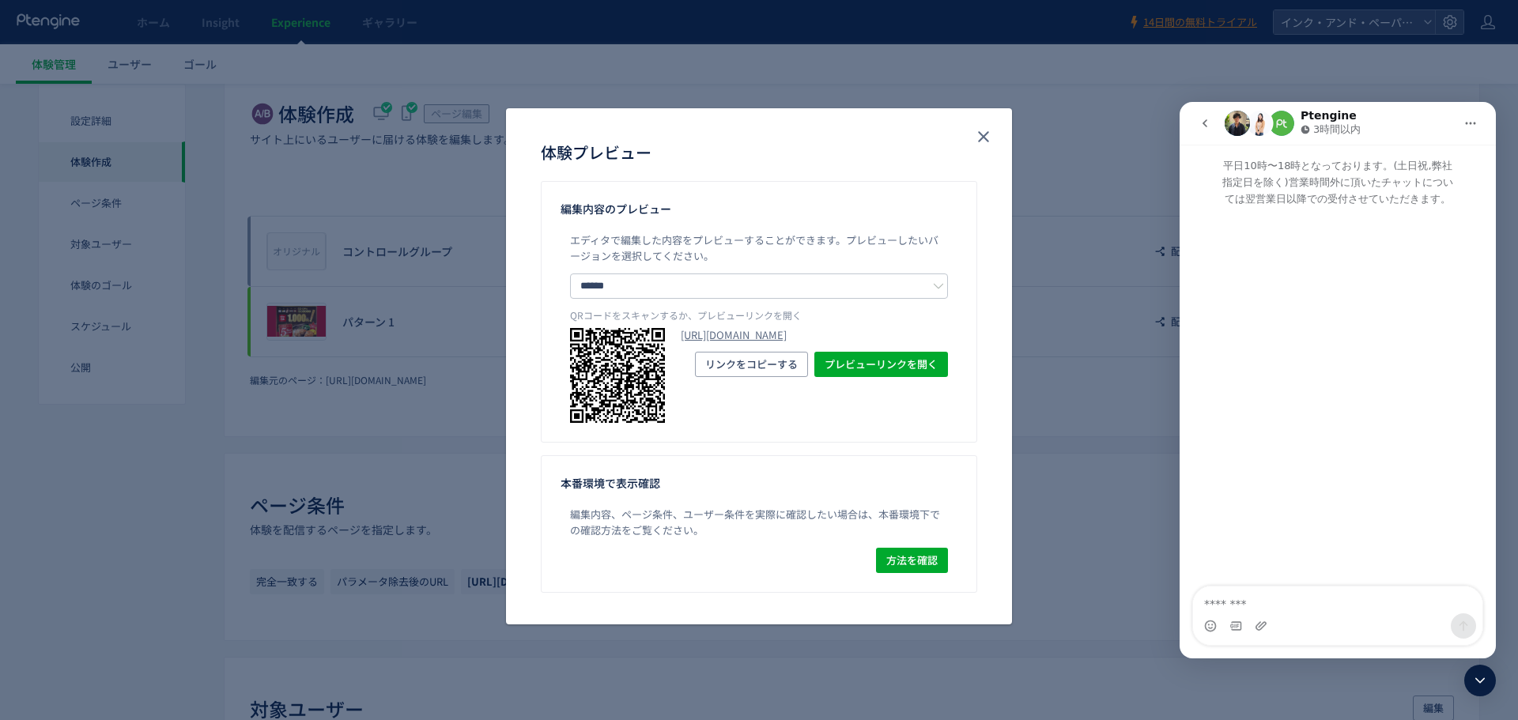
click at [1199, 128] on icon "go back" at bounding box center [1205, 123] width 13 height 13
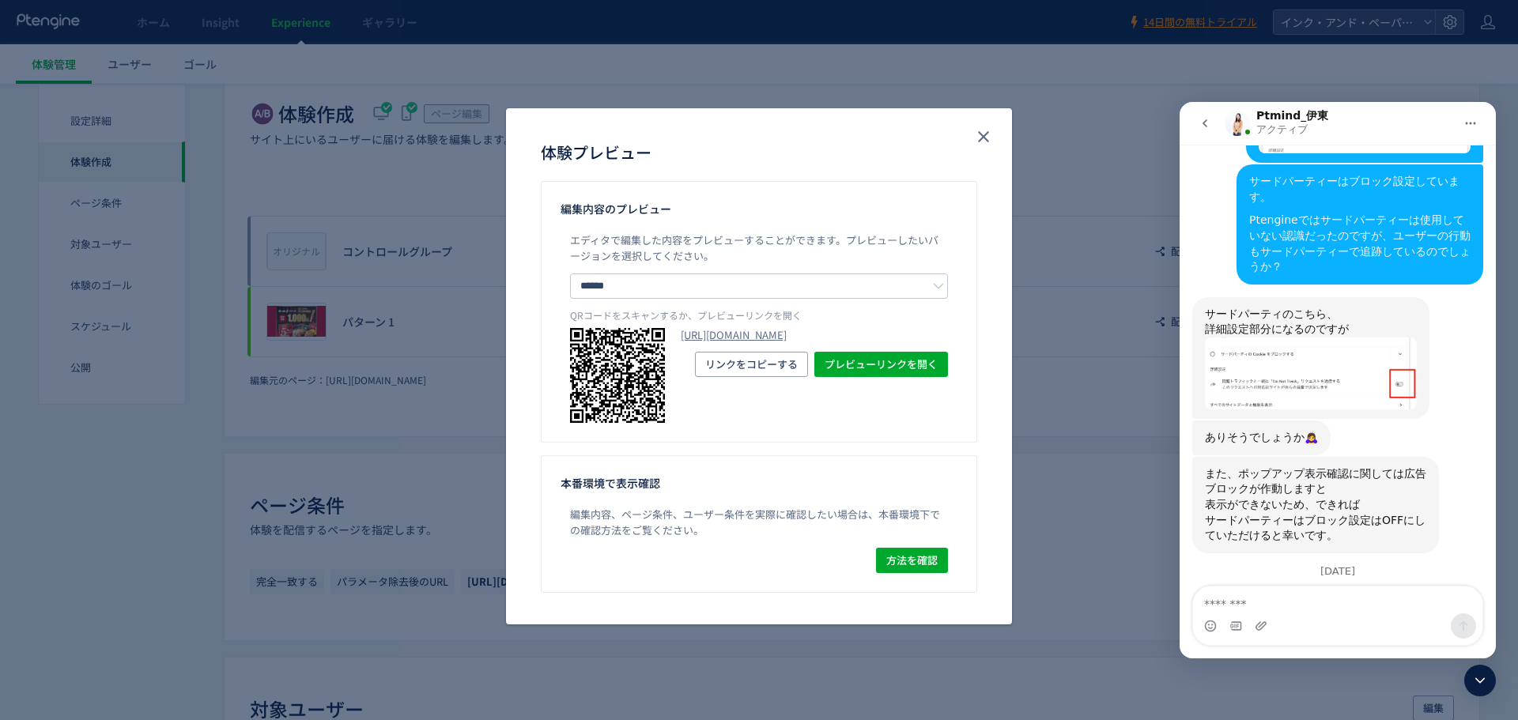
scroll to position [1815, 0]
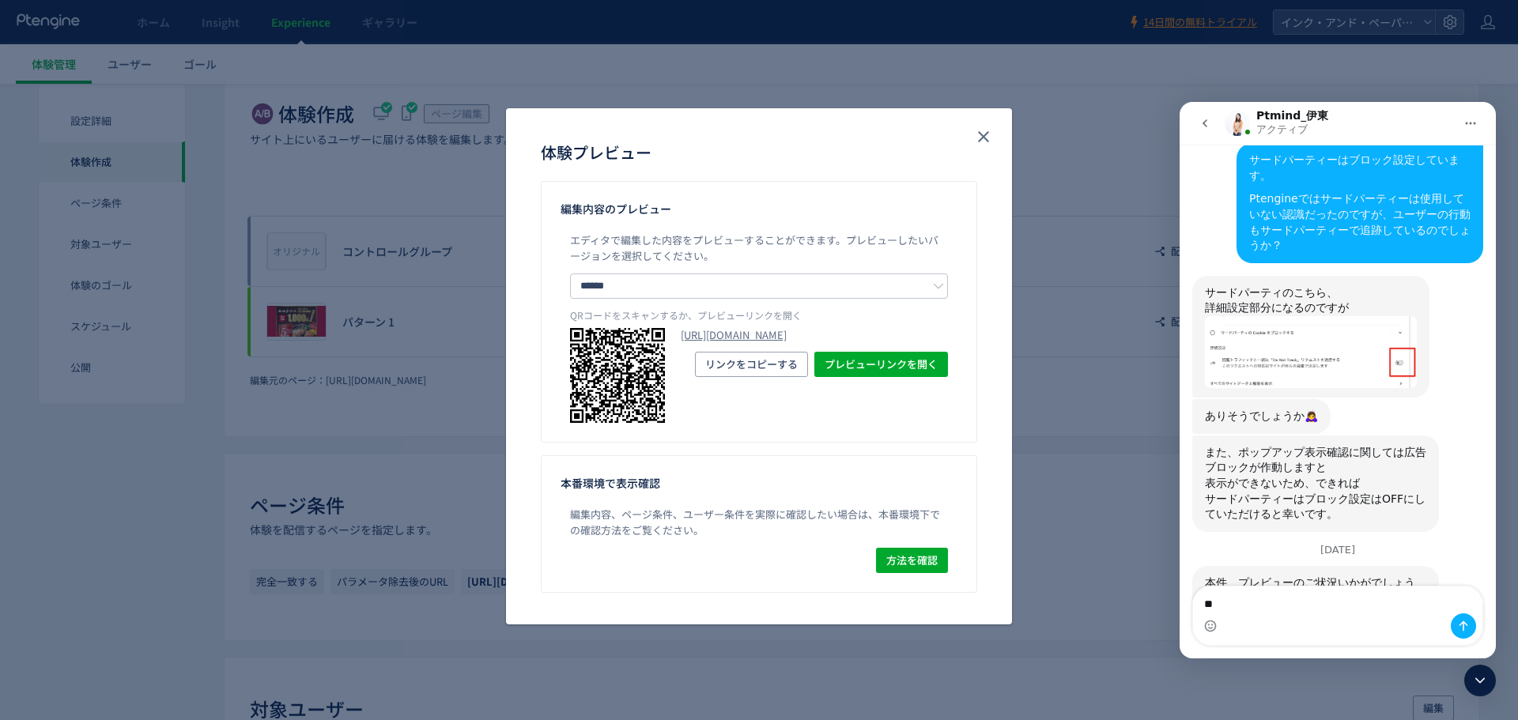
type textarea "*"
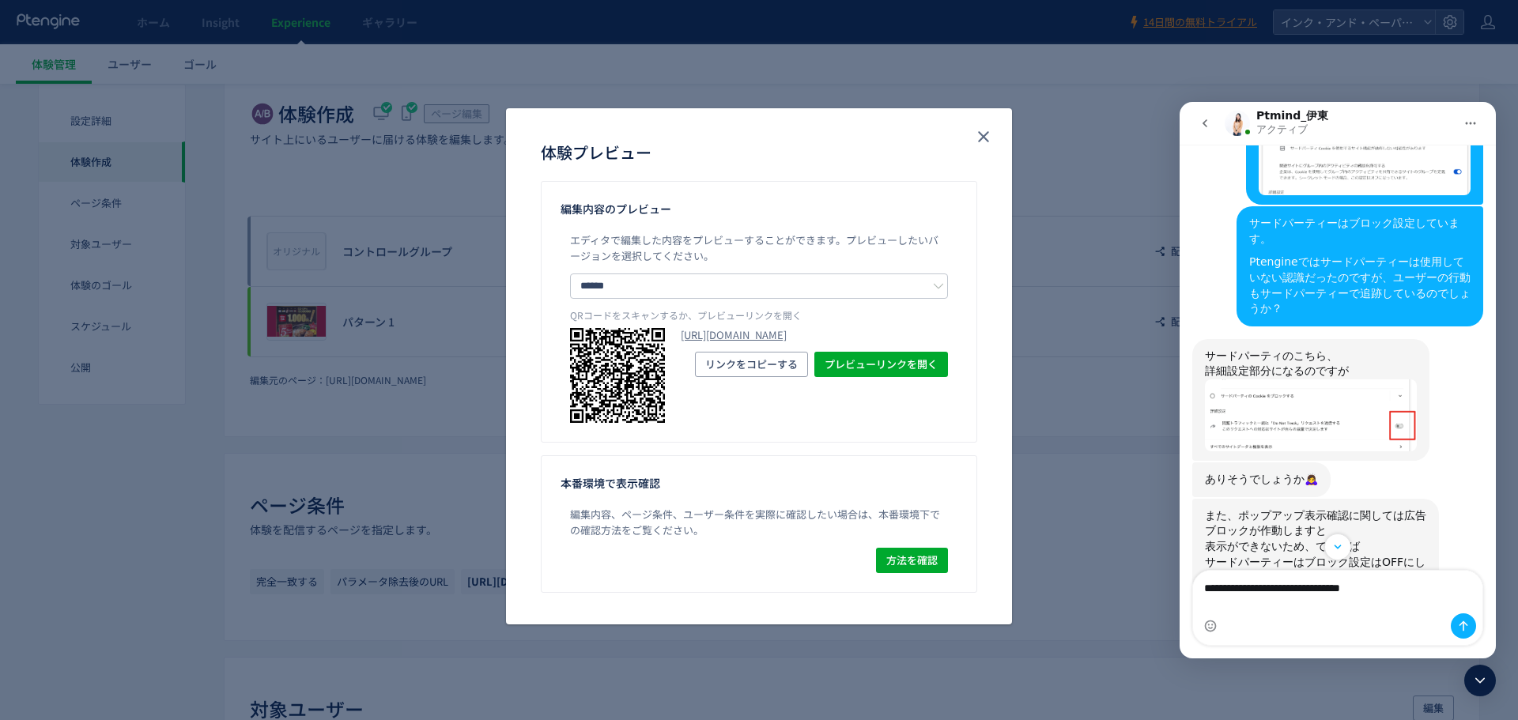
scroll to position [1831, 0]
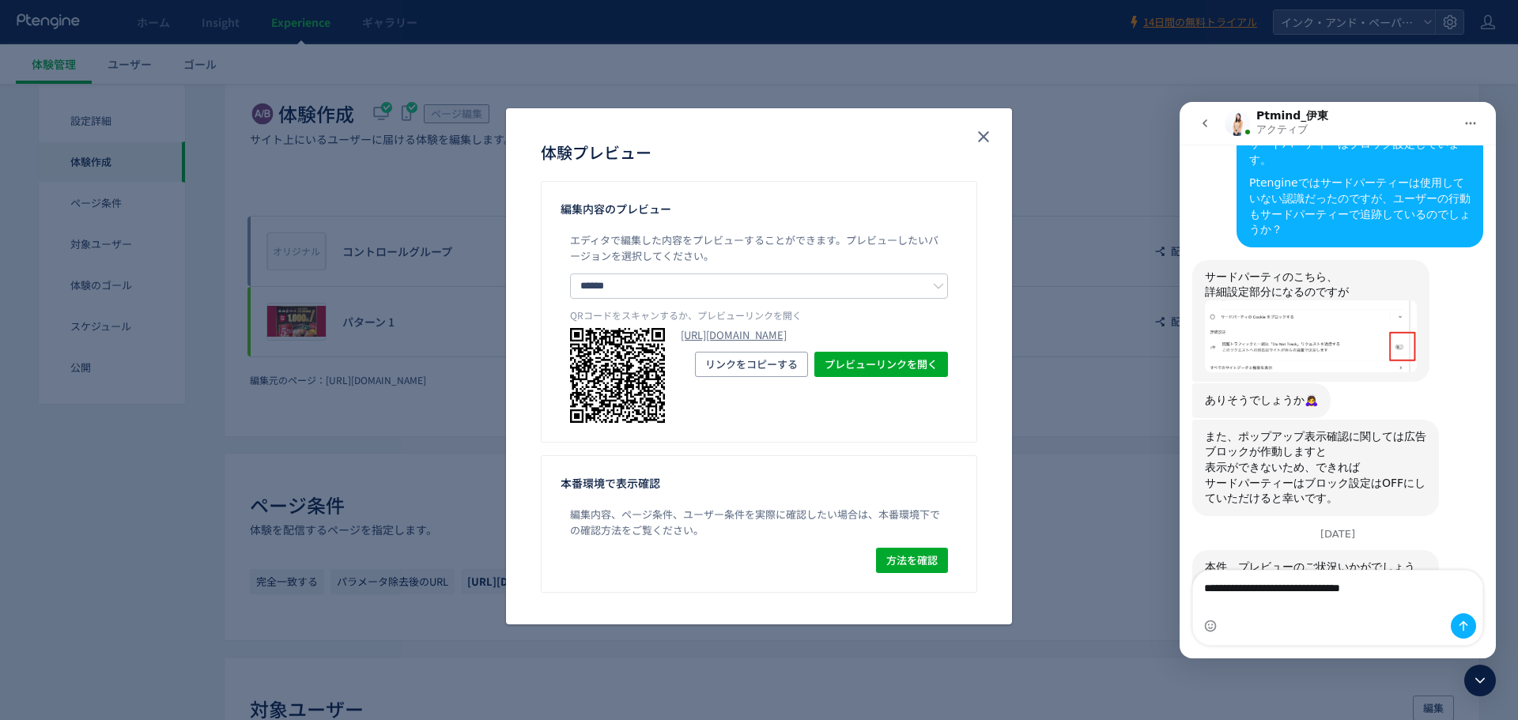
click at [1297, 609] on textarea "**********" at bounding box center [1337, 592] width 289 height 43
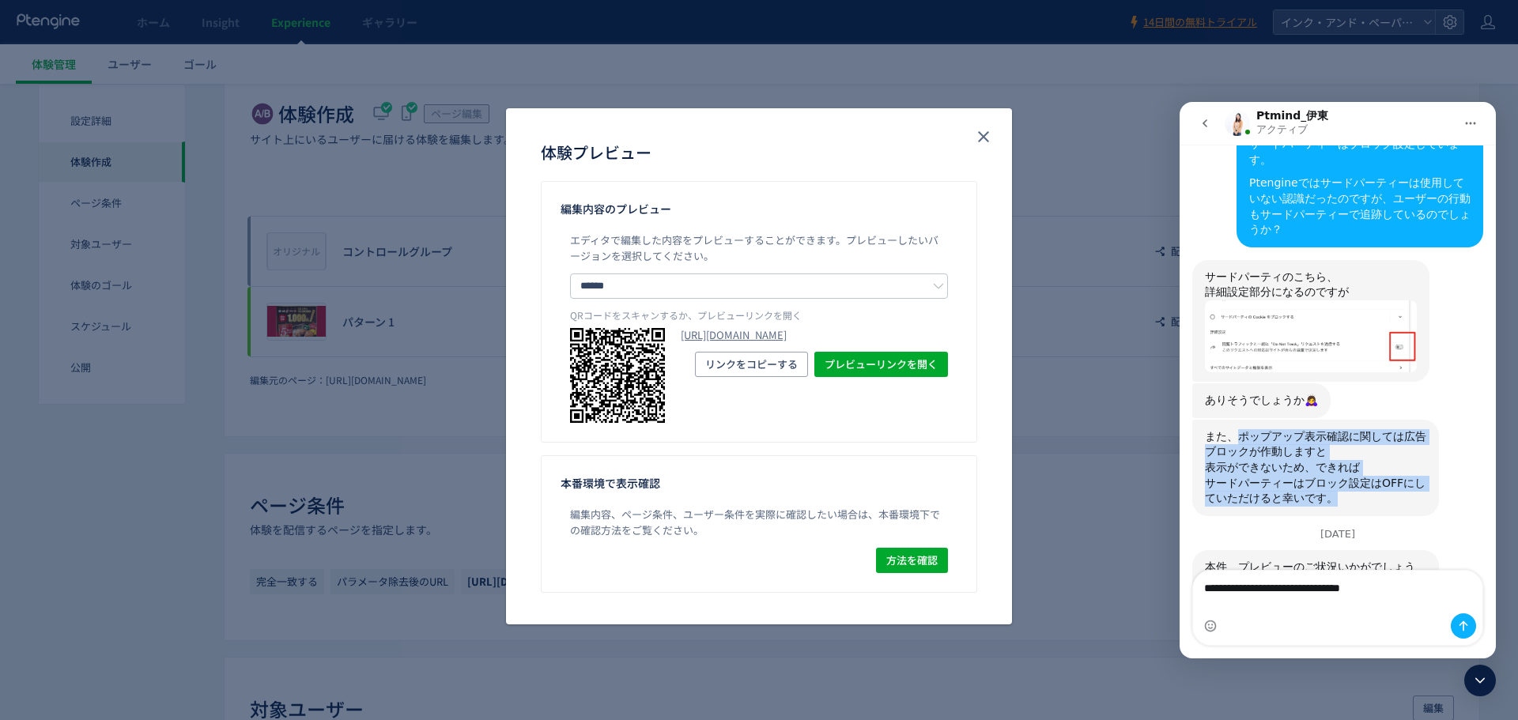
drag, startPoint x: 1229, startPoint y: 390, endPoint x: 1269, endPoint y: 451, distance: 72.6
click at [1269, 451] on div "また、ポップアップ表示確認に関しては広告ブロックが作動しますと 表示ができないため、できれば サードパーティーはブロック設定はOFFにしていただけると幸いです。" at bounding box center [1315, 467] width 221 height 77
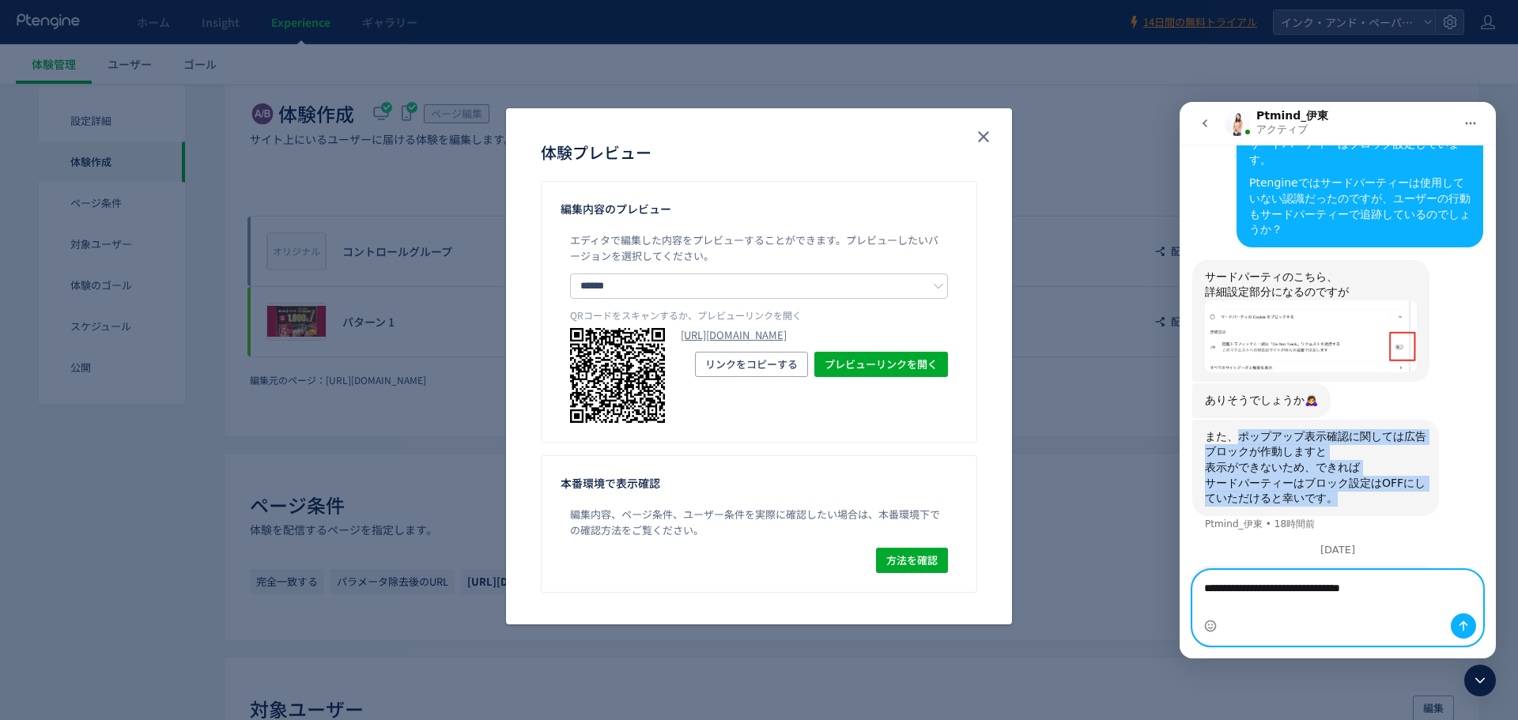
click at [1238, 607] on textarea "**********" at bounding box center [1337, 592] width 289 height 43
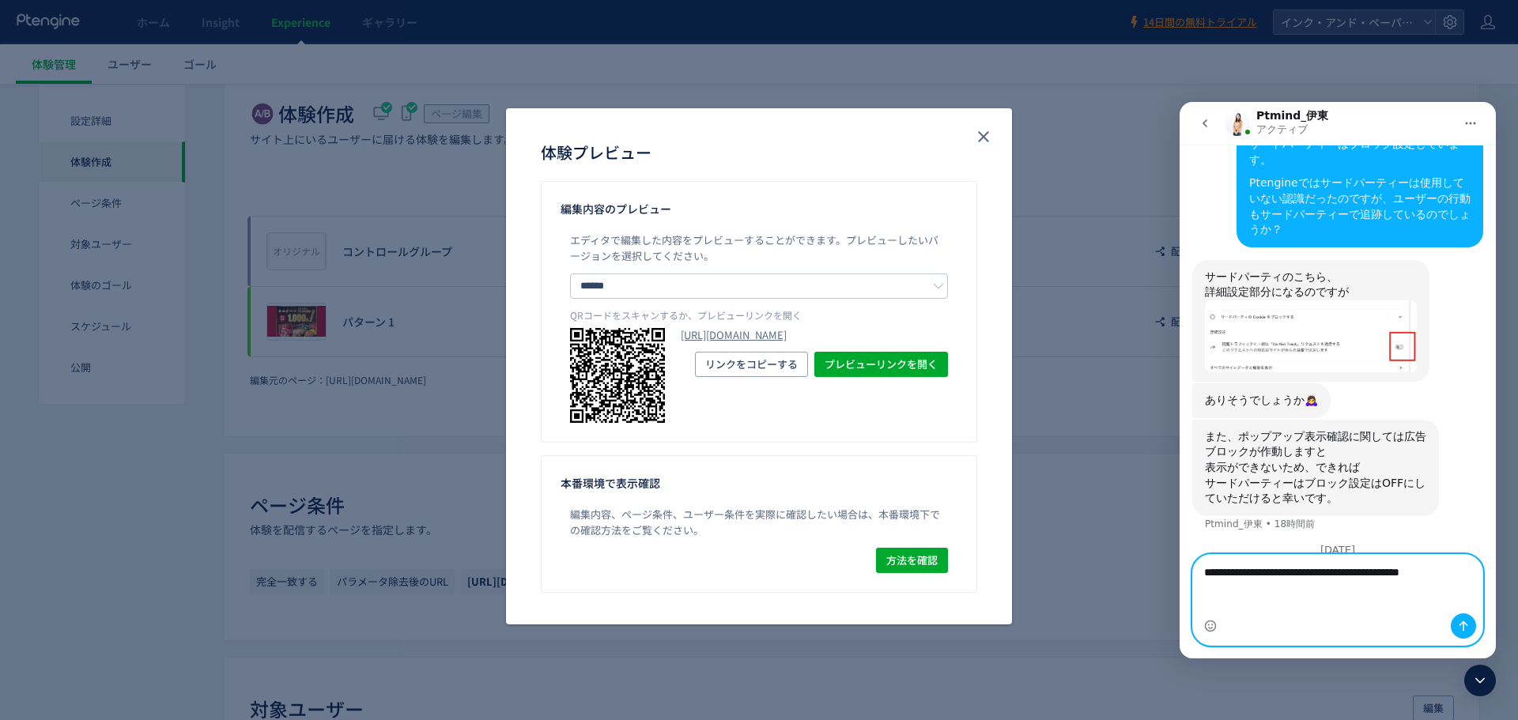
type textarea "**********"
click at [1470, 620] on button "メッセージを送信…" at bounding box center [1463, 626] width 25 height 25
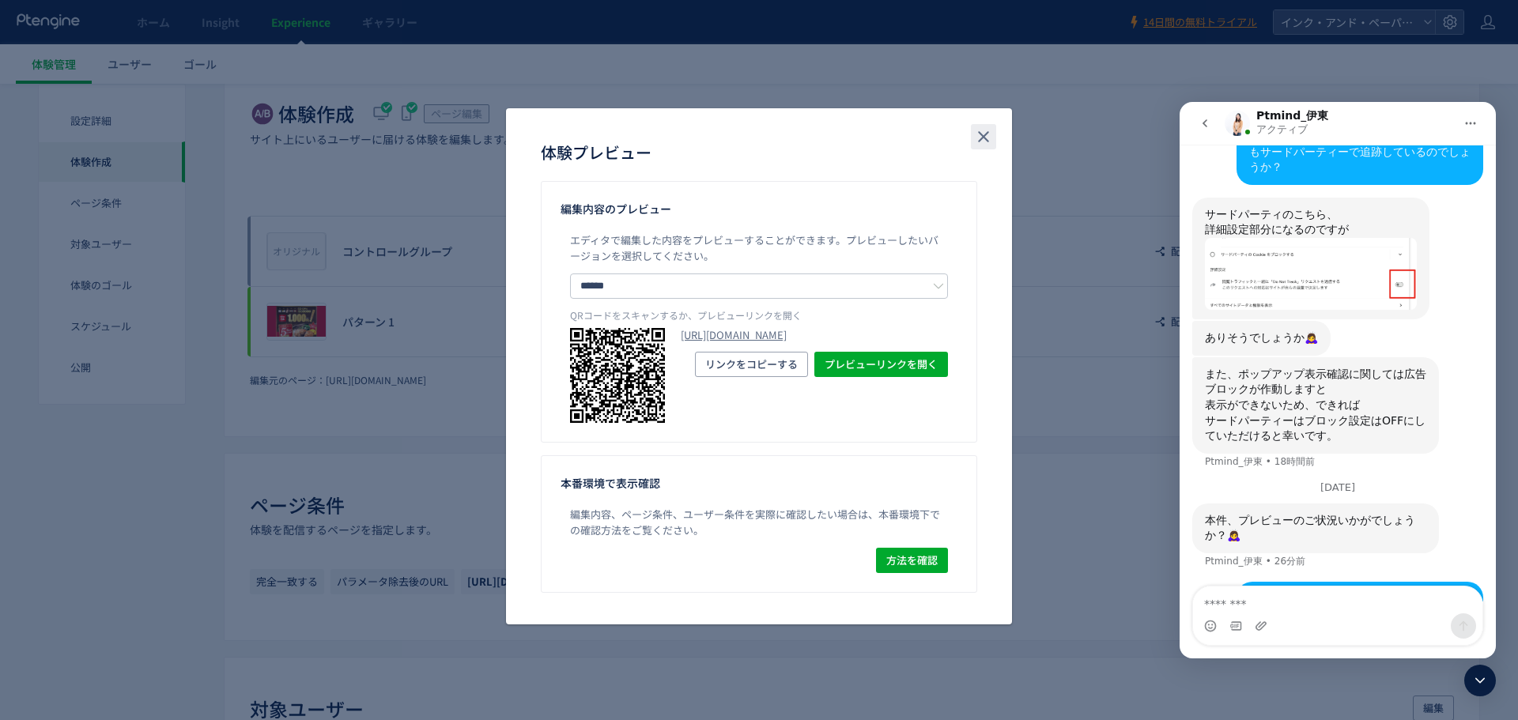
click at [990, 137] on icon "close" at bounding box center [983, 136] width 19 height 19
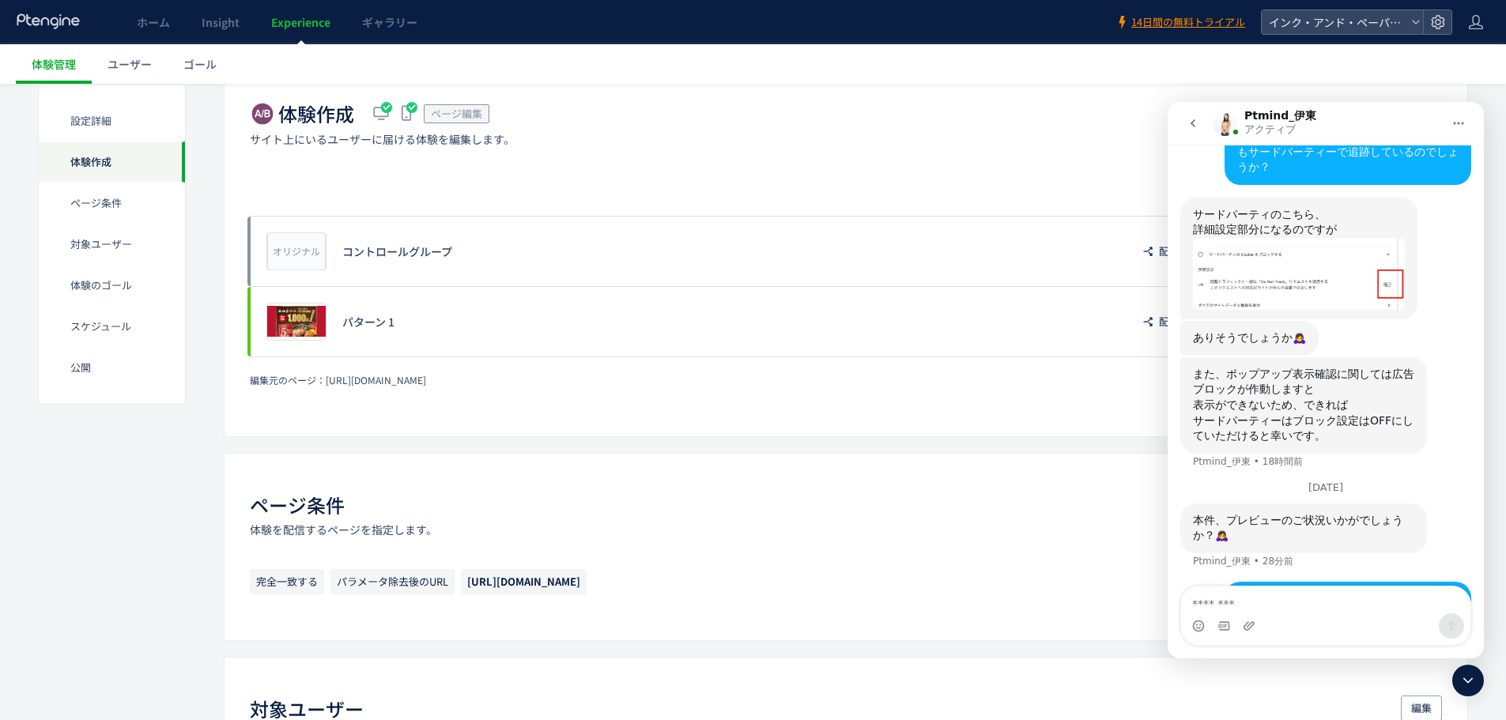
click at [1465, 678] on icon at bounding box center [1468, 680] width 19 height 19
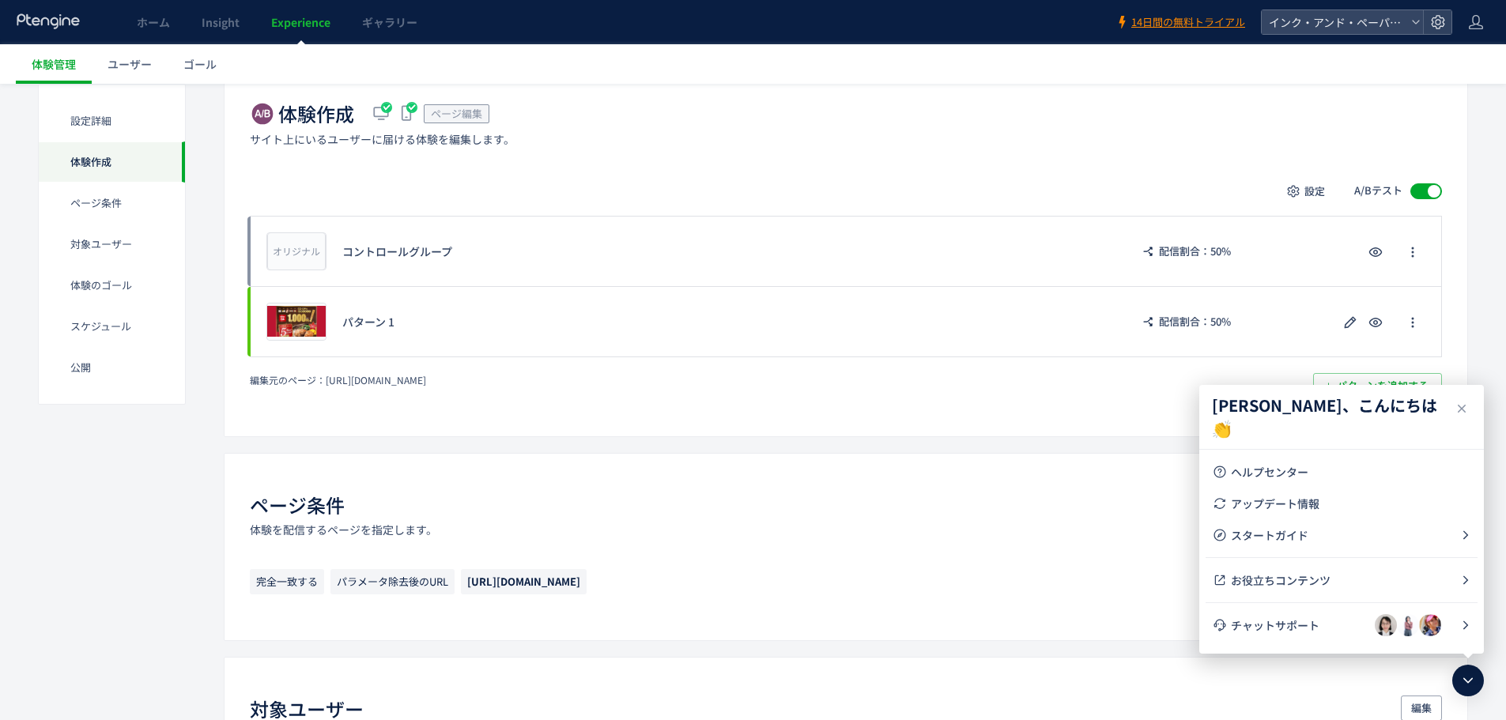
click at [147, 72] on link "ユーザー" at bounding box center [130, 64] width 76 height 40
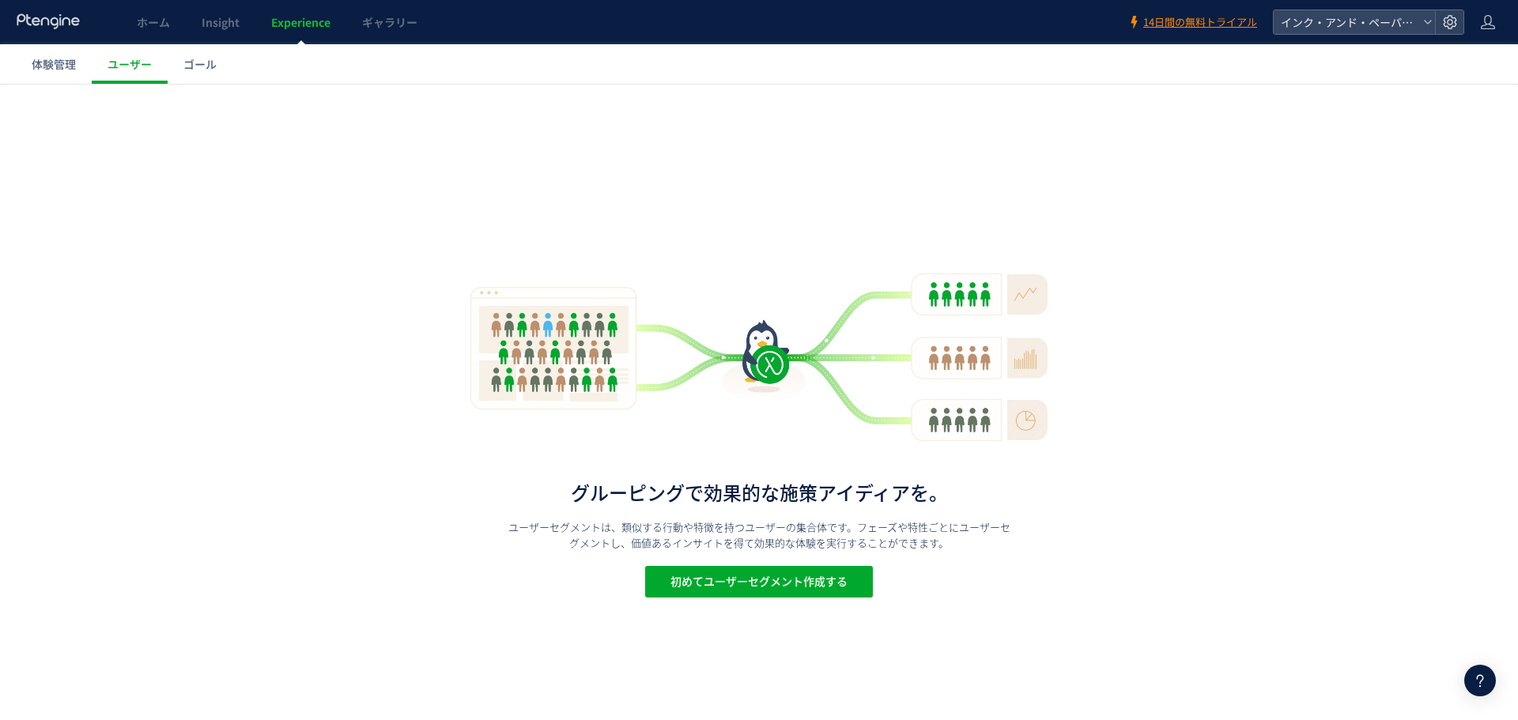
click at [206, 68] on span "ゴール" at bounding box center [199, 64] width 33 height 16
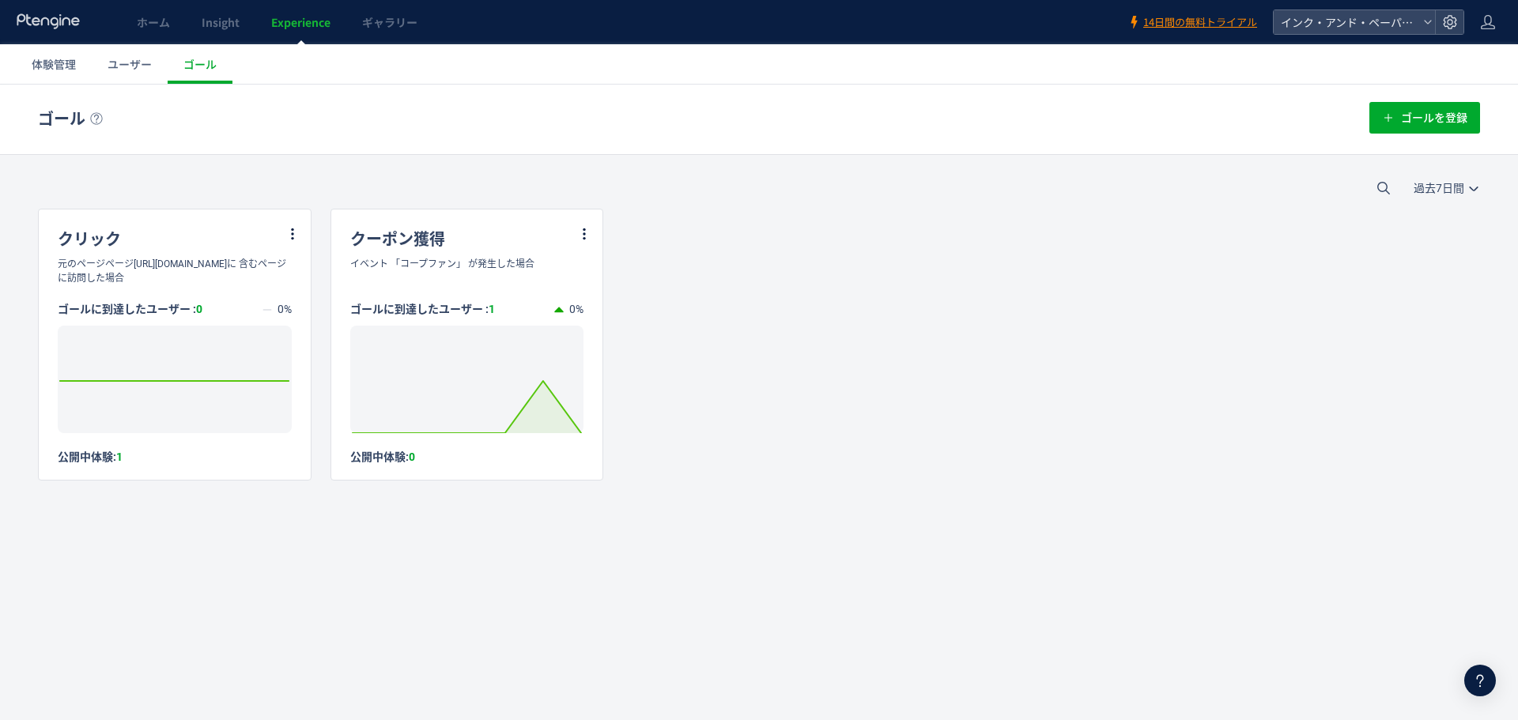
click at [66, 65] on span "体験管理" at bounding box center [54, 64] width 44 height 16
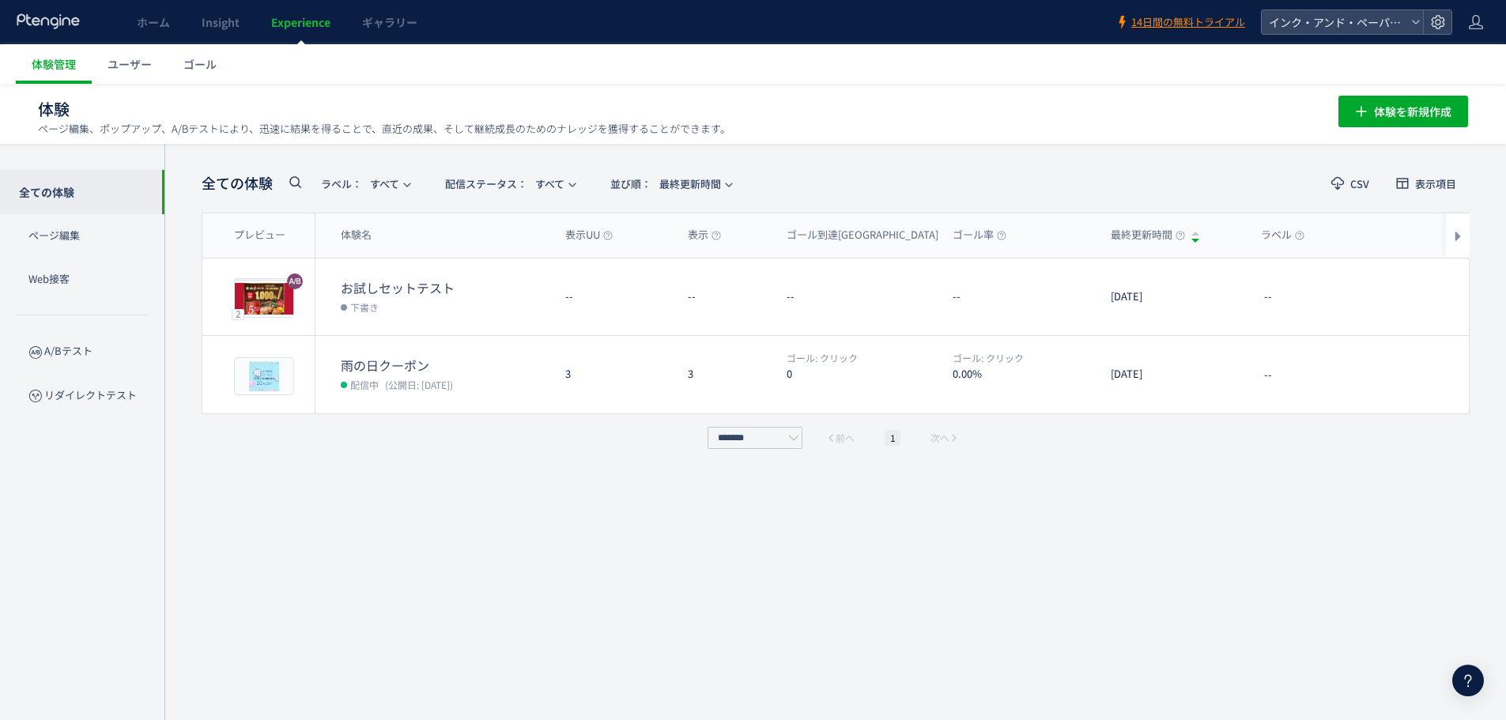
click at [1381, 297] on span "レポート" at bounding box center [1383, 296] width 41 height 25
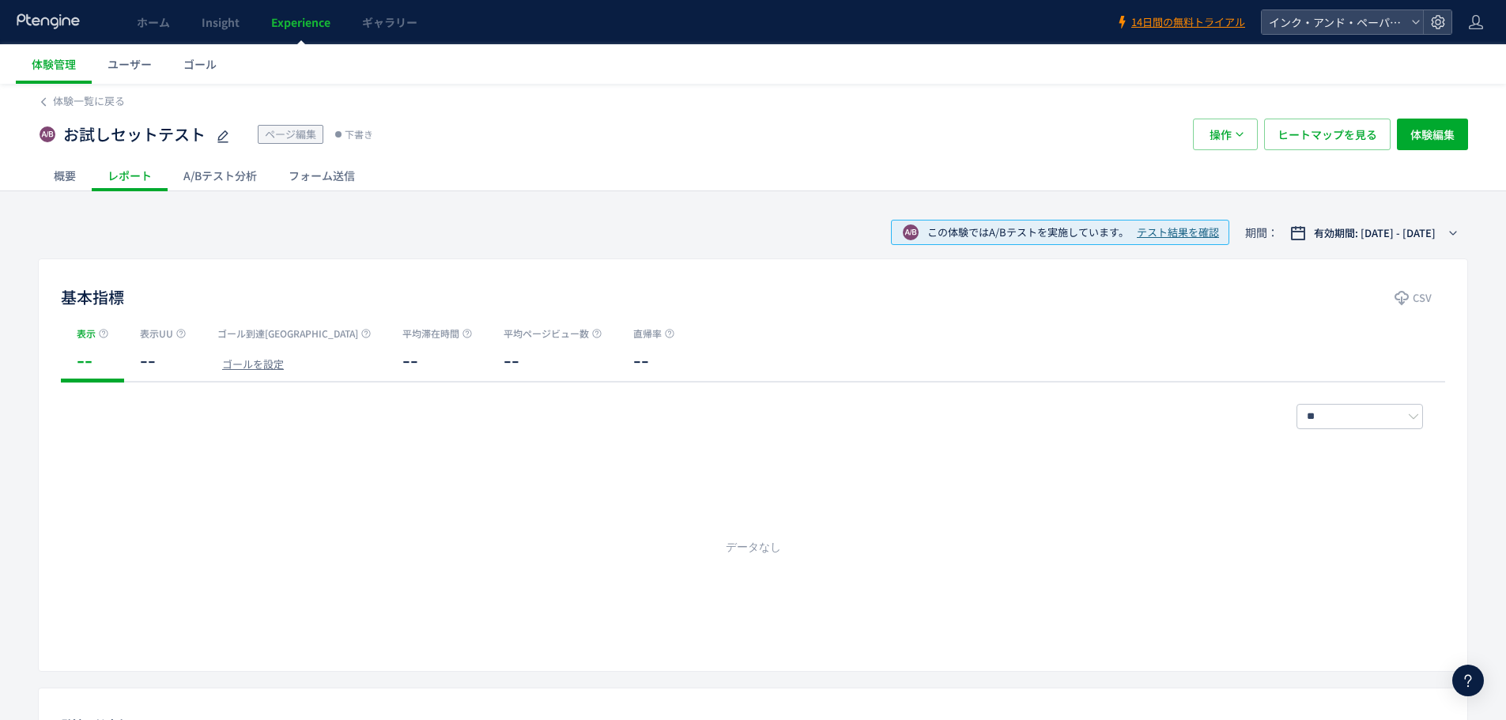
click at [72, 106] on span "体験一覧に戻る" at bounding box center [89, 100] width 72 height 15
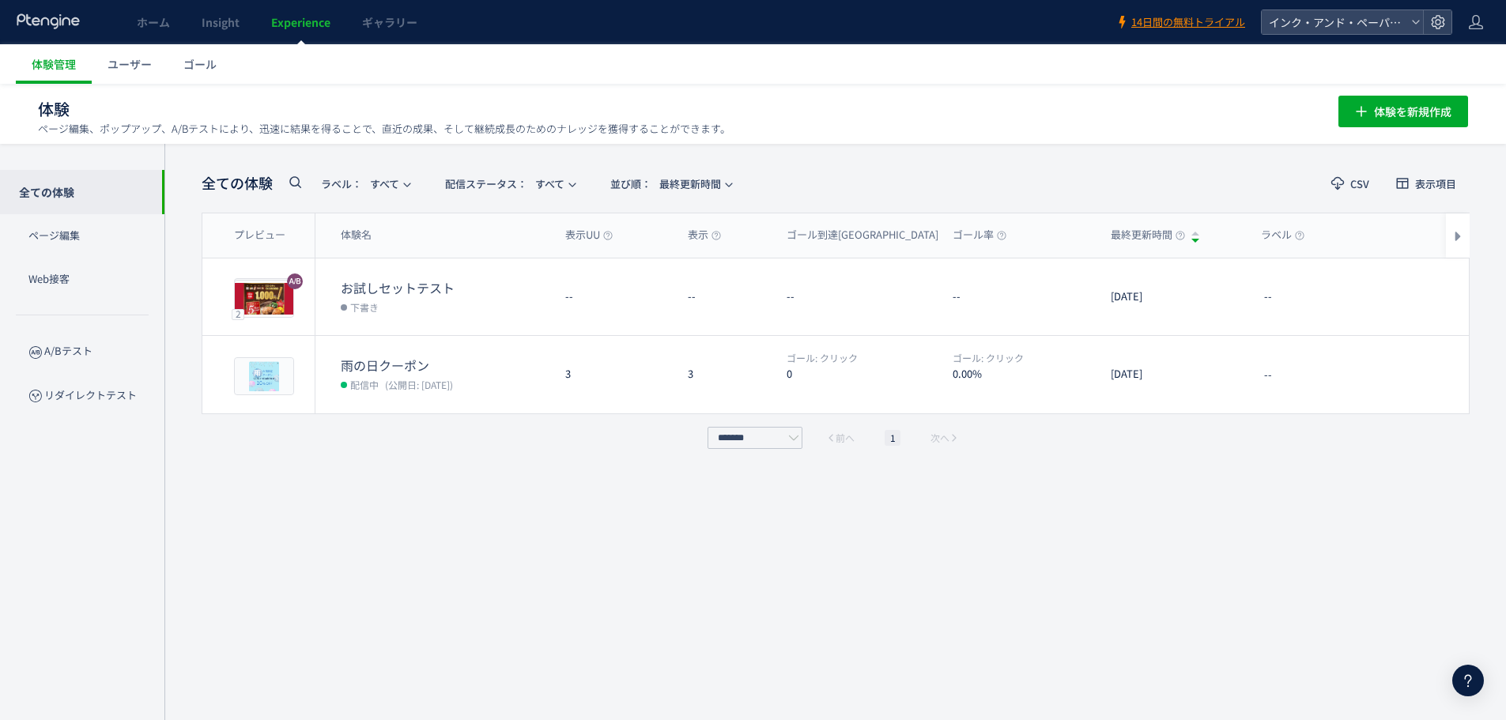
click at [1433, 294] on icon "button" at bounding box center [1439, 297] width 16 height 16
click at [1316, 281] on li "配信" at bounding box center [1344, 295] width 131 height 28
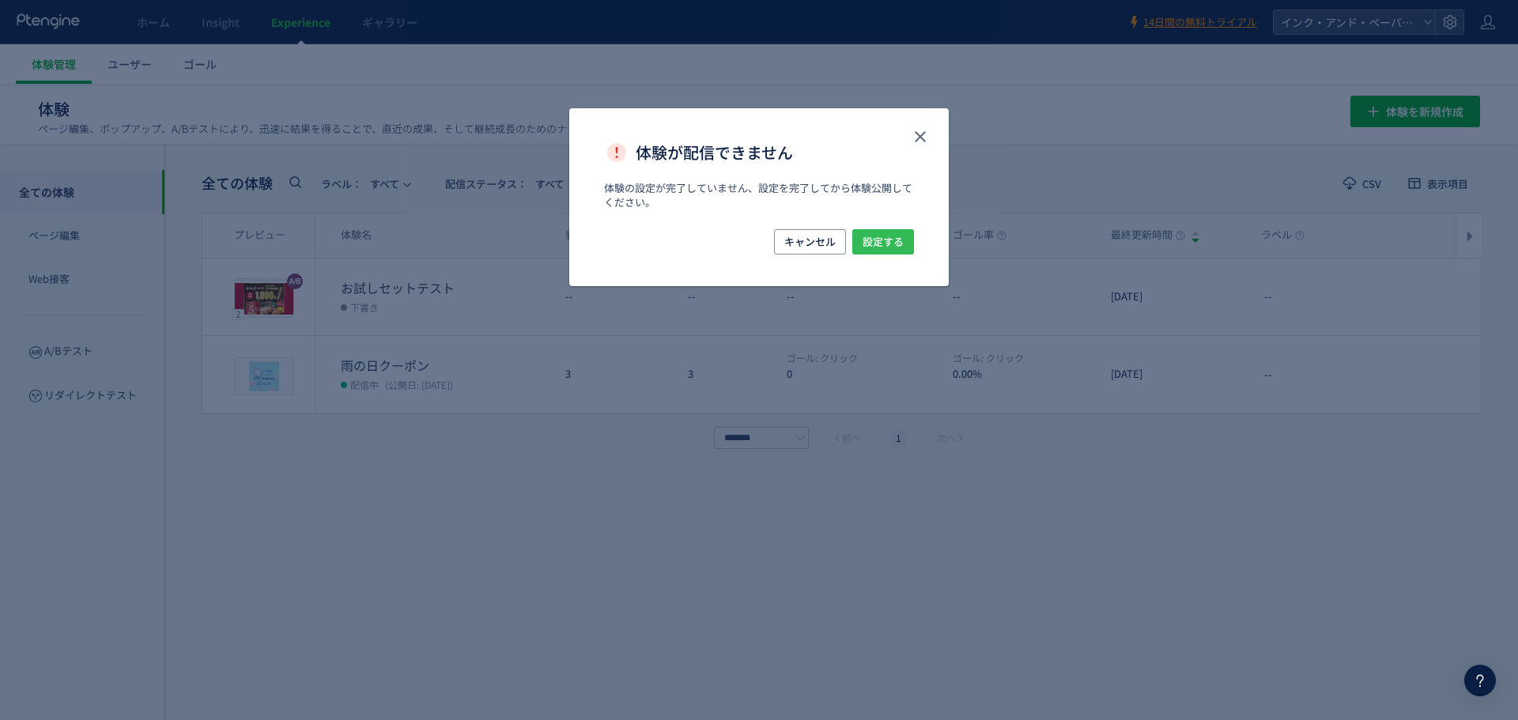
click at [889, 236] on span "設定する" at bounding box center [883, 241] width 41 height 25
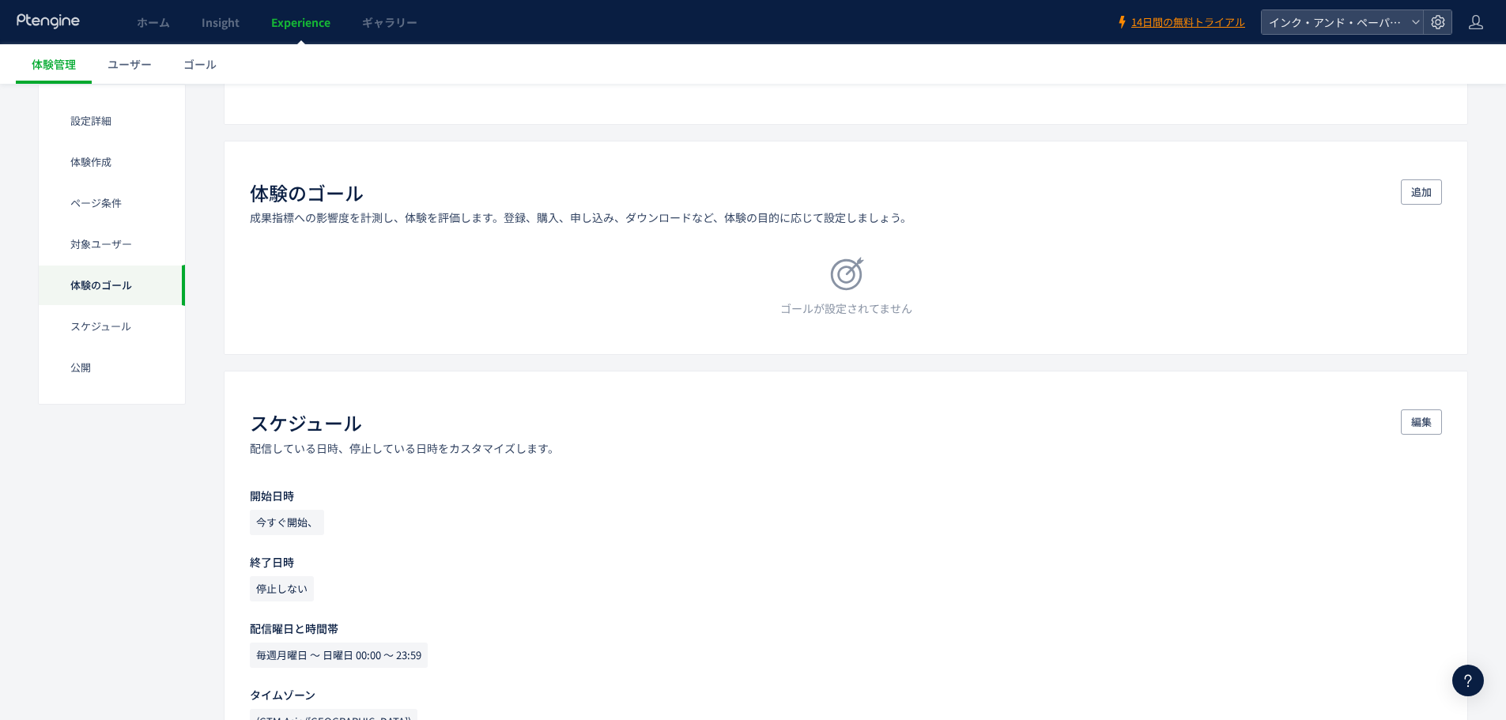
scroll to position [1107, 0]
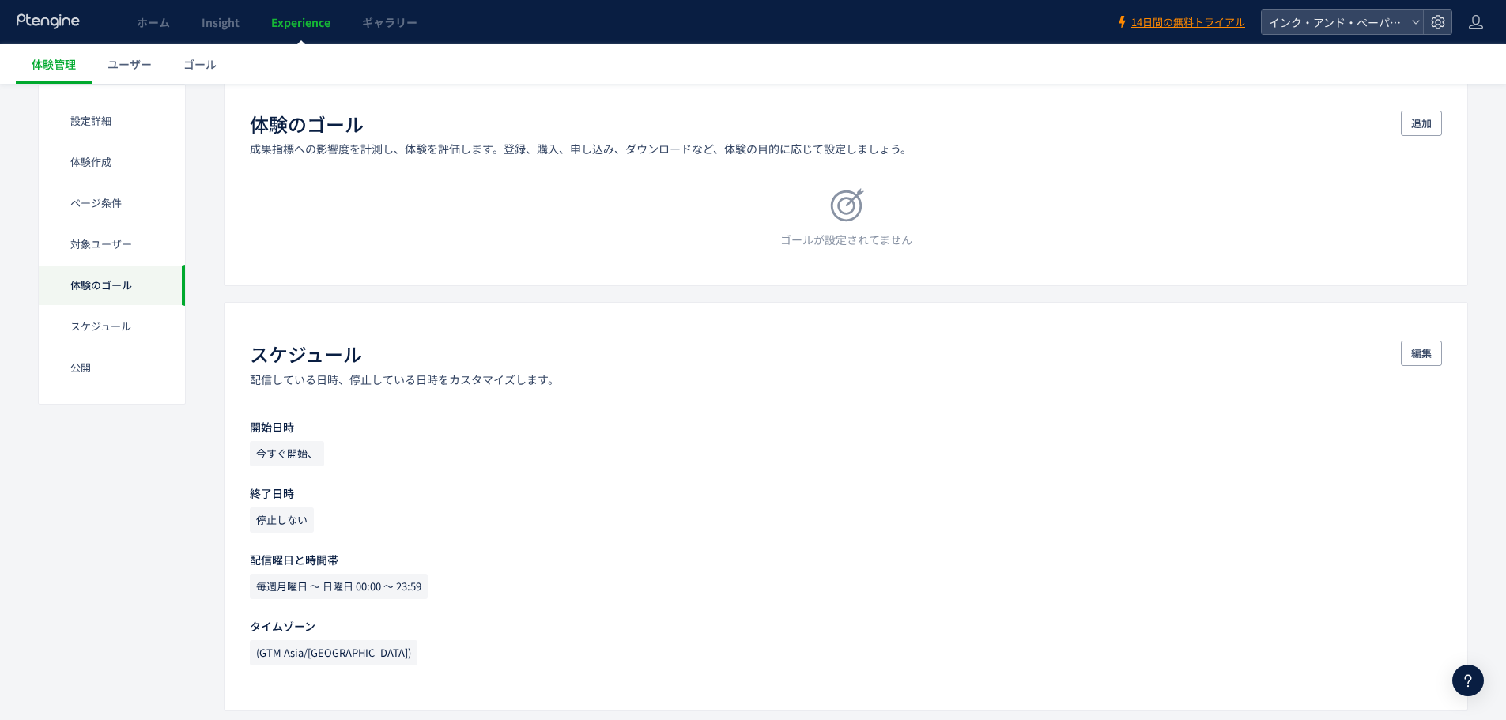
click at [1419, 110] on div "体験のゴール 成果指標への影響度を計測し、体験を評価します。登録、購入、申し込み、ダウンロードなど、体験の目的に応じて設定しましょう。 追加 ゴールが設定され…" at bounding box center [846, 179] width 1244 height 214
click at [1416, 115] on span "追加" at bounding box center [1421, 123] width 21 height 25
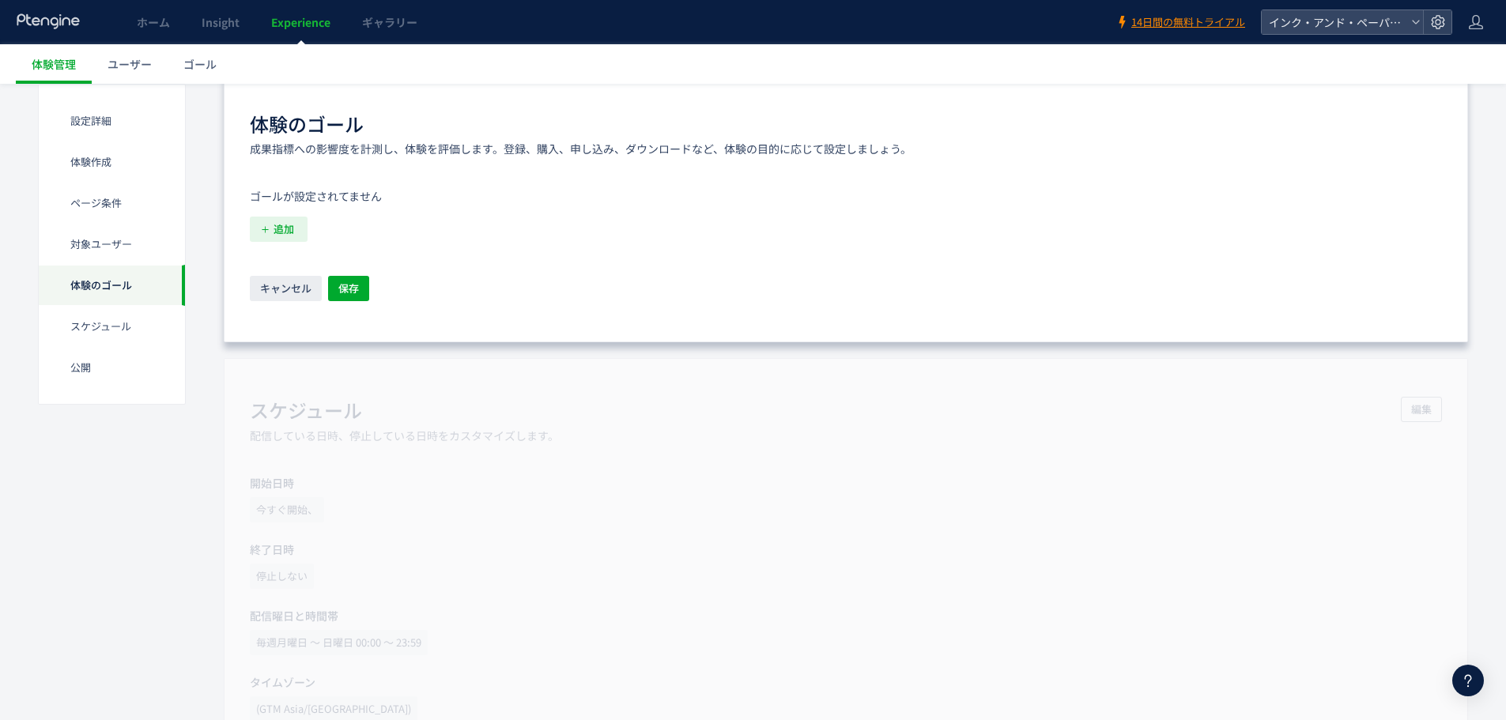
click at [270, 228] on icon "button" at bounding box center [265, 230] width 10 height 10
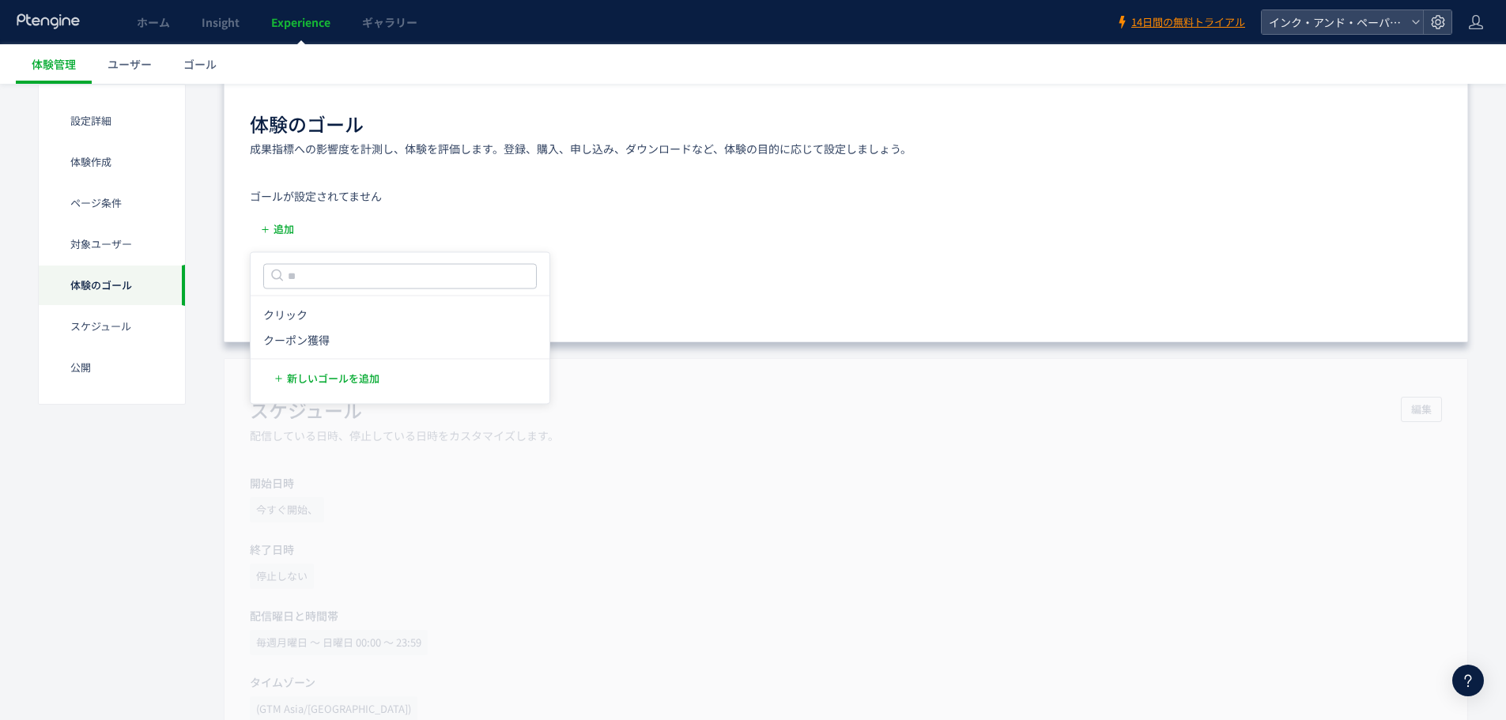
click at [292, 320] on icon "クリック" at bounding box center [285, 316] width 44 height 16
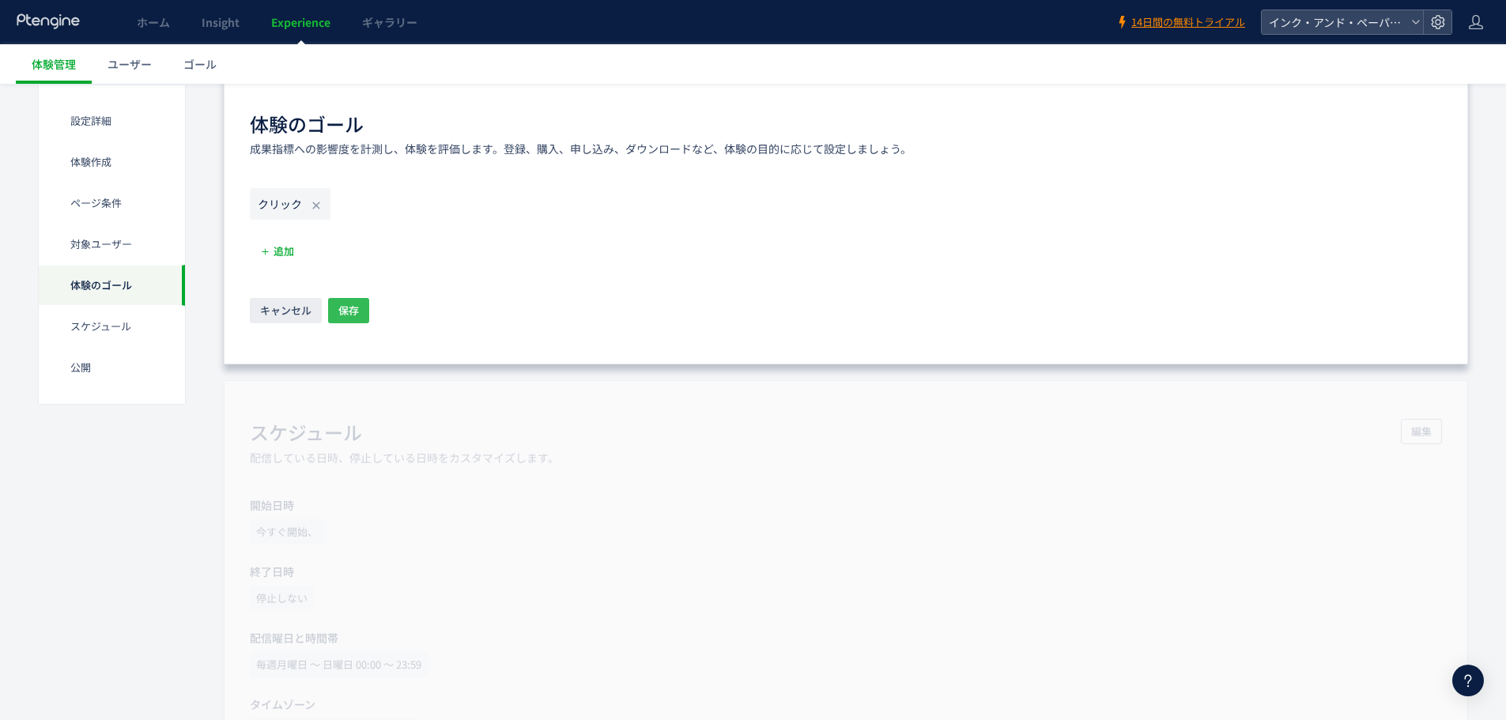
click at [347, 315] on span "保存" at bounding box center [348, 310] width 21 height 25
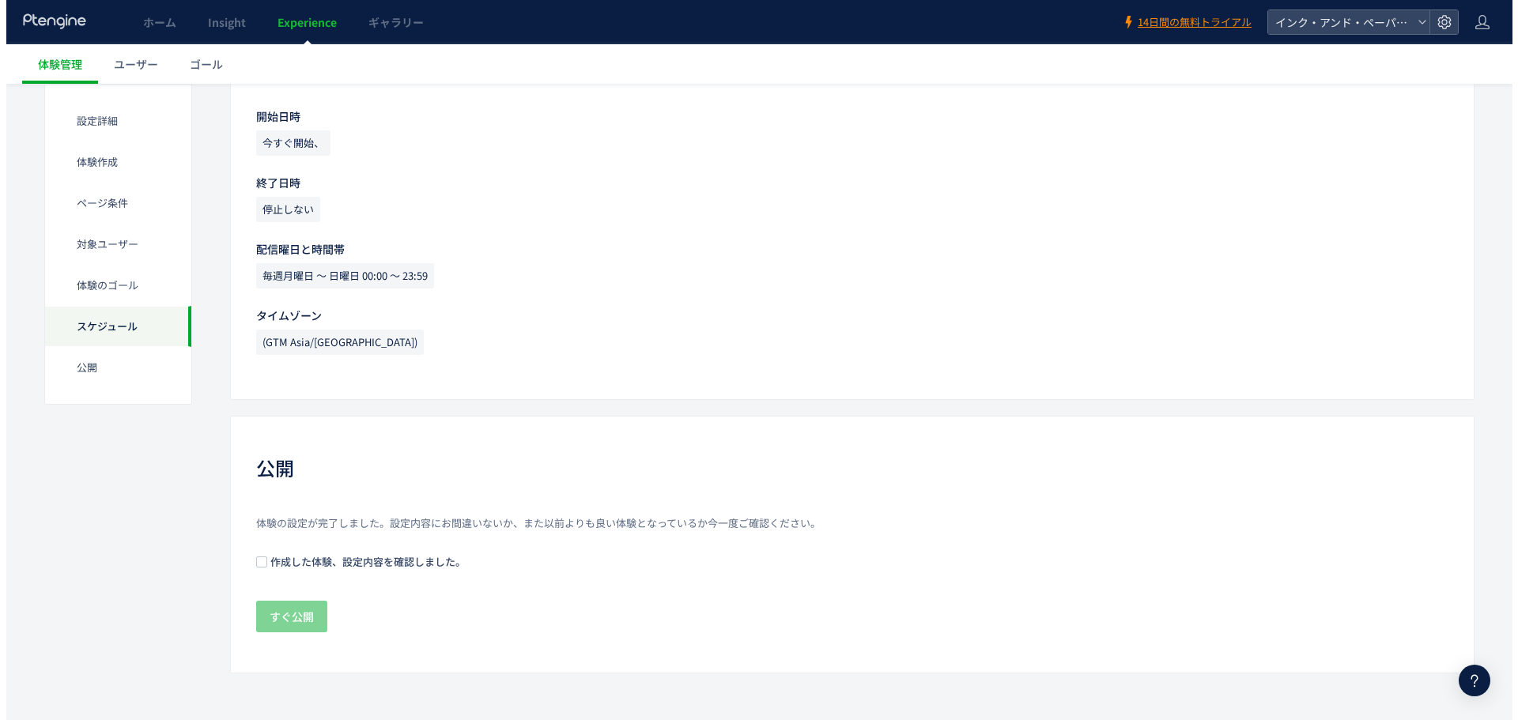
scroll to position [1391, 0]
click at [413, 557] on span "作成した体験、設定内容を確認しました。" at bounding box center [360, 560] width 198 height 15
click at [284, 617] on span "すぐ公開" at bounding box center [285, 616] width 44 height 32
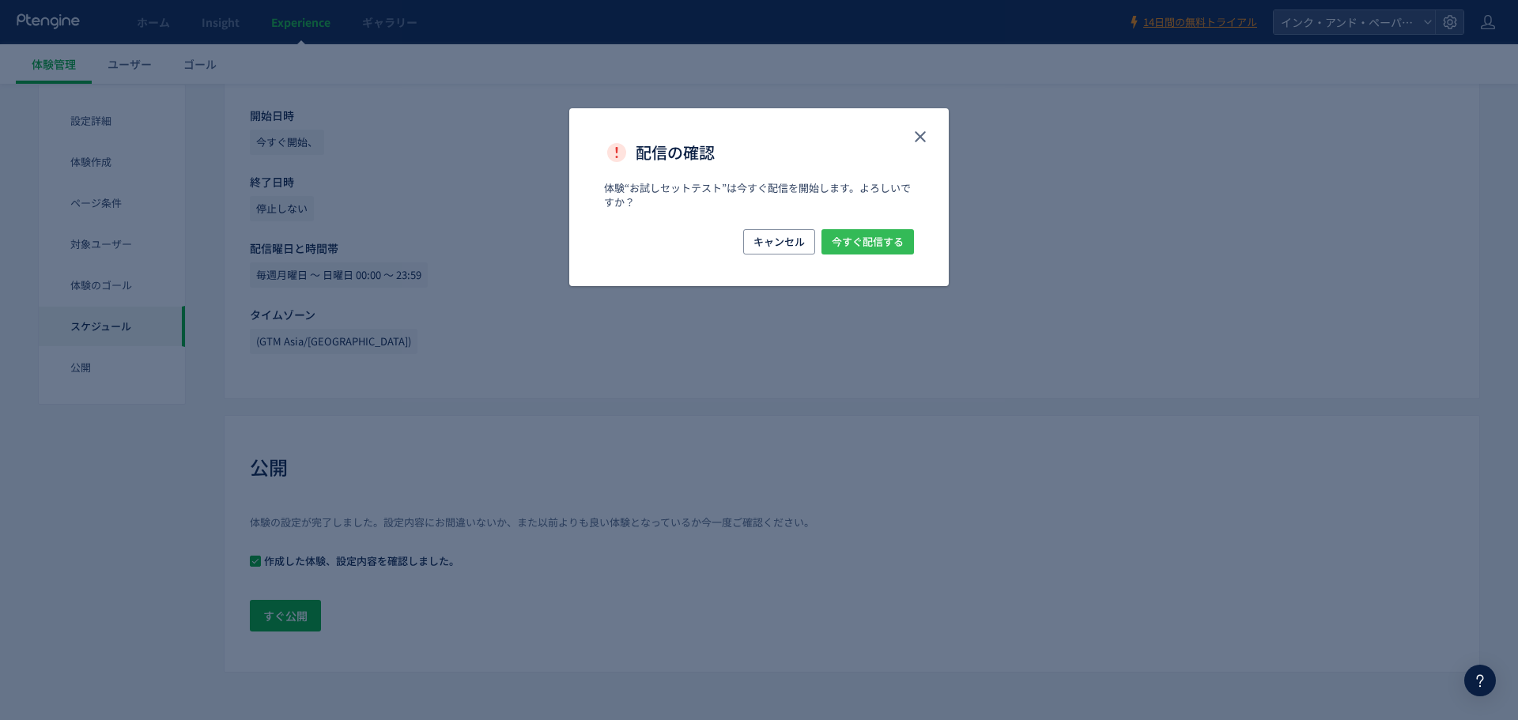
click at [850, 242] on span "今すぐ配信する" at bounding box center [868, 241] width 72 height 25
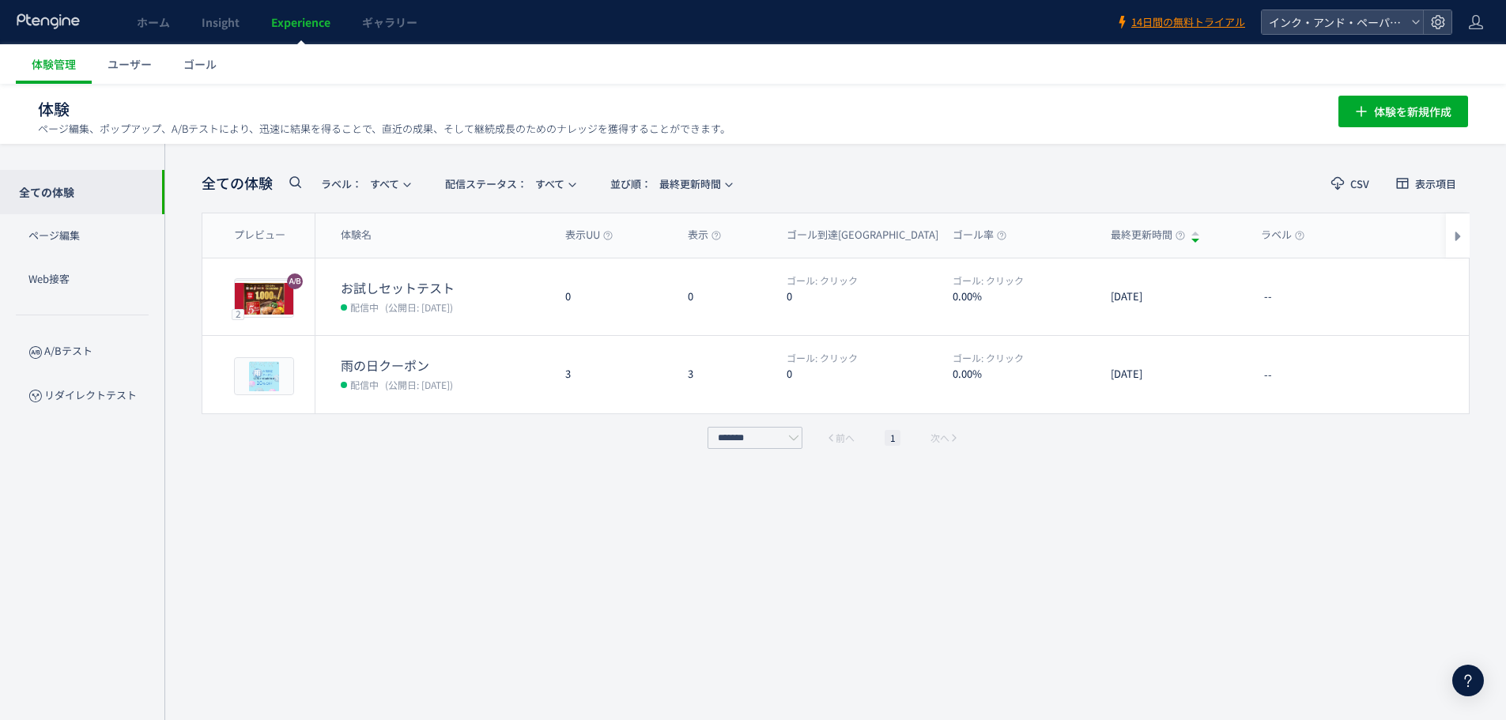
click at [166, 21] on span "ホーム" at bounding box center [153, 22] width 33 height 16
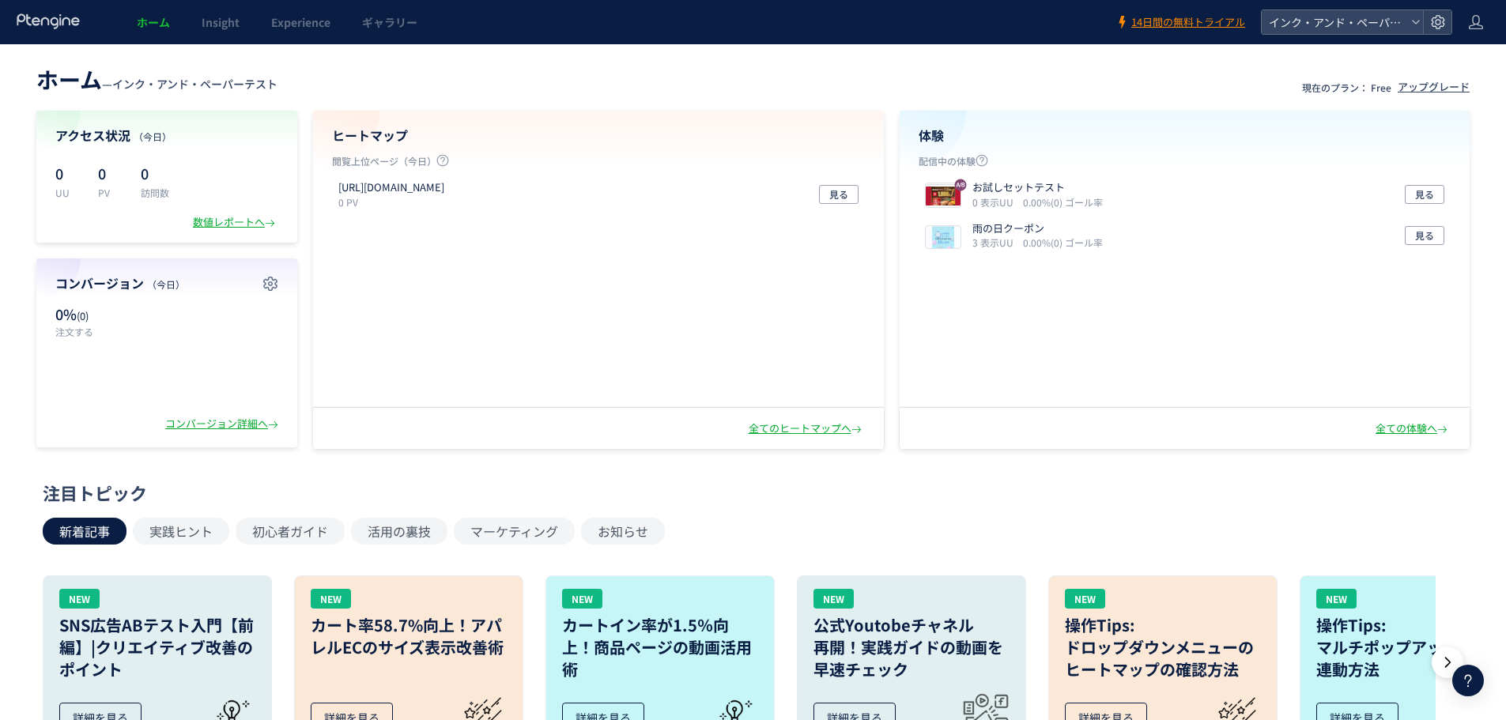
drag, startPoint x: 550, startPoint y: 185, endPoint x: 324, endPoint y: 186, distance: 225.3
click at [324, 186] on div "[URL][DOMAIN_NAME] 0 PV 見る" at bounding box center [597, 288] width 569 height 228
copy p "[URL][DOMAIN_NAME]"
click at [1261, 620] on p "ご報告ありがとうございます！ 安心いたしました🫡" at bounding box center [1355, 620] width 228 height 16
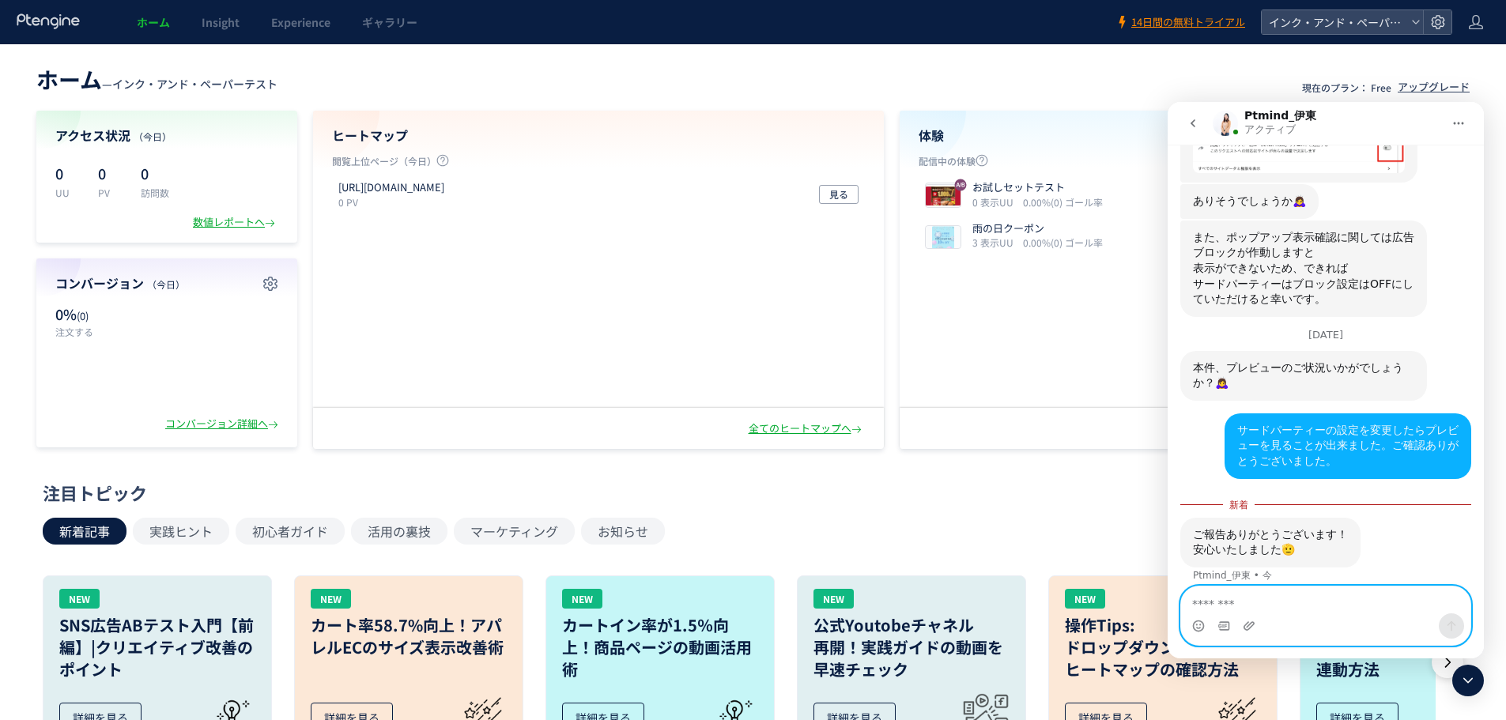
scroll to position [1967, 0]
